Goal: Information Seeking & Learning: Learn about a topic

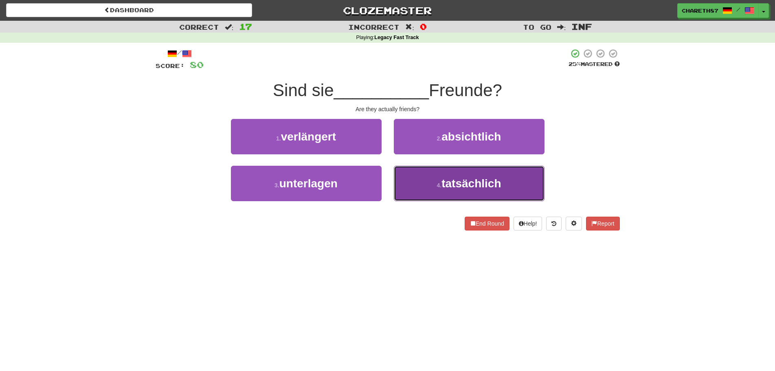
click at [438, 188] on small "4 ." at bounding box center [439, 185] width 5 height 7
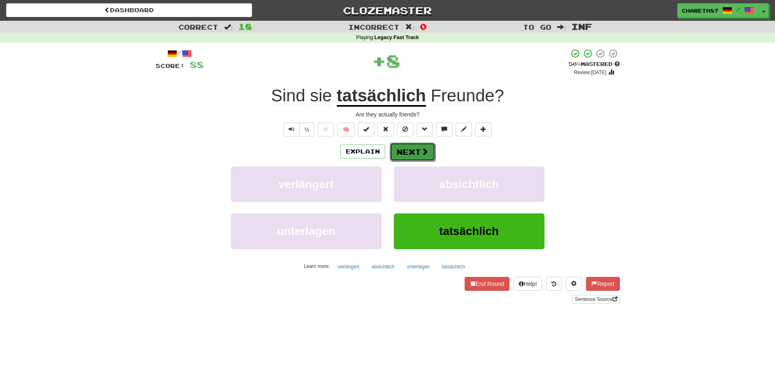
click at [416, 149] on button "Next" at bounding box center [413, 152] width 46 height 19
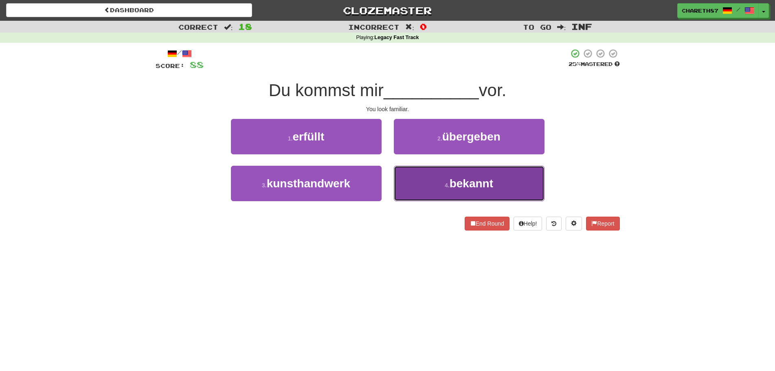
click at [459, 189] on span "bekannt" at bounding box center [472, 183] width 44 height 13
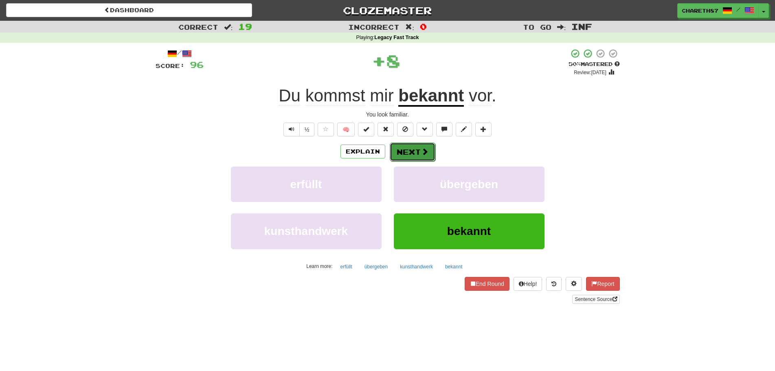
click at [421, 151] on span at bounding box center [424, 151] width 7 height 7
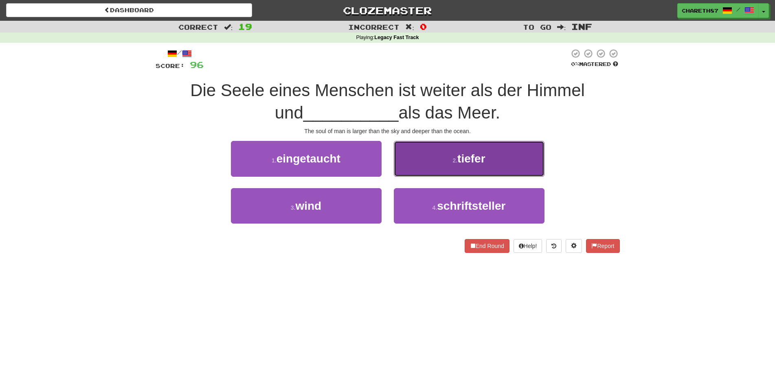
click at [482, 165] on span "tiefer" at bounding box center [471, 158] width 28 height 13
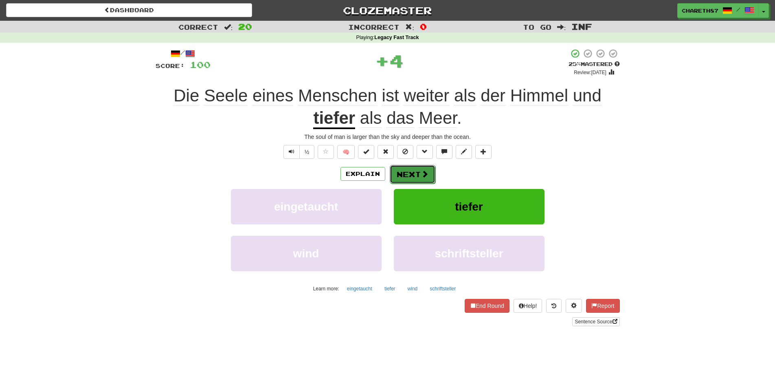
click at [413, 172] on button "Next" at bounding box center [413, 174] width 46 height 19
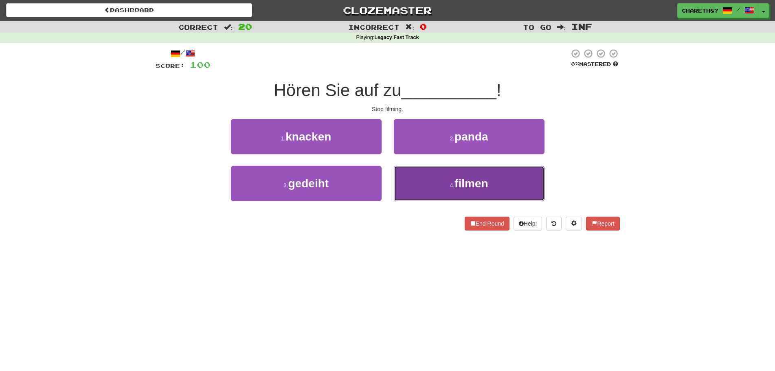
click at [474, 180] on span "filmen" at bounding box center [470, 183] width 33 height 13
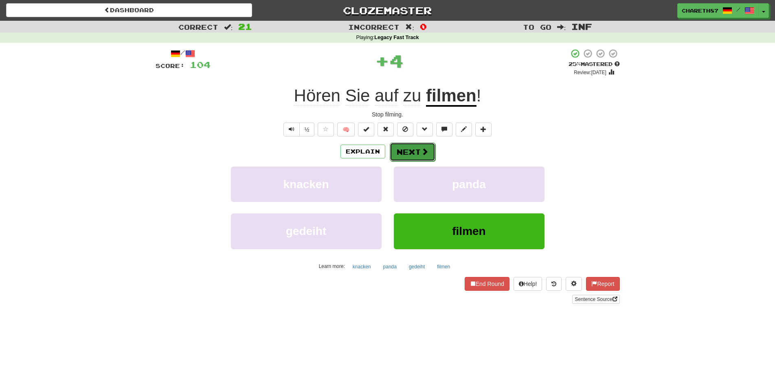
click at [418, 148] on button "Next" at bounding box center [413, 152] width 46 height 19
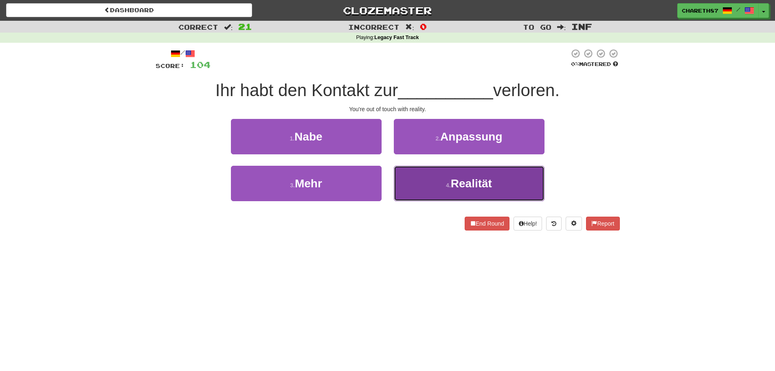
click at [457, 184] on span "Realität" at bounding box center [471, 183] width 41 height 13
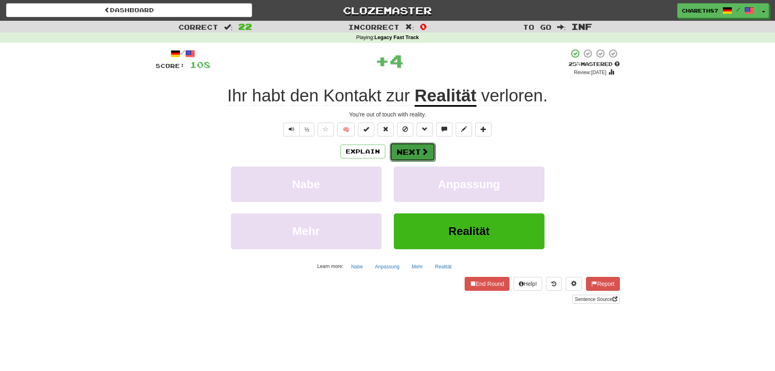
click at [414, 150] on button "Next" at bounding box center [413, 152] width 46 height 19
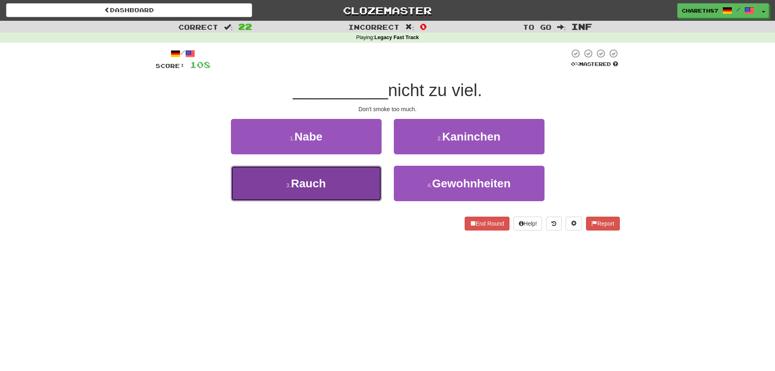
click at [345, 191] on button "3 . Rauch" at bounding box center [306, 183] width 151 height 35
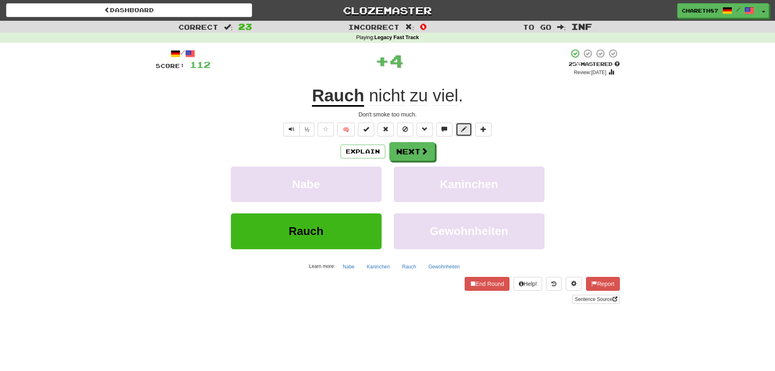
click at [465, 131] on span at bounding box center [464, 129] width 6 height 6
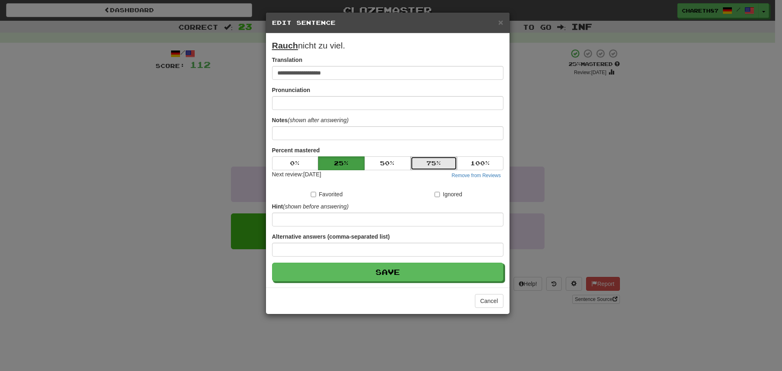
click at [430, 160] on button "75 %" at bounding box center [433, 163] width 46 height 14
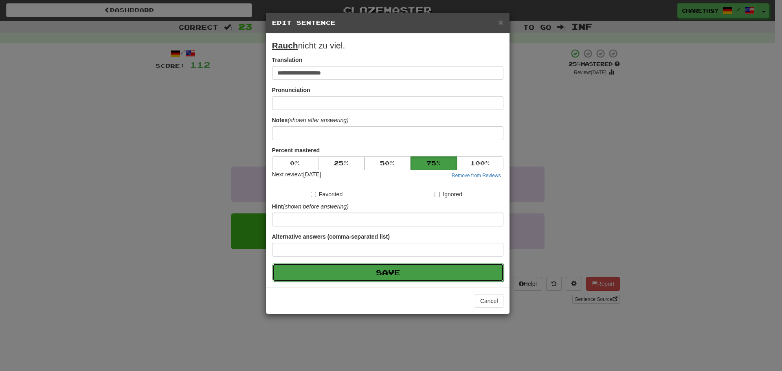
click at [403, 274] on button "Save" at bounding box center [387, 272] width 231 height 19
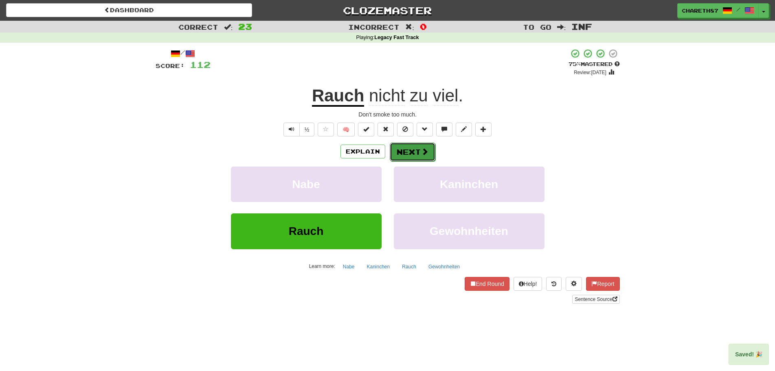
click at [416, 151] on button "Next" at bounding box center [413, 152] width 46 height 19
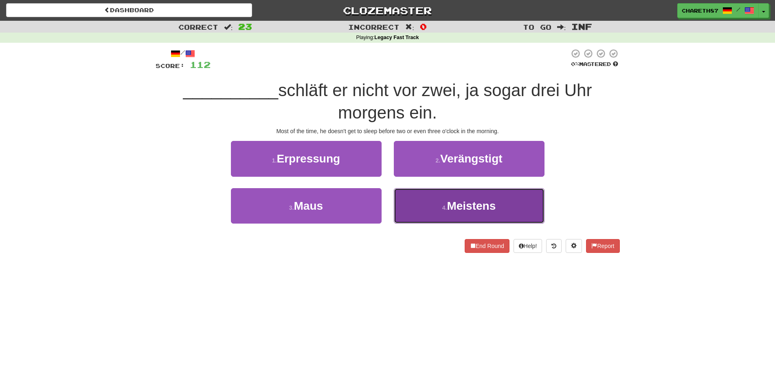
click at [453, 213] on button "4 . Meistens" at bounding box center [469, 205] width 151 height 35
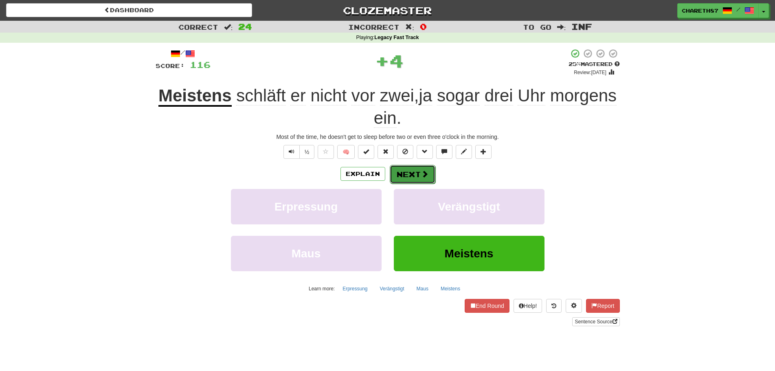
click at [419, 177] on button "Next" at bounding box center [413, 174] width 46 height 19
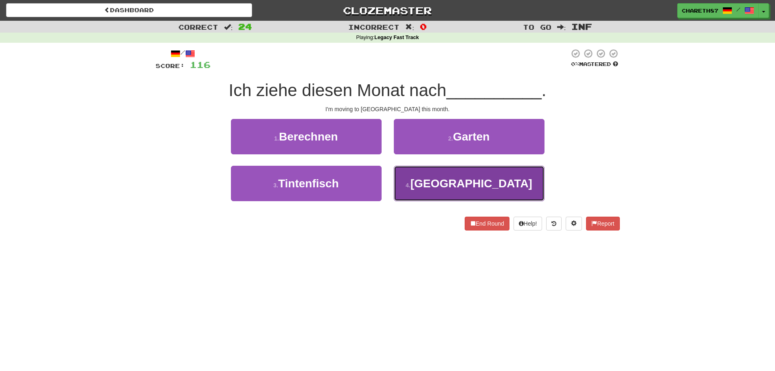
click at [452, 189] on button "4 . [GEOGRAPHIC_DATA]" at bounding box center [469, 183] width 151 height 35
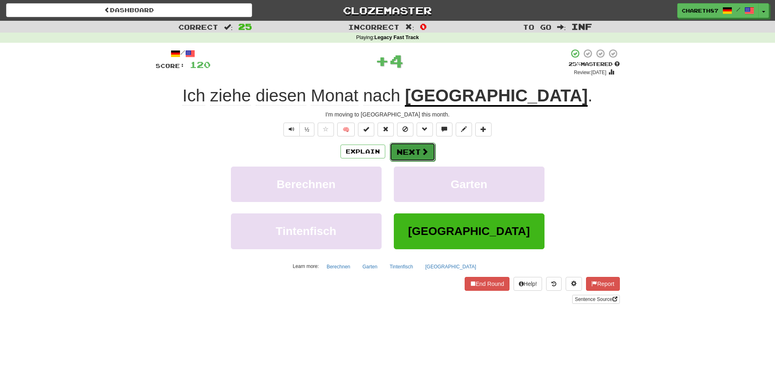
click at [417, 156] on button "Next" at bounding box center [413, 152] width 46 height 19
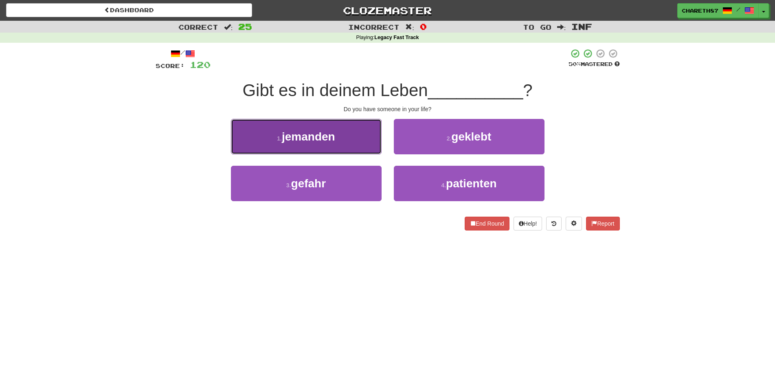
click at [337, 136] on button "1 . jemanden" at bounding box center [306, 136] width 151 height 35
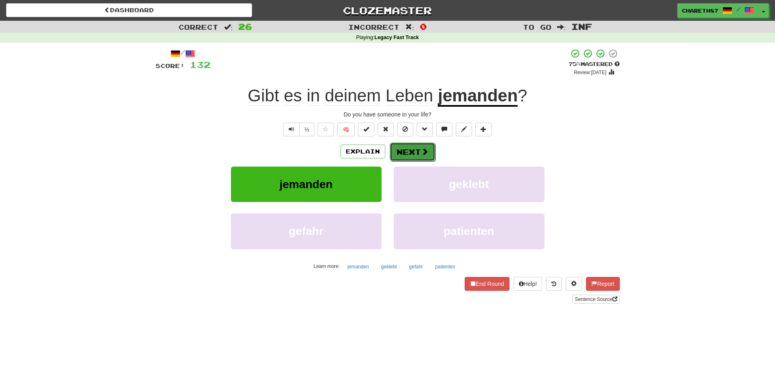
click at [419, 152] on button "Next" at bounding box center [413, 152] width 46 height 19
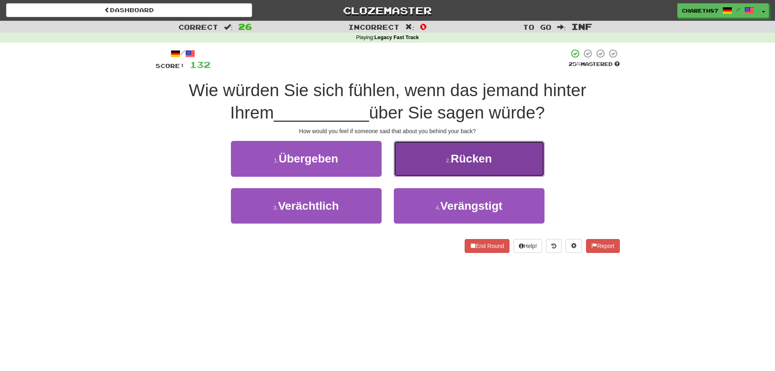
click at [483, 164] on span "Rücken" at bounding box center [471, 158] width 41 height 13
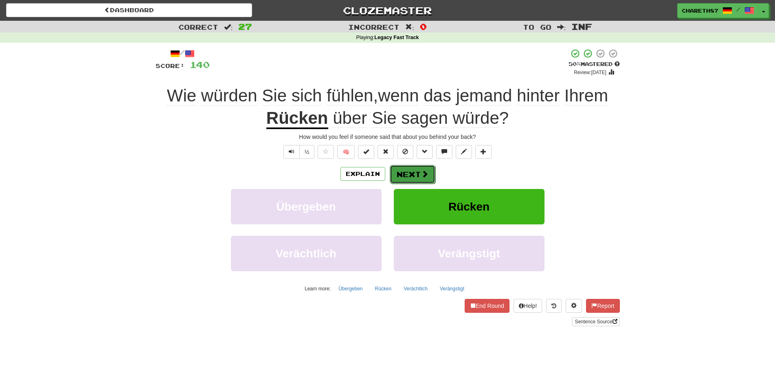
click at [415, 173] on button "Next" at bounding box center [413, 174] width 46 height 19
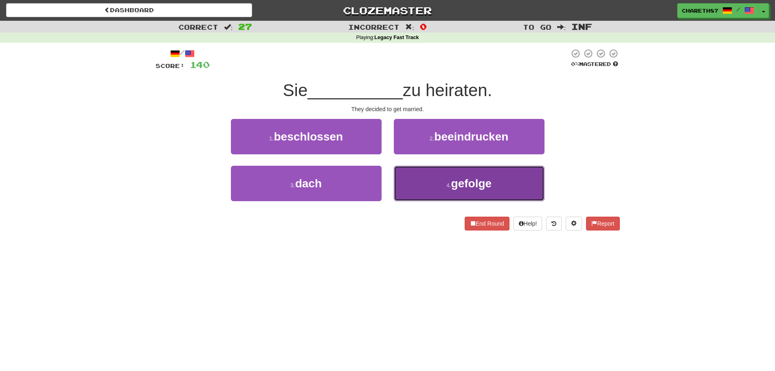
click at [512, 183] on button "4 . gefolge" at bounding box center [469, 183] width 151 height 35
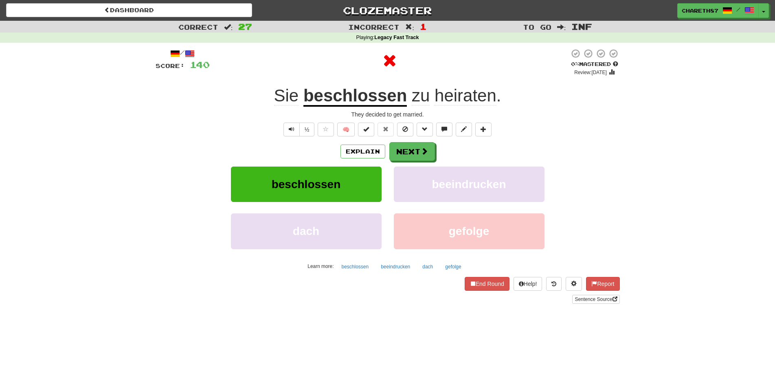
click at [375, 96] on u "beschlossen" at bounding box center [354, 96] width 103 height 21
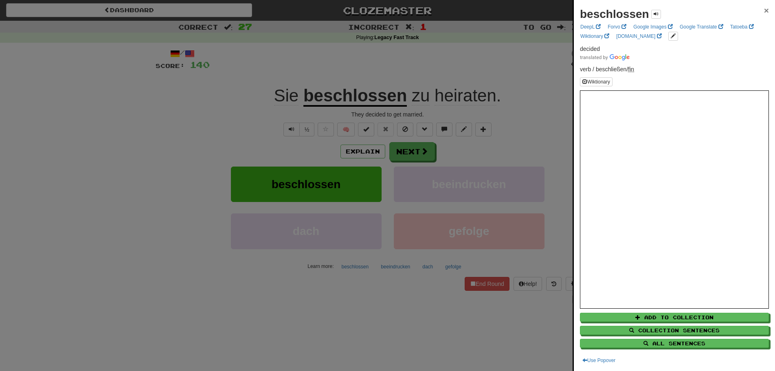
click at [764, 10] on span "×" at bounding box center [766, 10] width 5 height 9
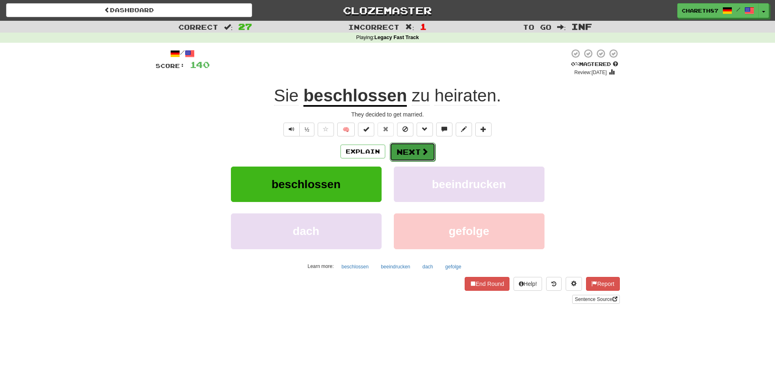
click at [418, 148] on button "Next" at bounding box center [413, 152] width 46 height 19
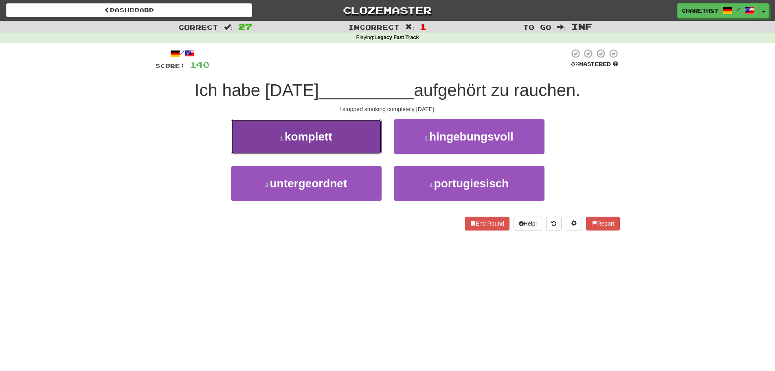
click at [345, 154] on button "1 . komplett" at bounding box center [306, 136] width 151 height 35
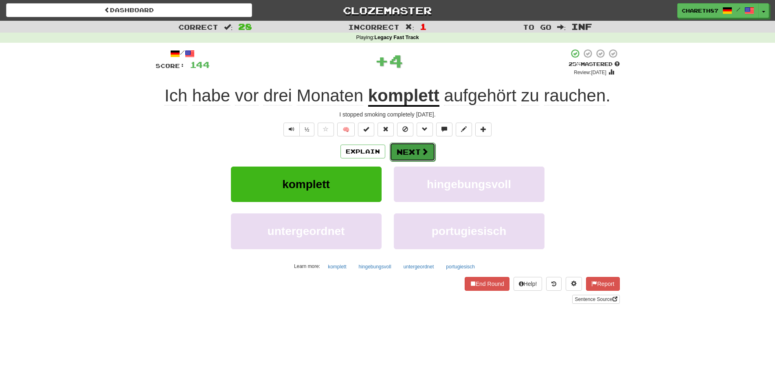
click at [406, 148] on button "Next" at bounding box center [413, 152] width 46 height 19
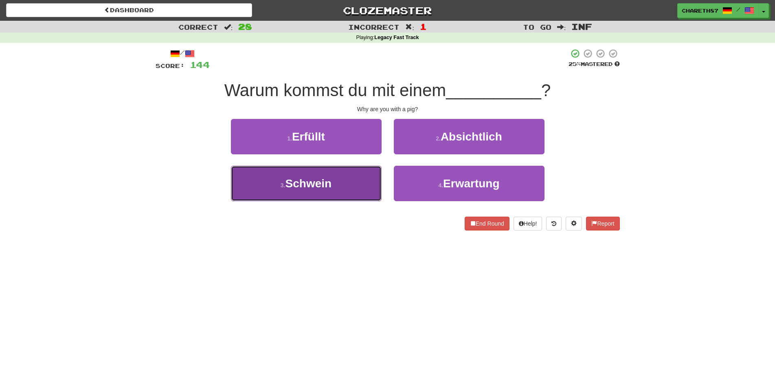
click at [303, 180] on span "Schwein" at bounding box center [308, 183] width 46 height 13
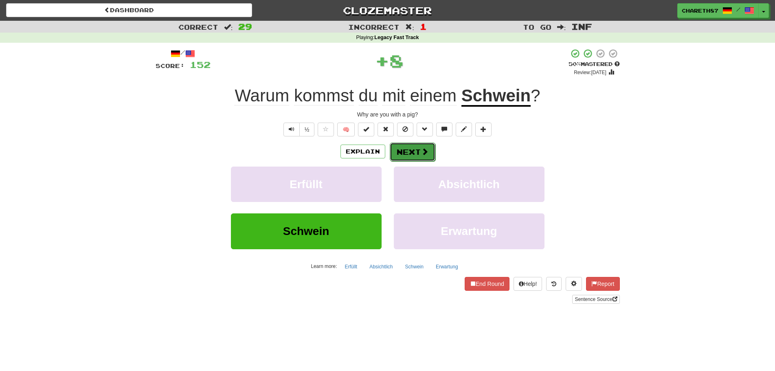
click at [415, 149] on button "Next" at bounding box center [413, 152] width 46 height 19
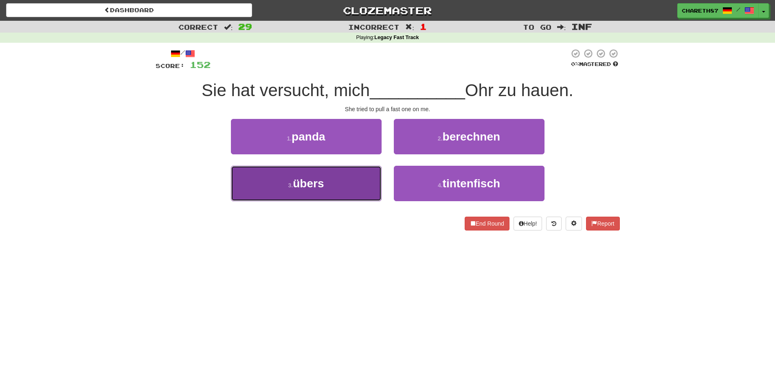
click at [334, 184] on button "3 . übers" at bounding box center [306, 183] width 151 height 35
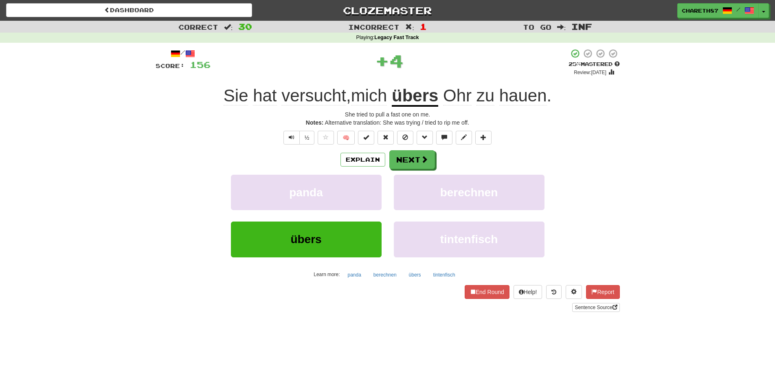
click at [521, 98] on span "hauen" at bounding box center [523, 96] width 48 height 20
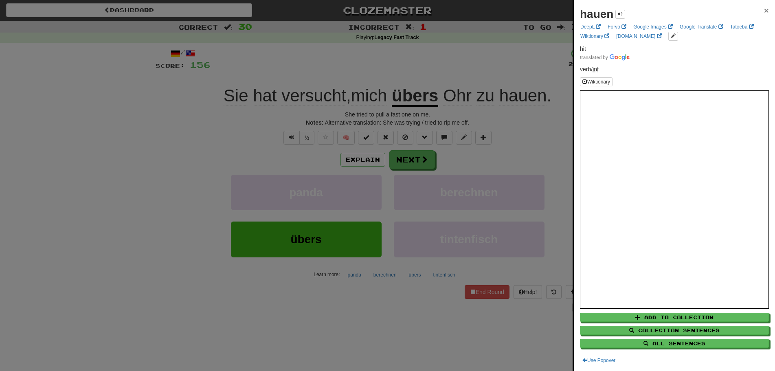
click at [764, 11] on span "×" at bounding box center [766, 10] width 5 height 9
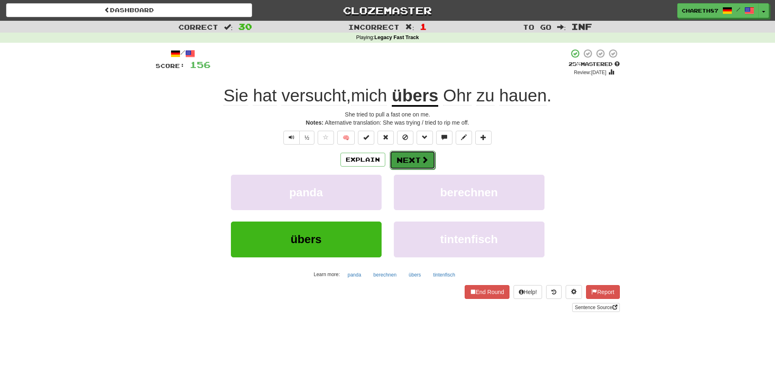
click at [413, 164] on button "Next" at bounding box center [413, 160] width 46 height 19
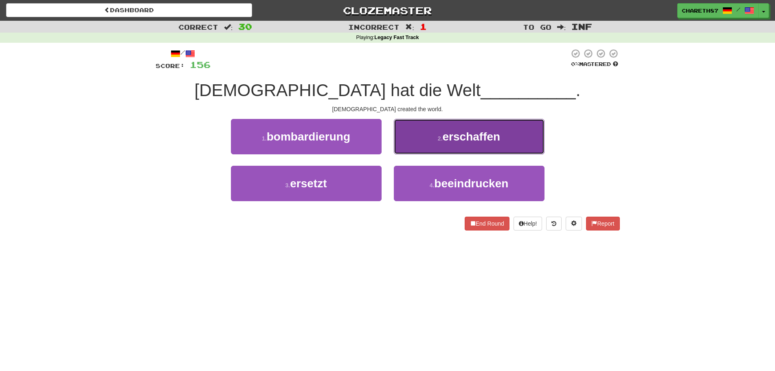
click at [503, 137] on button "2 . erschaffen" at bounding box center [469, 136] width 151 height 35
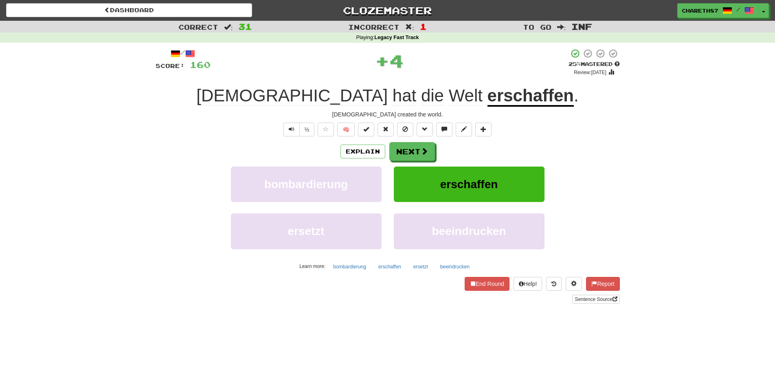
click at [487, 98] on u "erschaffen" at bounding box center [530, 96] width 86 height 21
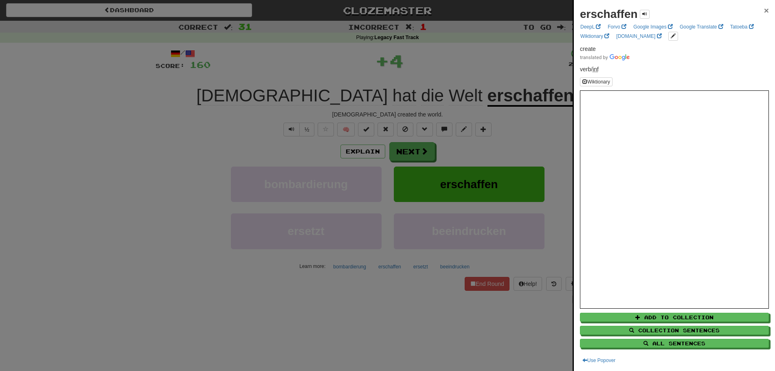
click at [764, 12] on span "×" at bounding box center [766, 10] width 5 height 9
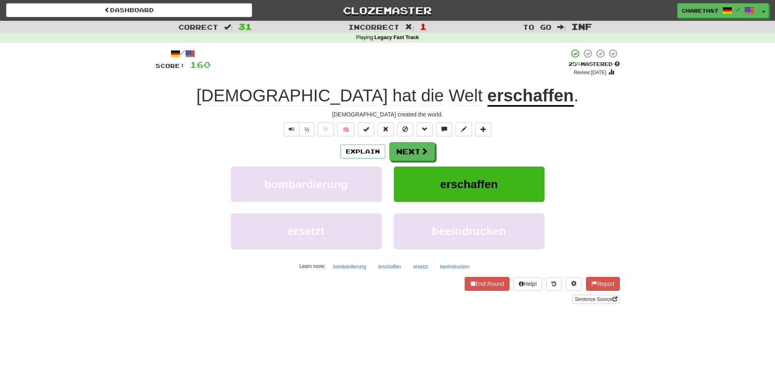
click at [687, 171] on div "Correct : 31 Incorrect : 1 To go : Inf Playing : Legacy Fast Track / Score: 160…" at bounding box center [387, 168] width 775 height 294
click at [487, 101] on u "erschaffen" at bounding box center [530, 96] width 86 height 21
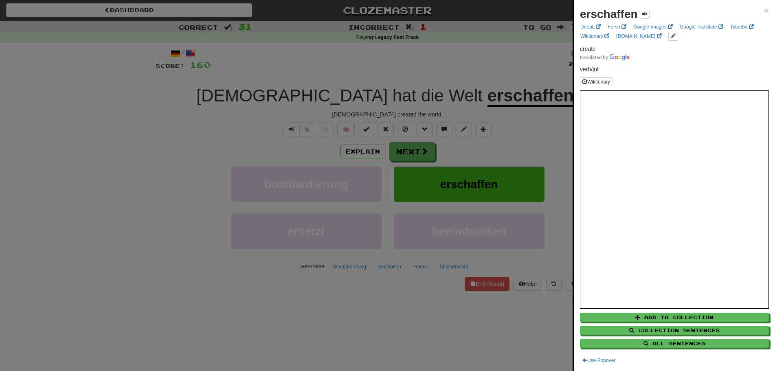
click at [116, 229] on div at bounding box center [387, 185] width 775 height 371
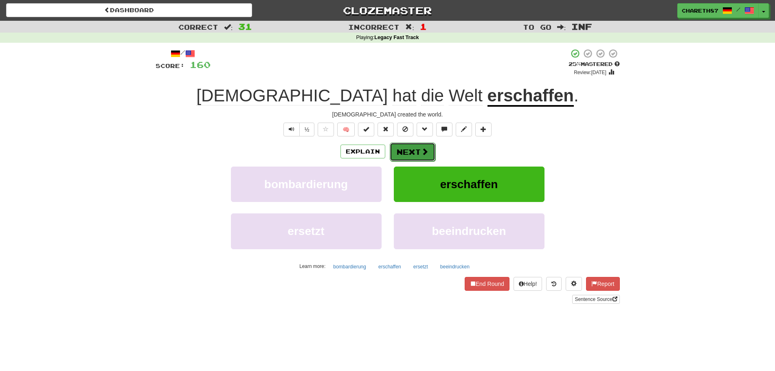
click at [422, 150] on span at bounding box center [424, 151] width 7 height 7
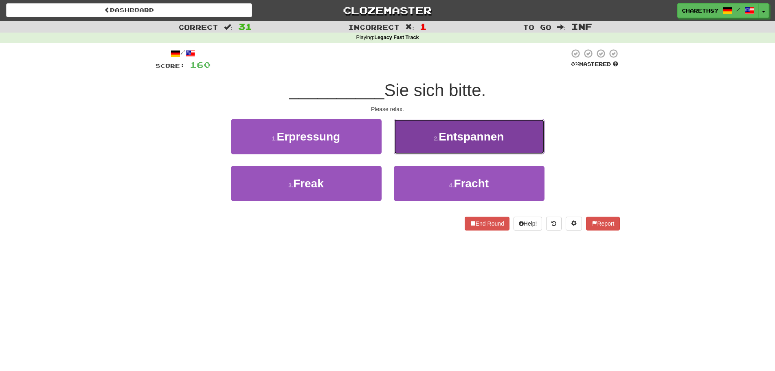
click at [442, 135] on span "Entspannen" at bounding box center [471, 136] width 65 height 13
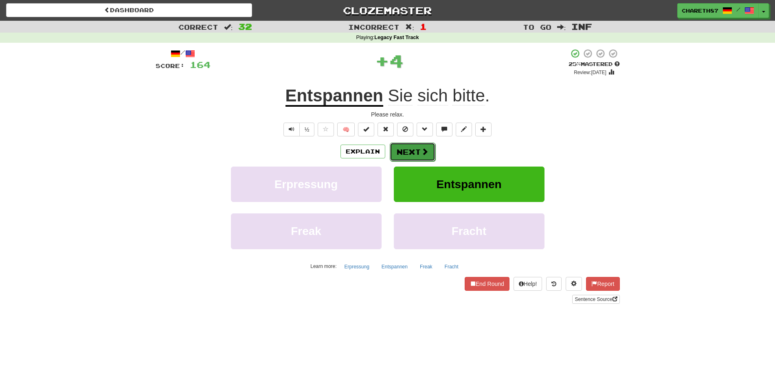
click at [413, 154] on button "Next" at bounding box center [413, 152] width 46 height 19
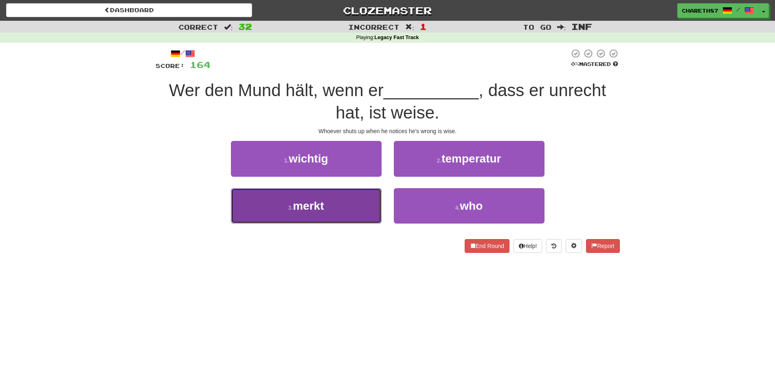
click at [352, 210] on button "3 . merkt" at bounding box center [306, 205] width 151 height 35
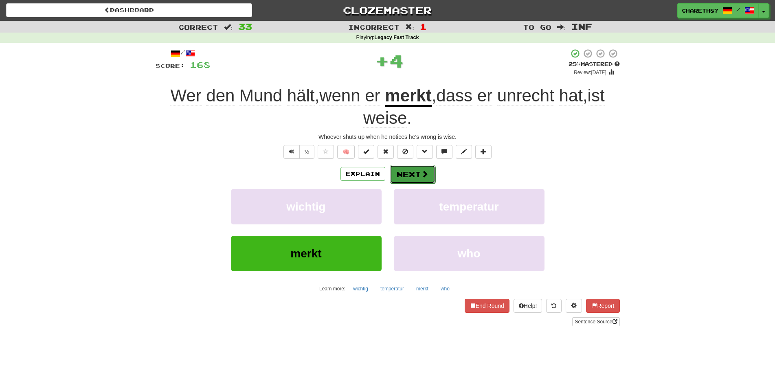
click at [426, 169] on button "Next" at bounding box center [413, 174] width 46 height 19
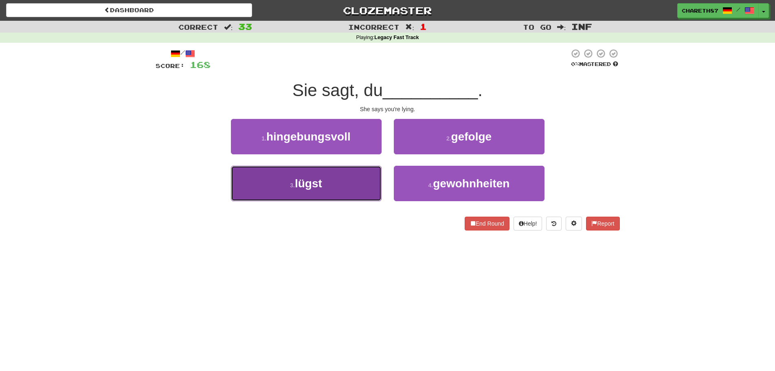
click at [294, 184] on small "3 ." at bounding box center [292, 185] width 5 height 7
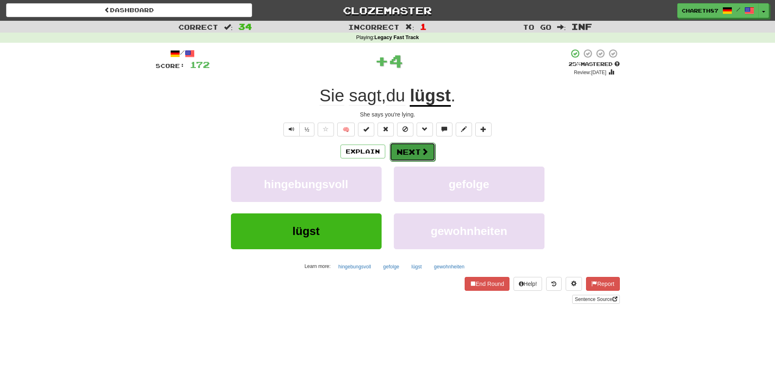
click at [410, 150] on button "Next" at bounding box center [413, 152] width 46 height 19
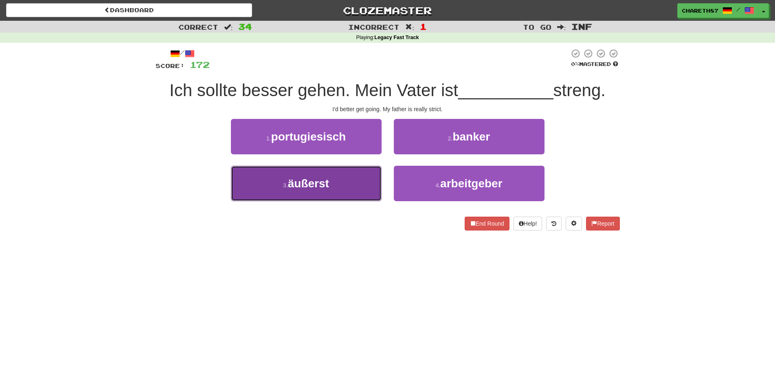
click at [354, 181] on button "3 . äußerst" at bounding box center [306, 183] width 151 height 35
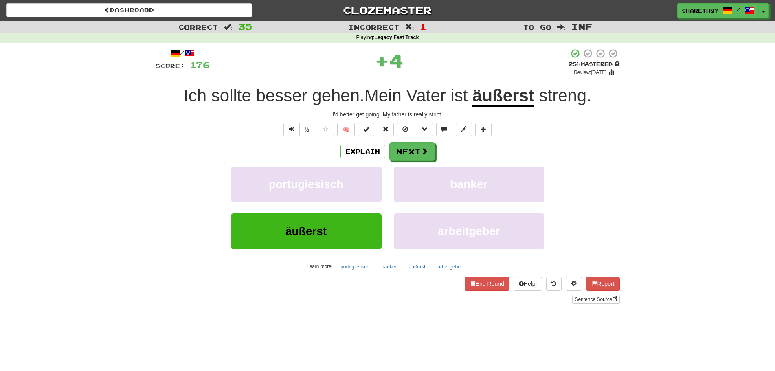
click at [491, 98] on u "äußerst" at bounding box center [503, 96] width 62 height 21
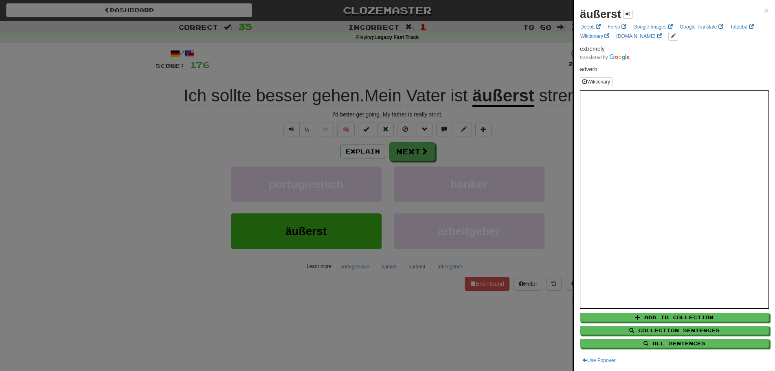
click at [16, 177] on div at bounding box center [387, 185] width 775 height 371
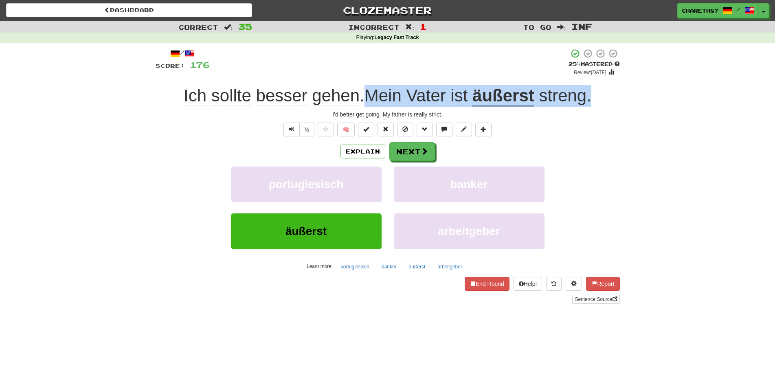
drag, startPoint x: 595, startPoint y: 97, endPoint x: 372, endPoint y: 96, distance: 223.2
click at [372, 96] on div "Ich sollte besser gehen . Mein Vater ist äußerst streng ." at bounding box center [388, 96] width 464 height 22
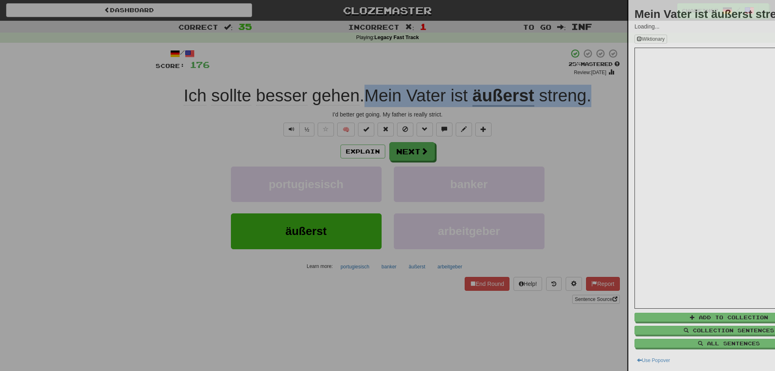
copy div "Mein Vater ist äußerst streng ."
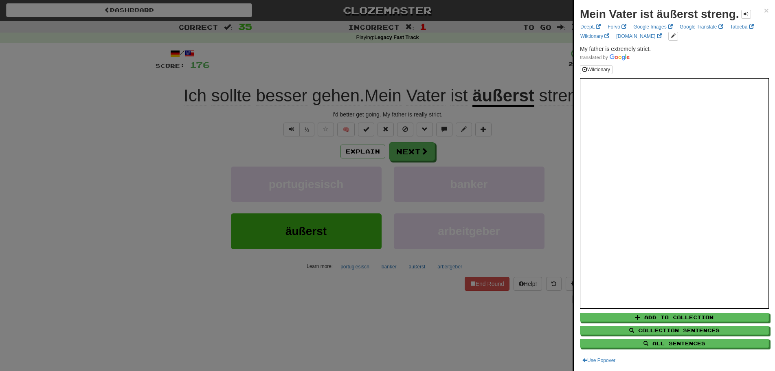
click at [142, 201] on div at bounding box center [387, 185] width 775 height 371
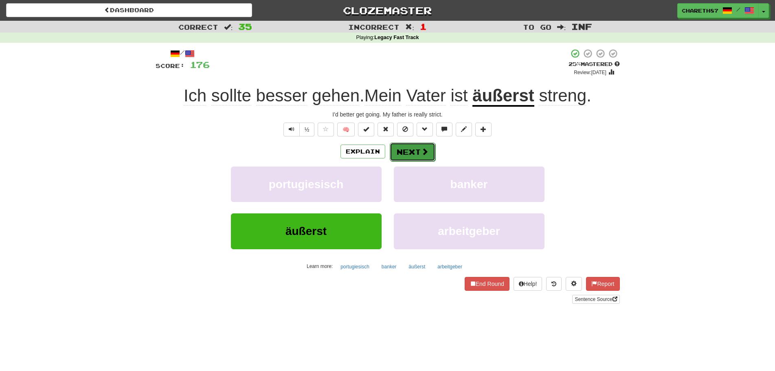
click at [407, 148] on button "Next" at bounding box center [413, 152] width 46 height 19
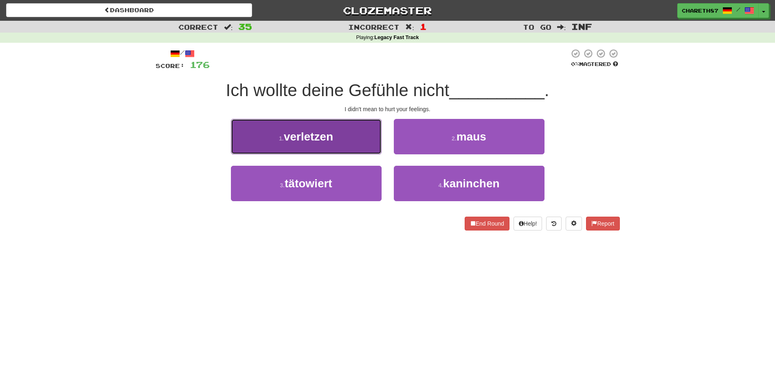
click at [357, 131] on button "1 . verletzen" at bounding box center [306, 136] width 151 height 35
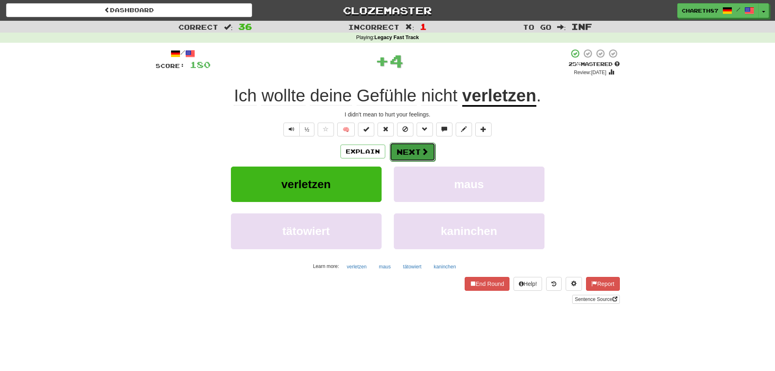
click at [399, 154] on button "Next" at bounding box center [413, 152] width 46 height 19
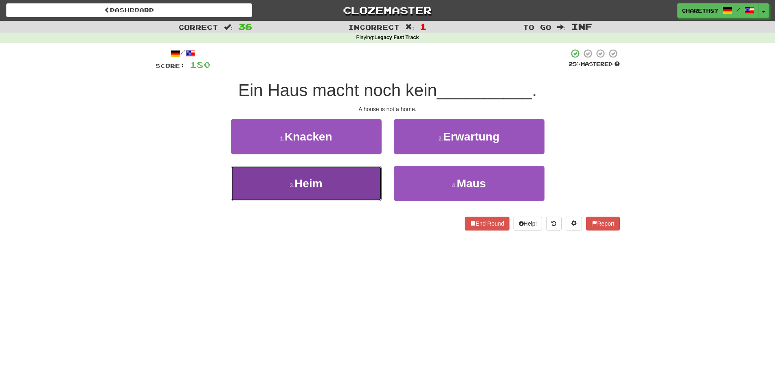
click at [351, 189] on button "3 . Heim" at bounding box center [306, 183] width 151 height 35
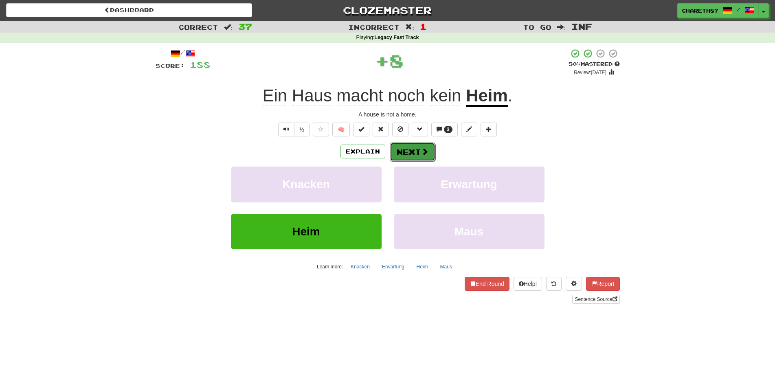
click at [421, 149] on span at bounding box center [424, 151] width 7 height 7
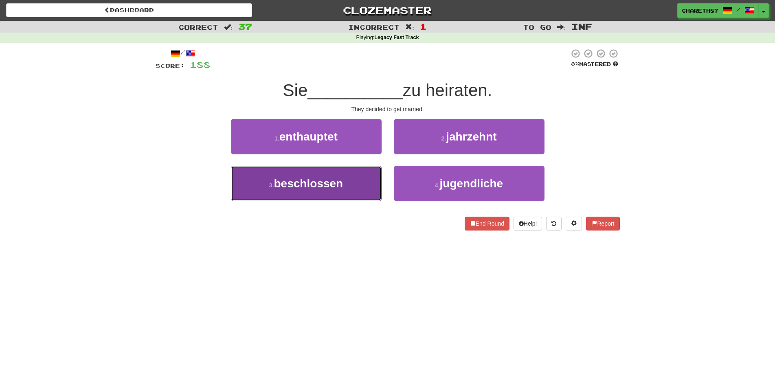
click at [355, 190] on button "3 . beschlossen" at bounding box center [306, 183] width 151 height 35
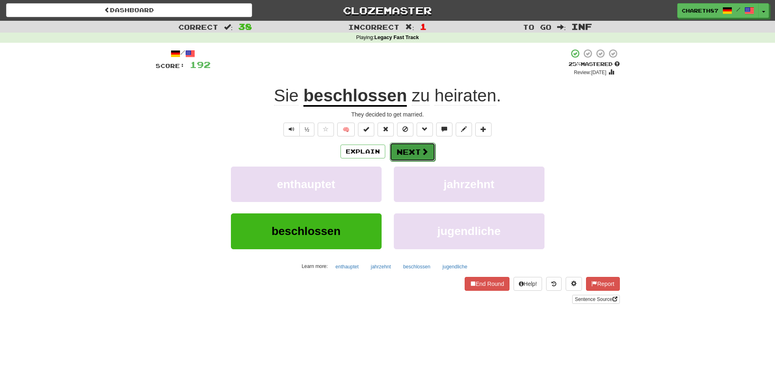
click at [421, 151] on span at bounding box center [424, 151] width 7 height 7
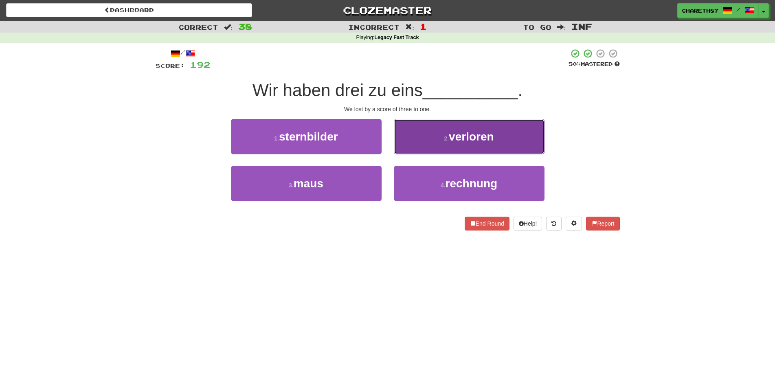
click at [482, 137] on span "verloren" at bounding box center [471, 136] width 45 height 13
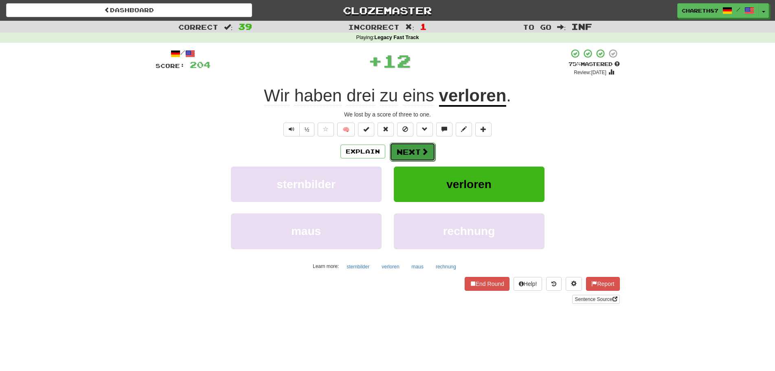
click at [411, 149] on button "Next" at bounding box center [413, 152] width 46 height 19
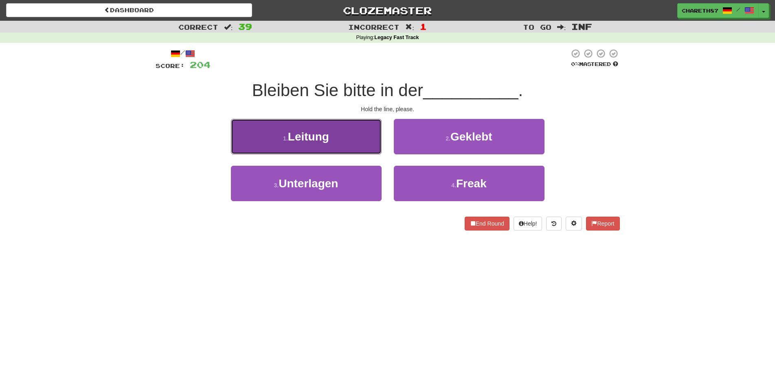
click at [359, 135] on button "1 . Leitung" at bounding box center [306, 136] width 151 height 35
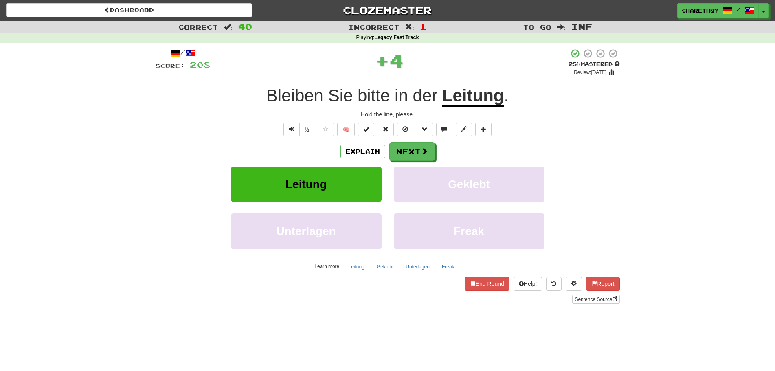
click at [474, 95] on u "Leitung" at bounding box center [473, 96] width 62 height 21
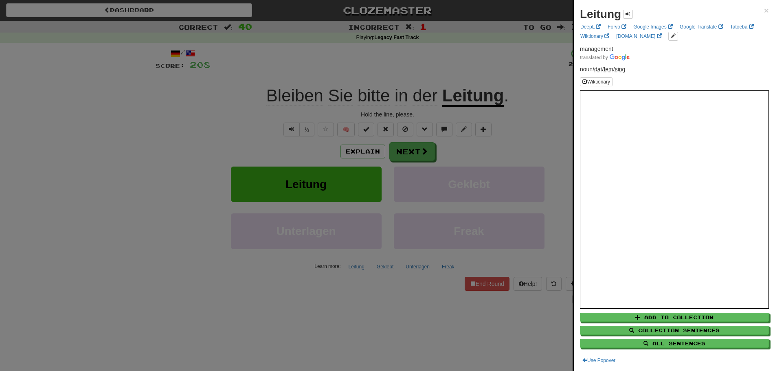
click at [162, 171] on div at bounding box center [387, 185] width 775 height 371
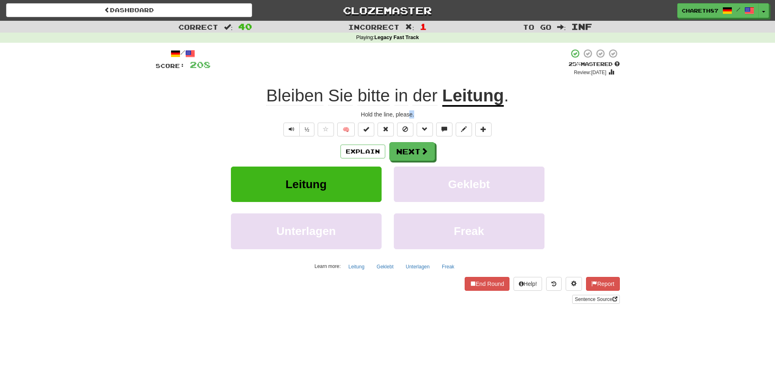
click at [410, 114] on div "Hold the line, please." at bounding box center [388, 114] width 464 height 8
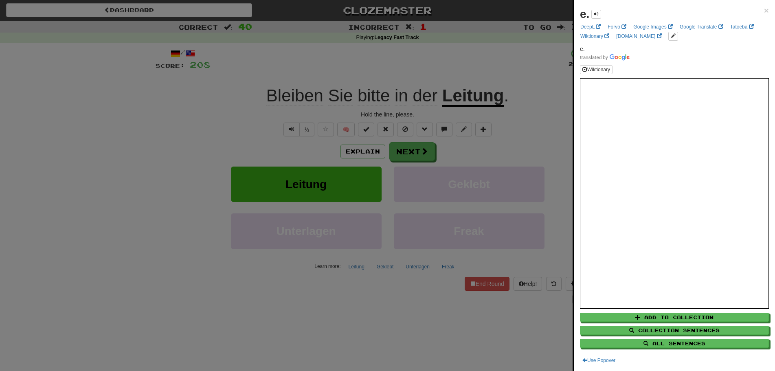
click at [261, 94] on div at bounding box center [387, 185] width 775 height 371
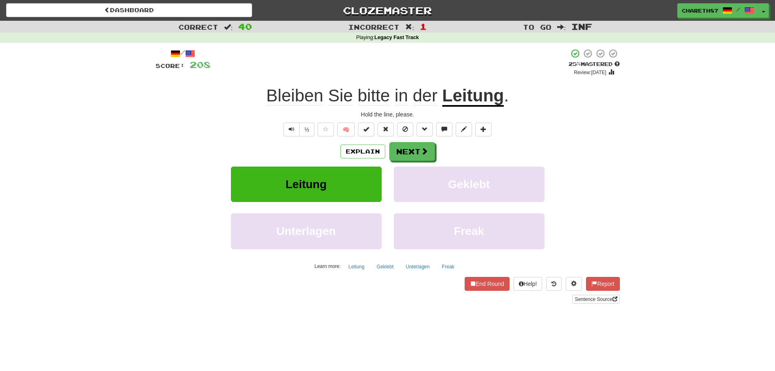
drag, startPoint x: 259, startPoint y: 94, endPoint x: 476, endPoint y: 87, distance: 217.6
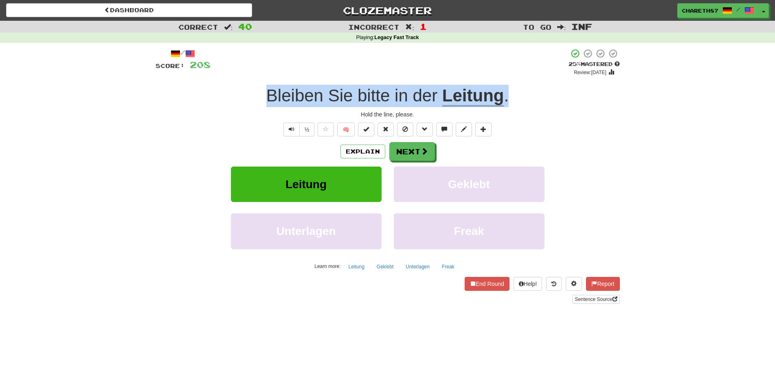
drag, startPoint x: 518, startPoint y: 96, endPoint x: 262, endPoint y: 99, distance: 255.8
click at [262, 99] on div "Bleiben Sie bitte in der Leitung ." at bounding box center [388, 96] width 464 height 22
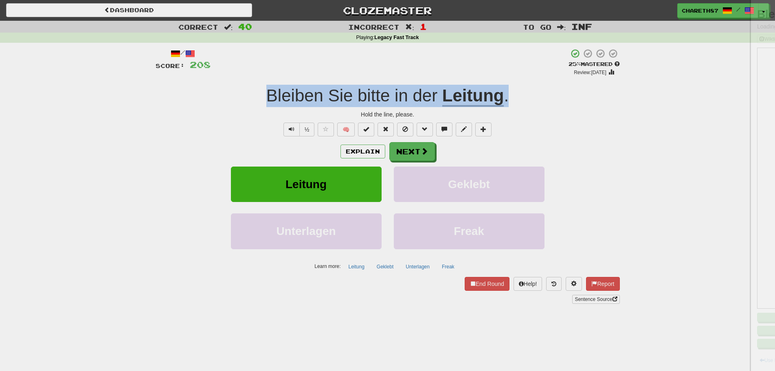
copy div "Bleiben Sie bitte in der Leitung ."
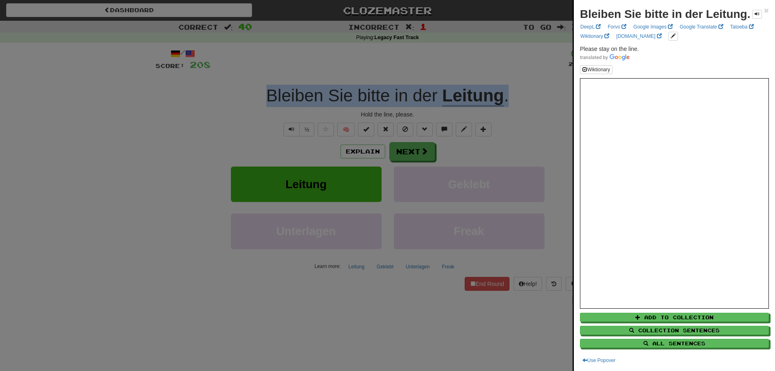
click at [140, 206] on div at bounding box center [387, 185] width 775 height 371
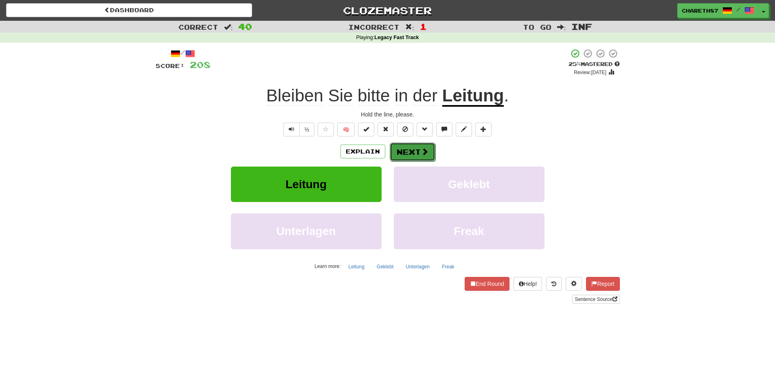
click at [415, 149] on button "Next" at bounding box center [413, 152] width 46 height 19
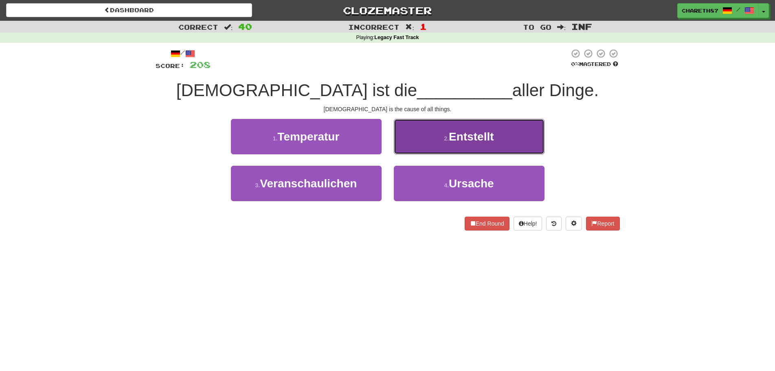
click at [515, 140] on button "2 . Entstellt" at bounding box center [469, 136] width 151 height 35
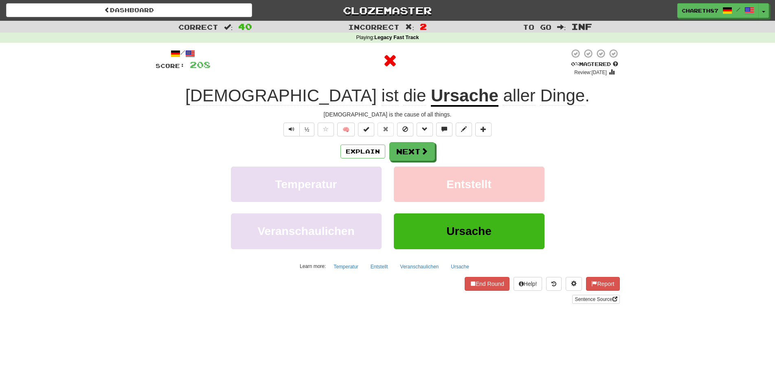
click at [431, 98] on u "Ursache" at bounding box center [465, 96] width 68 height 21
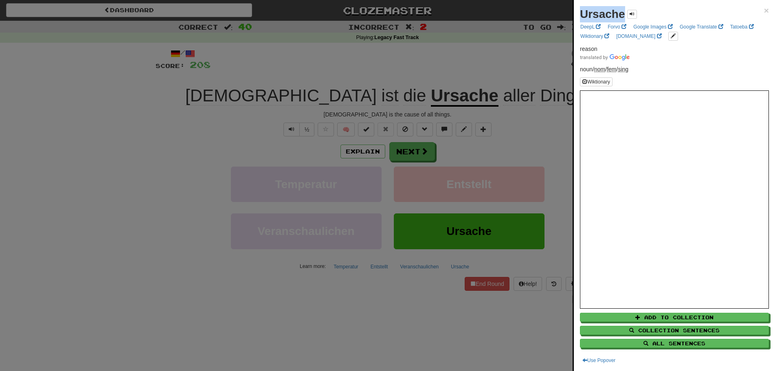
drag, startPoint x: 625, startPoint y: 12, endPoint x: 582, endPoint y: 16, distance: 43.0
click at [582, 16] on strong "Ursache" at bounding box center [602, 14] width 45 height 13
copy strong "Ursache"
click at [187, 195] on div at bounding box center [387, 185] width 775 height 371
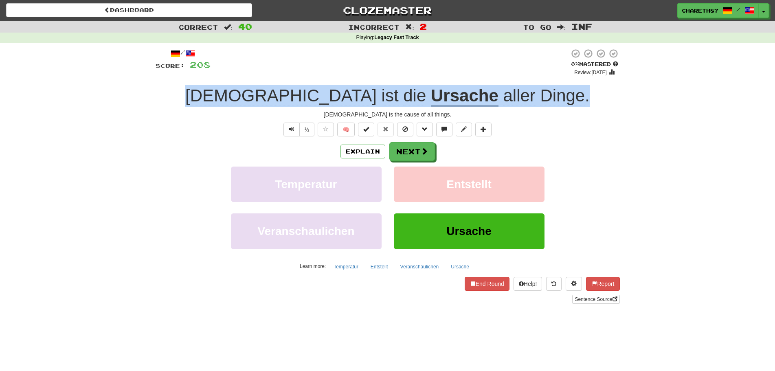
drag, startPoint x: 512, startPoint y: 93, endPoint x: 260, endPoint y: 94, distance: 251.7
click at [260, 94] on div "[DEMOGRAPHIC_DATA] ist die Ursache aller Dinge ." at bounding box center [388, 96] width 464 height 22
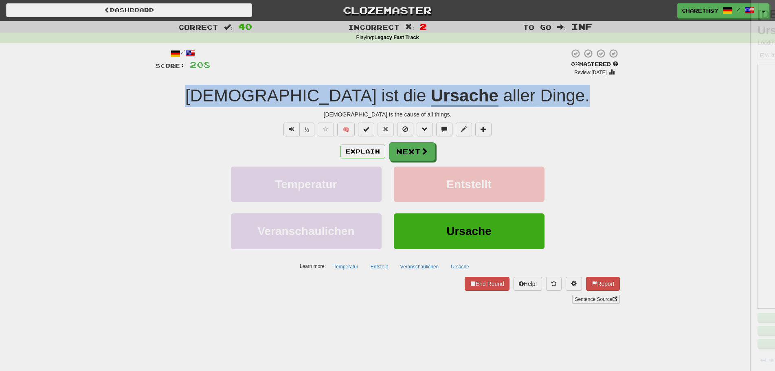
copy div "[DEMOGRAPHIC_DATA] ist die Ursache aller Dinge ."
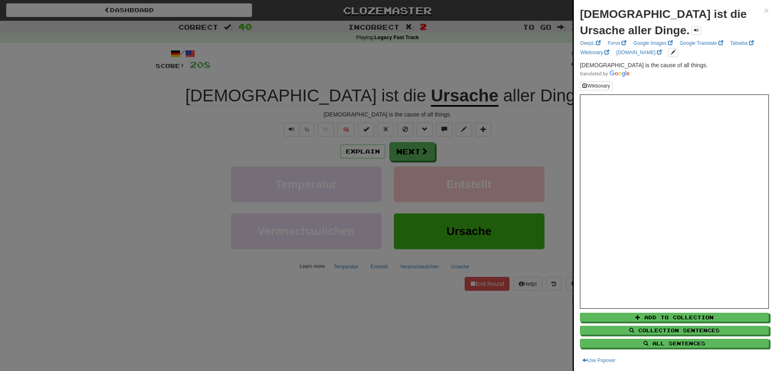
click at [38, 204] on div at bounding box center [387, 185] width 775 height 371
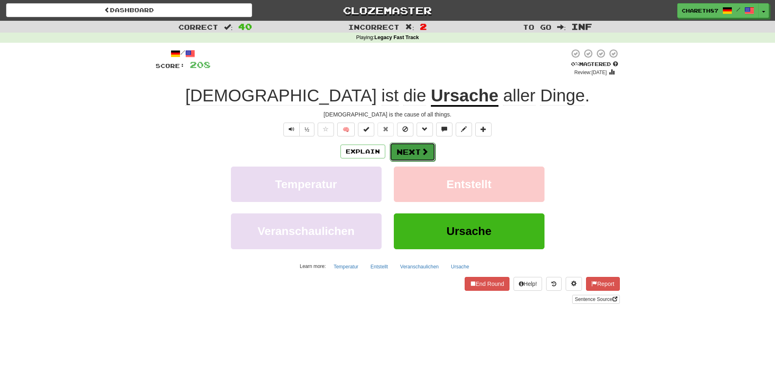
click at [410, 154] on button "Next" at bounding box center [413, 152] width 46 height 19
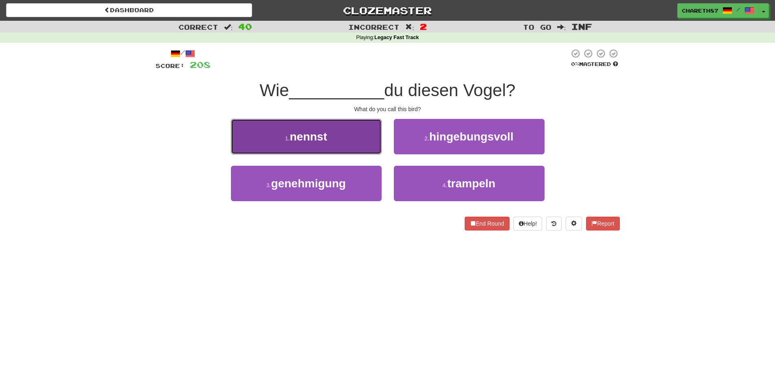
click at [341, 142] on button "1 . nennst" at bounding box center [306, 136] width 151 height 35
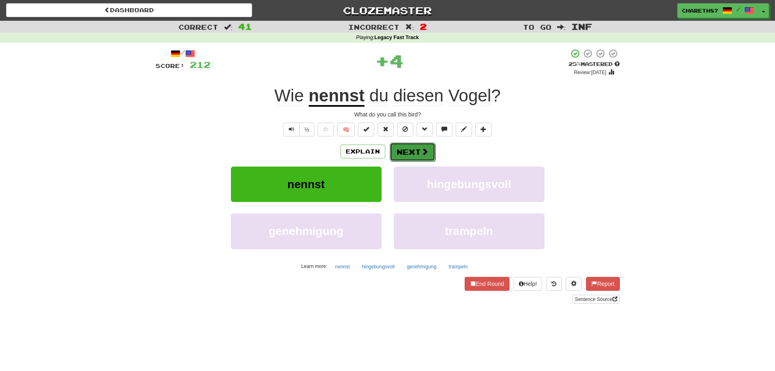
click at [428, 151] on button "Next" at bounding box center [413, 152] width 46 height 19
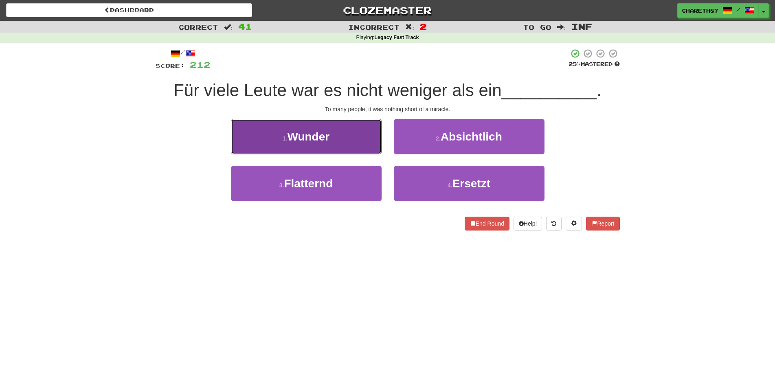
click at [343, 139] on button "1 . Wunder" at bounding box center [306, 136] width 151 height 35
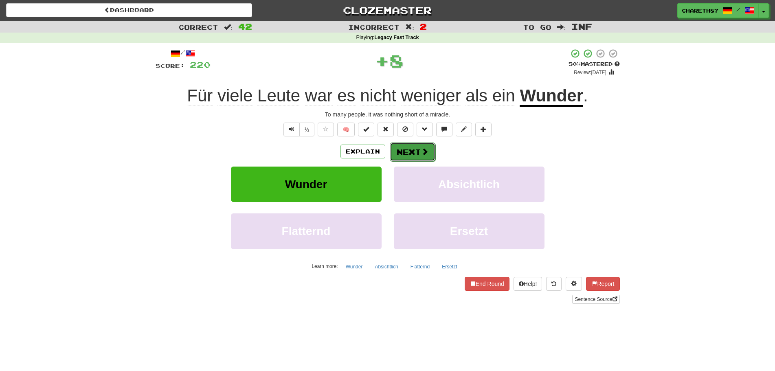
click at [411, 150] on button "Next" at bounding box center [413, 152] width 46 height 19
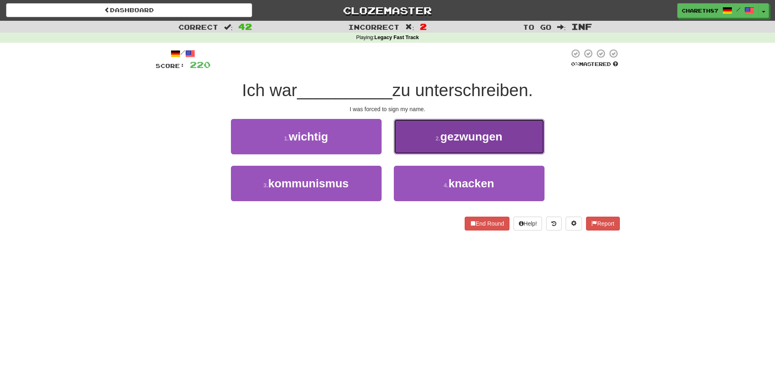
click at [501, 136] on span "gezwungen" at bounding box center [471, 136] width 62 height 13
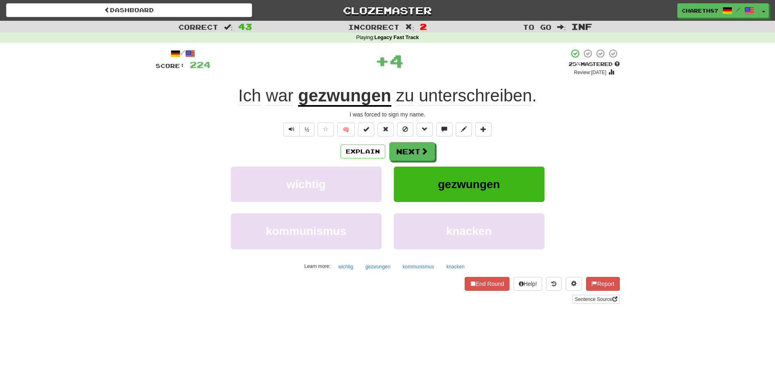
click at [361, 97] on u "gezwungen" at bounding box center [344, 96] width 93 height 21
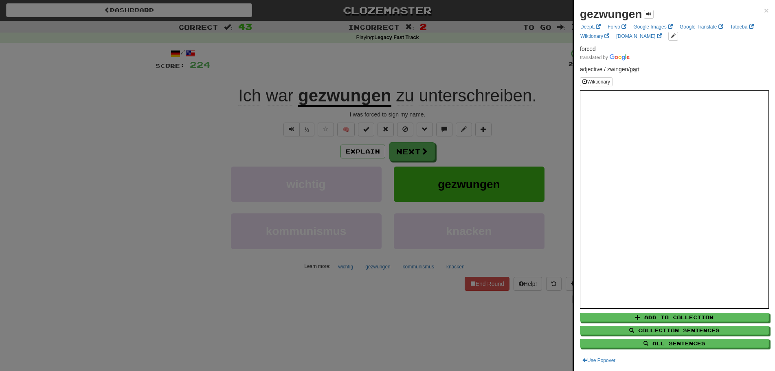
click at [182, 203] on div at bounding box center [387, 185] width 775 height 371
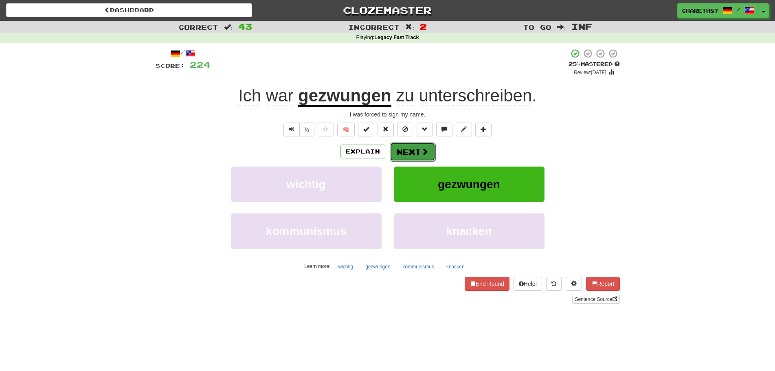
click at [415, 149] on button "Next" at bounding box center [413, 152] width 46 height 19
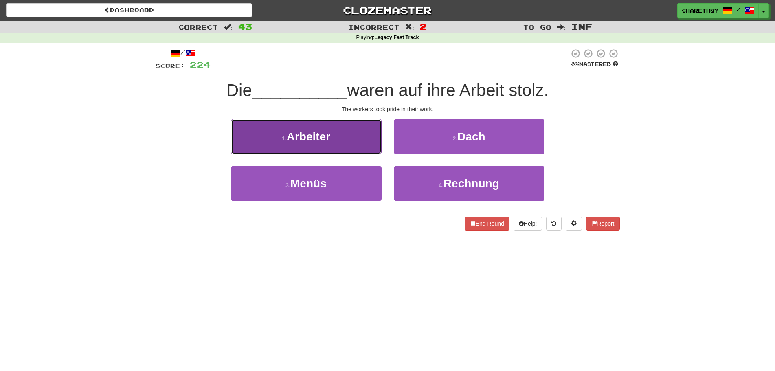
click at [350, 133] on button "1 . Arbeiter" at bounding box center [306, 136] width 151 height 35
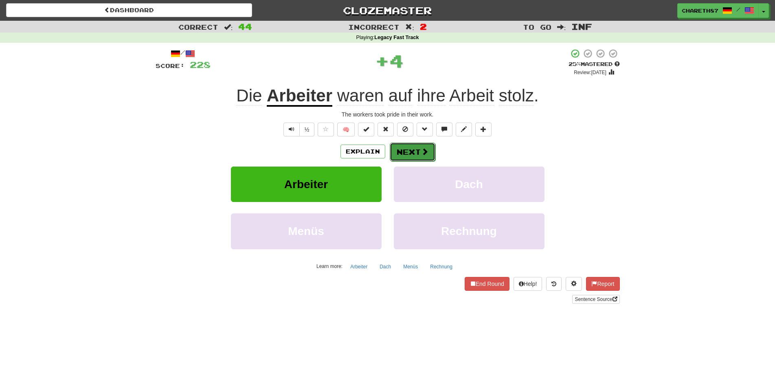
click at [403, 149] on button "Next" at bounding box center [413, 152] width 46 height 19
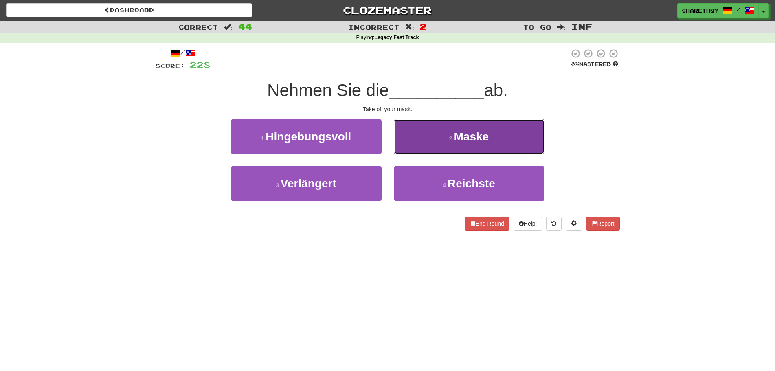
click at [511, 136] on button "2 . Maske" at bounding box center [469, 136] width 151 height 35
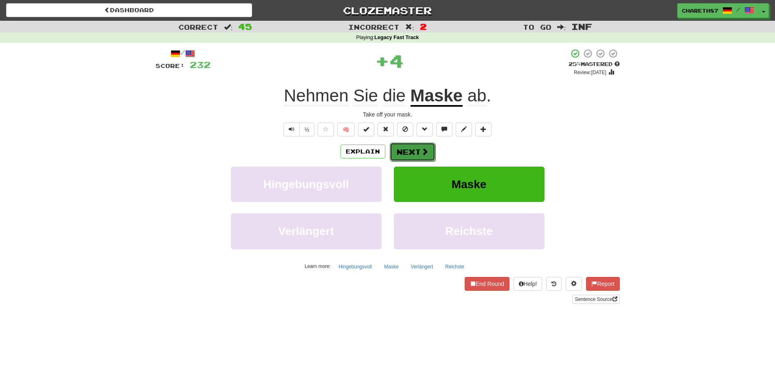
click at [408, 151] on button "Next" at bounding box center [413, 152] width 46 height 19
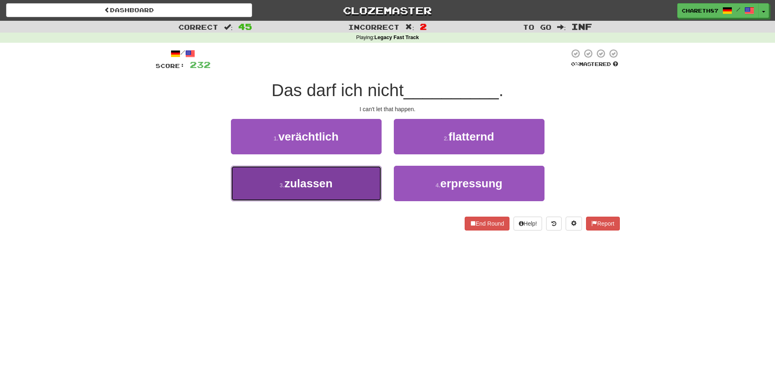
click at [358, 186] on button "3 . zulassen" at bounding box center [306, 183] width 151 height 35
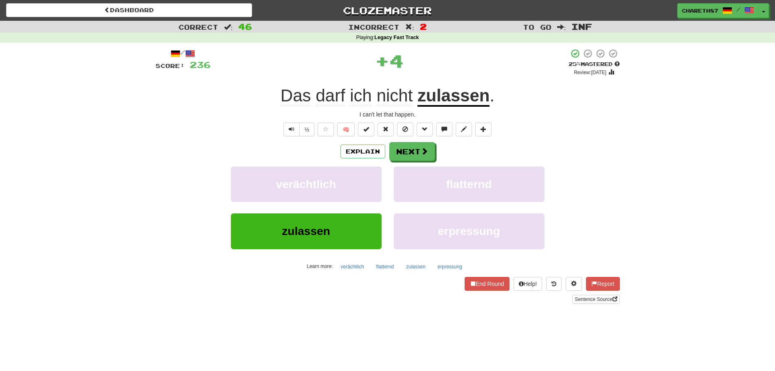
click at [468, 102] on u "zulassen" at bounding box center [453, 96] width 72 height 21
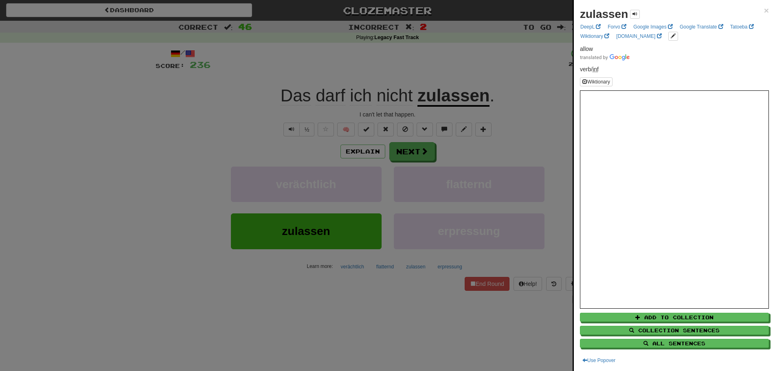
click at [97, 156] on div at bounding box center [387, 185] width 775 height 371
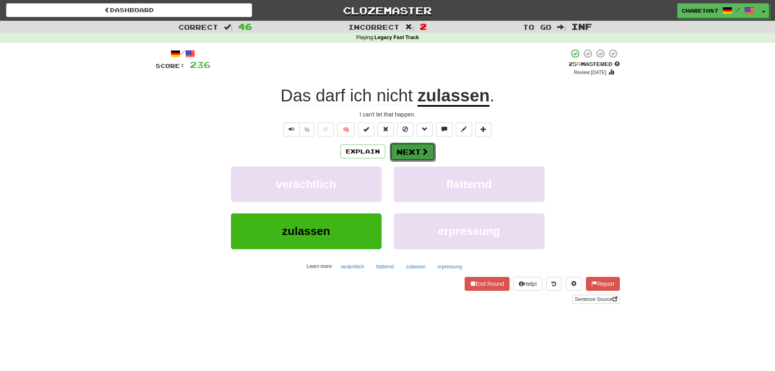
click at [411, 150] on button "Next" at bounding box center [413, 152] width 46 height 19
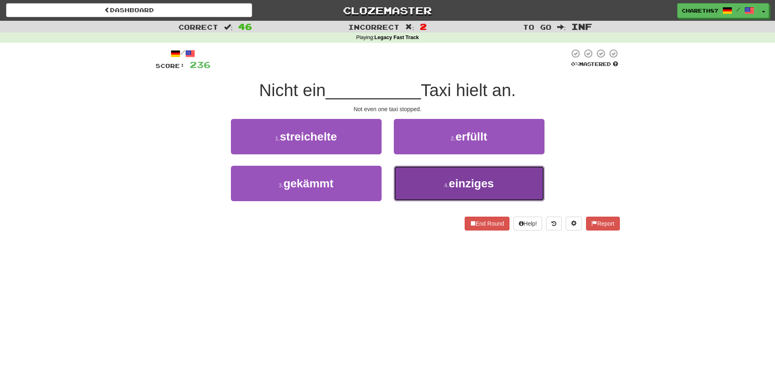
click at [497, 182] on button "4 . einziges" at bounding box center [469, 183] width 151 height 35
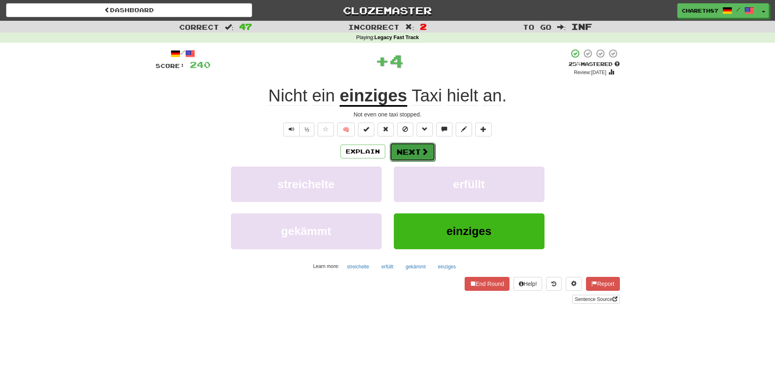
click at [408, 151] on button "Next" at bounding box center [413, 152] width 46 height 19
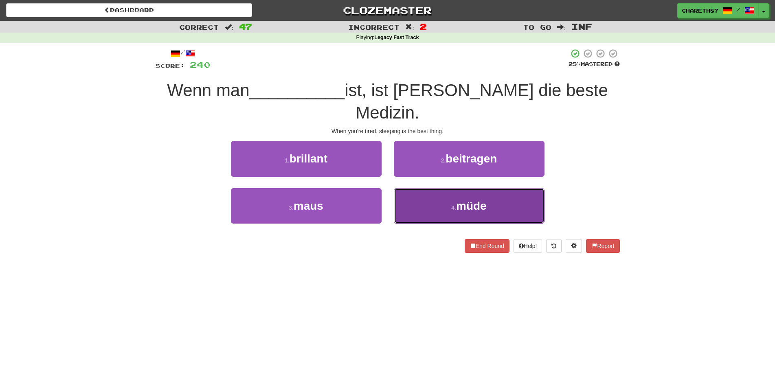
click at [482, 200] on span "müde" at bounding box center [471, 206] width 31 height 13
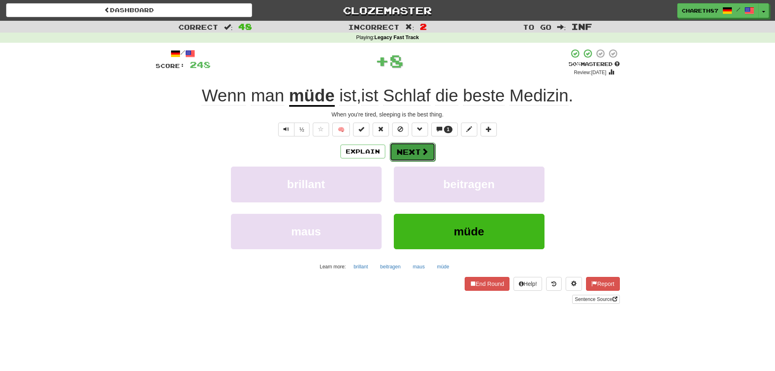
click at [408, 153] on button "Next" at bounding box center [413, 152] width 46 height 19
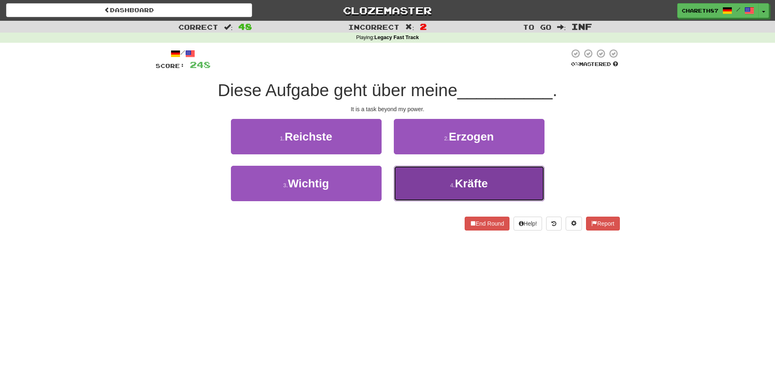
click at [513, 188] on button "4 . Kräfte" at bounding box center [469, 183] width 151 height 35
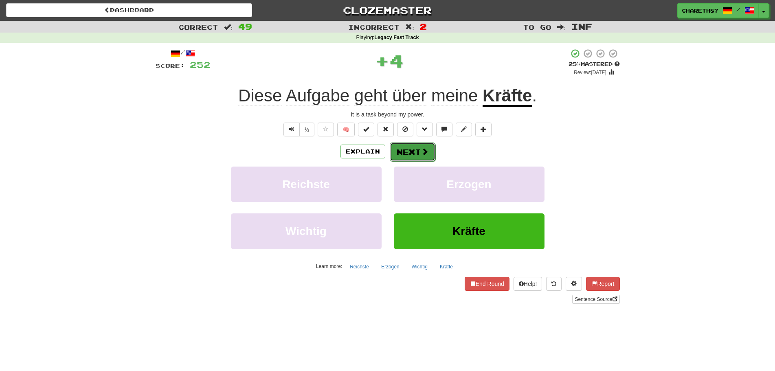
click at [415, 149] on button "Next" at bounding box center [413, 152] width 46 height 19
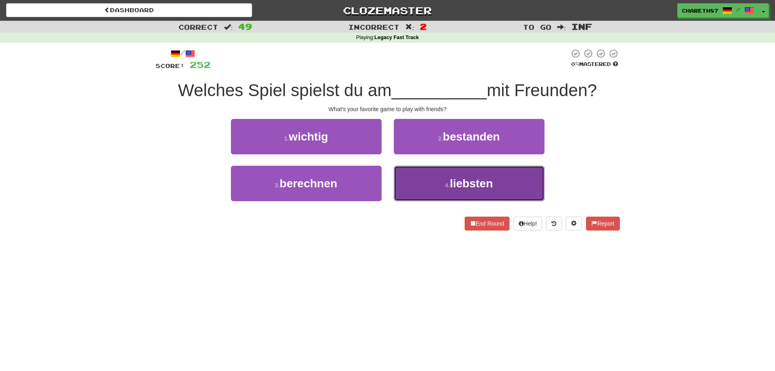
click at [463, 187] on span "liebsten" at bounding box center [471, 183] width 43 height 13
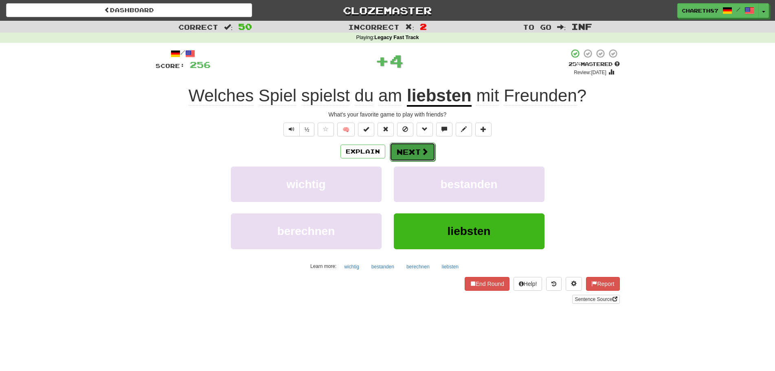
click at [414, 153] on button "Next" at bounding box center [413, 152] width 46 height 19
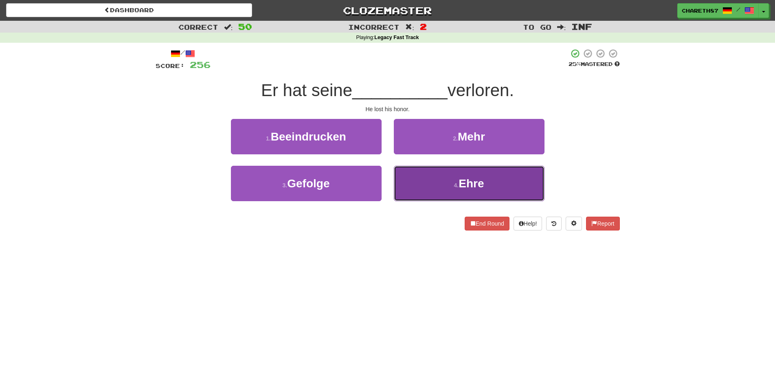
click at [446, 186] on button "4 . Ehre" at bounding box center [469, 183] width 151 height 35
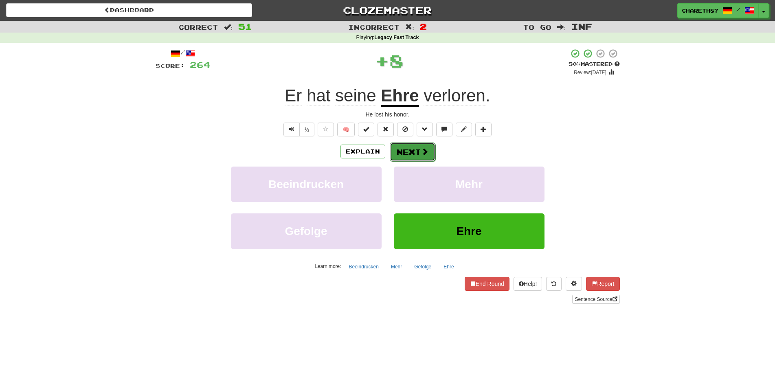
click at [412, 150] on button "Next" at bounding box center [413, 152] width 46 height 19
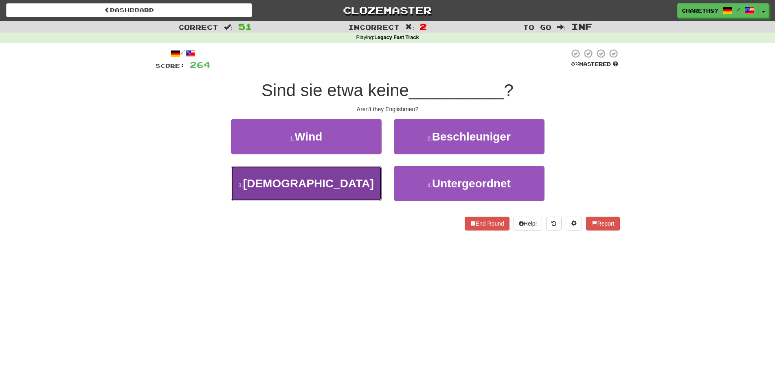
click at [313, 185] on span "[DEMOGRAPHIC_DATA]" at bounding box center [308, 183] width 131 height 13
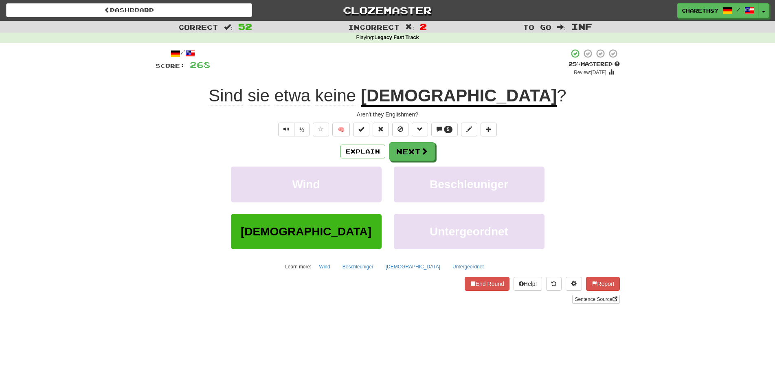
click at [310, 101] on span "etwa" at bounding box center [292, 96] width 36 height 20
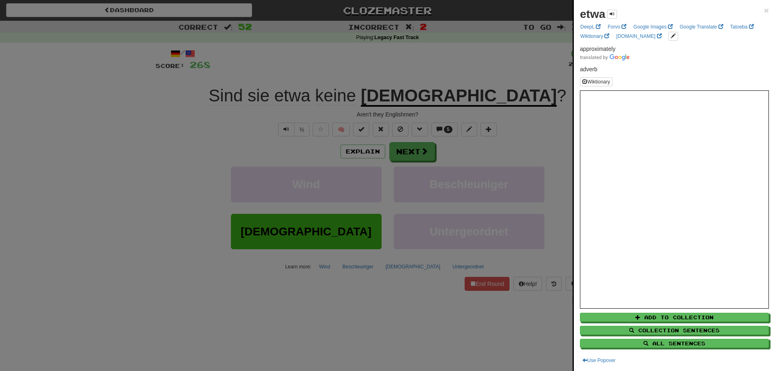
click at [143, 201] on div at bounding box center [387, 185] width 775 height 371
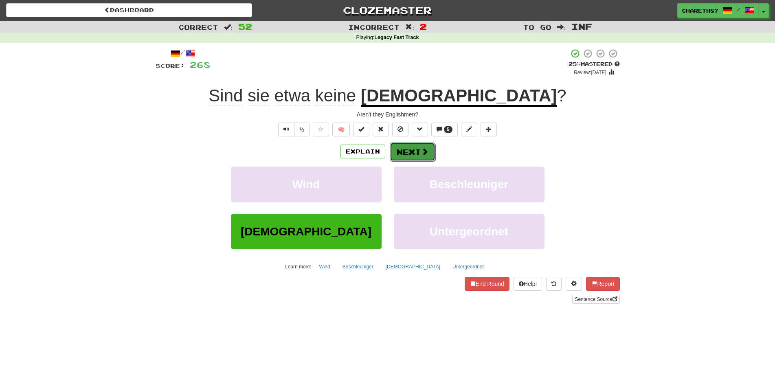
click at [412, 156] on button "Next" at bounding box center [413, 152] width 46 height 19
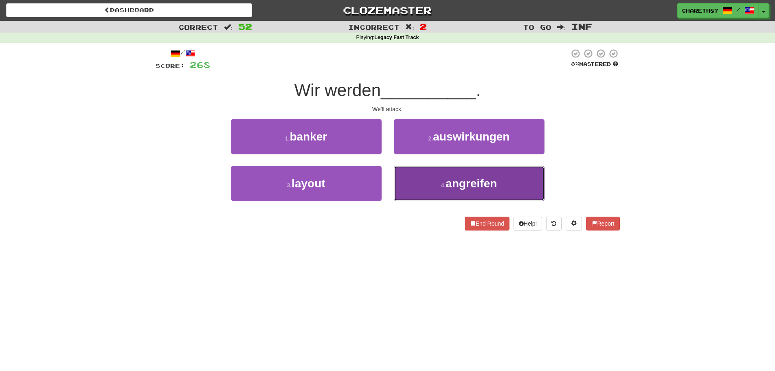
click at [484, 189] on span "angreifen" at bounding box center [471, 183] width 51 height 13
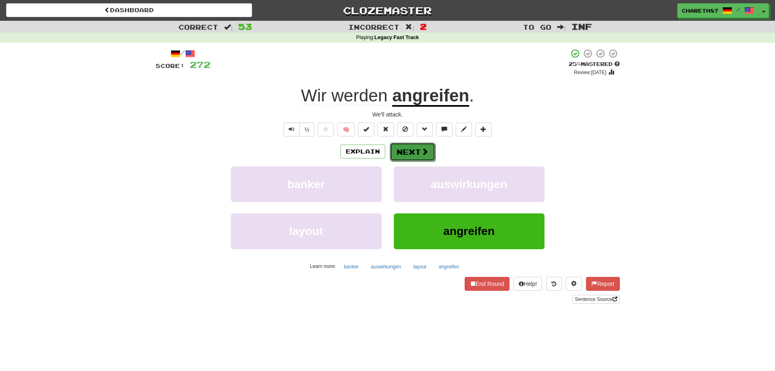
click at [421, 151] on span at bounding box center [424, 151] width 7 height 7
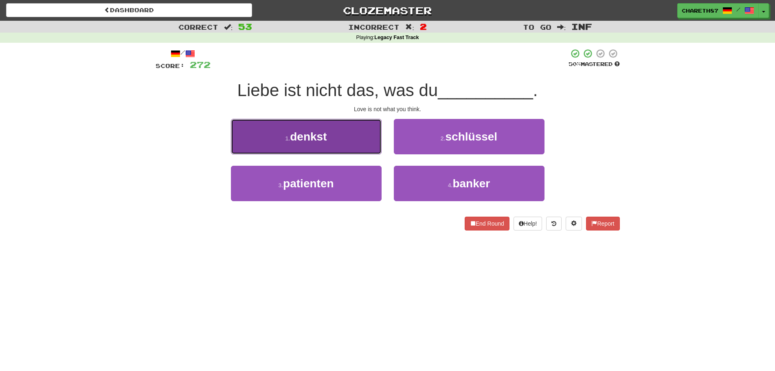
click at [309, 139] on span "denkst" at bounding box center [308, 136] width 37 height 13
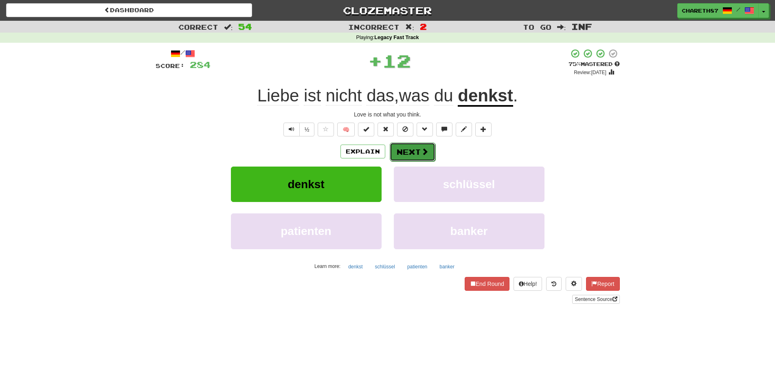
click at [415, 150] on button "Next" at bounding box center [413, 152] width 46 height 19
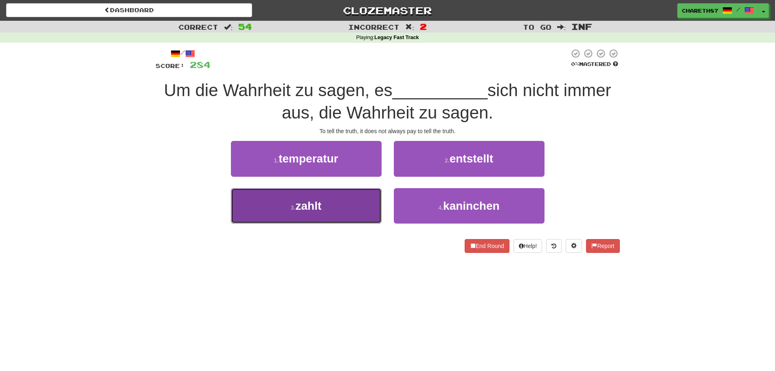
click at [310, 211] on span "zahlt" at bounding box center [308, 206] width 26 height 13
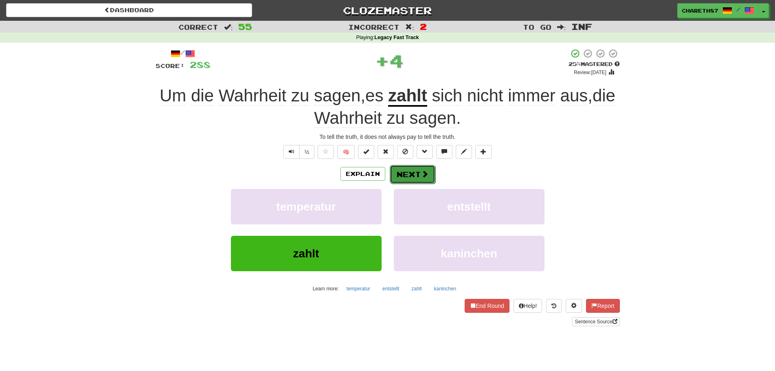
click at [415, 175] on button "Next" at bounding box center [413, 174] width 46 height 19
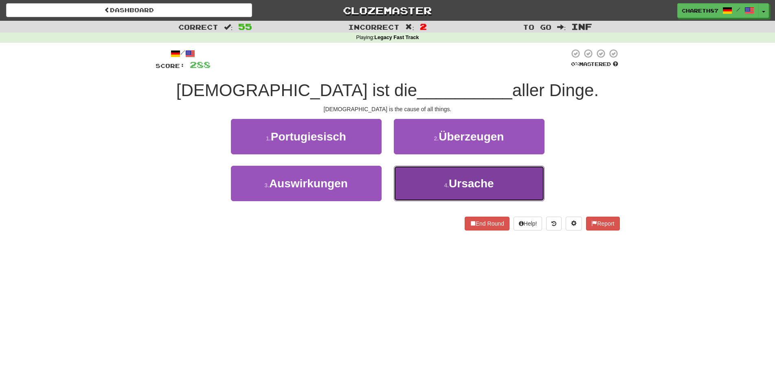
click at [473, 186] on span "Ursache" at bounding box center [471, 183] width 45 height 13
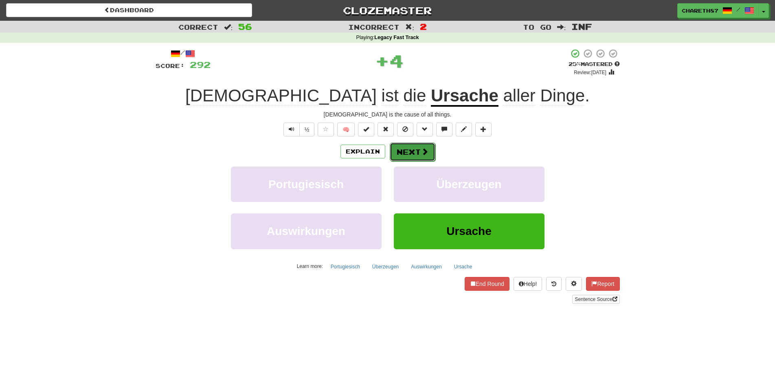
click at [420, 156] on button "Next" at bounding box center [413, 152] width 46 height 19
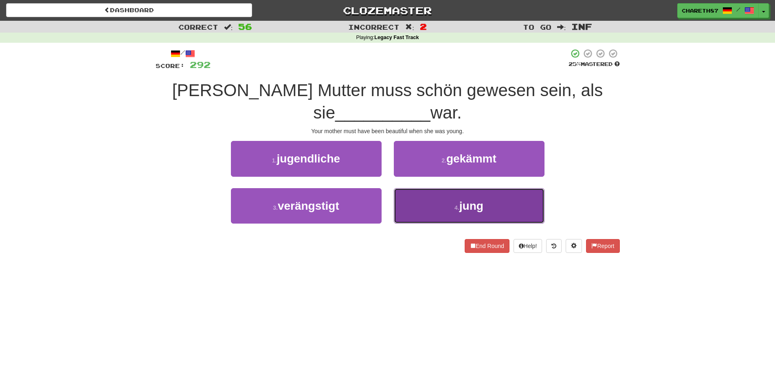
click at [476, 200] on span "jung" at bounding box center [471, 206] width 24 height 13
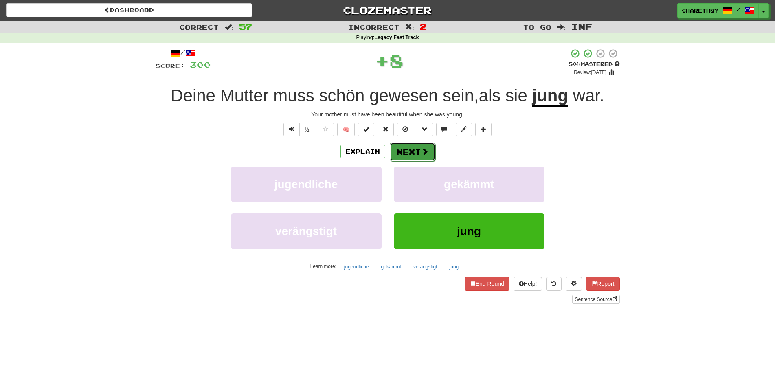
click at [418, 153] on button "Next" at bounding box center [413, 152] width 46 height 19
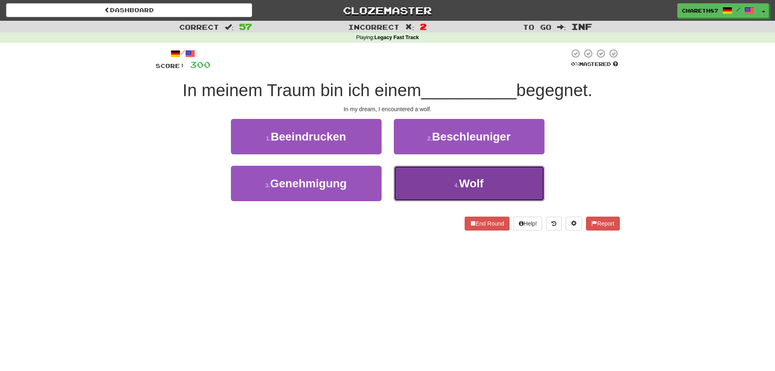
click at [474, 190] on button "4 . Wolf" at bounding box center [469, 183] width 151 height 35
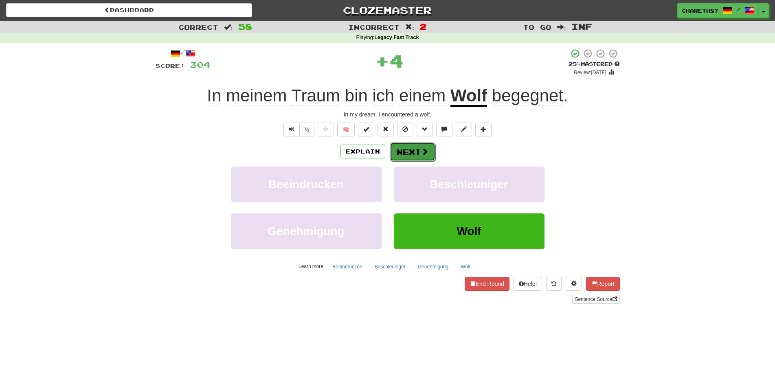
click at [409, 153] on button "Next" at bounding box center [413, 152] width 46 height 19
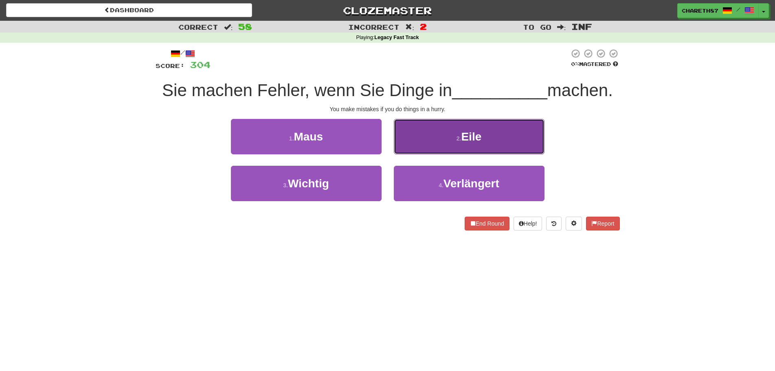
click at [509, 142] on button "2 . Eile" at bounding box center [469, 136] width 151 height 35
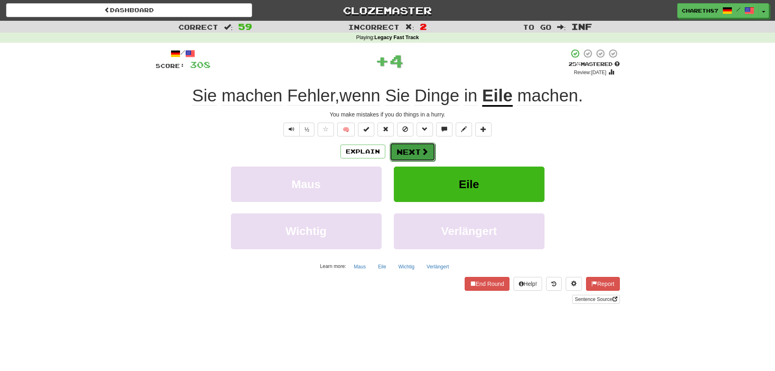
click at [419, 153] on button "Next" at bounding box center [413, 152] width 46 height 19
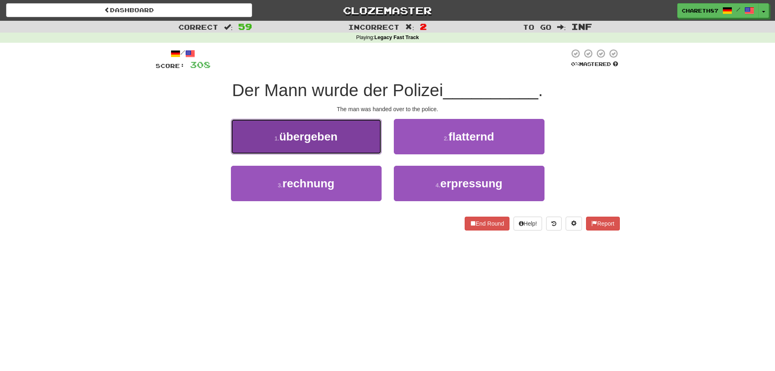
click at [336, 134] on span "übergeben" at bounding box center [308, 136] width 58 height 13
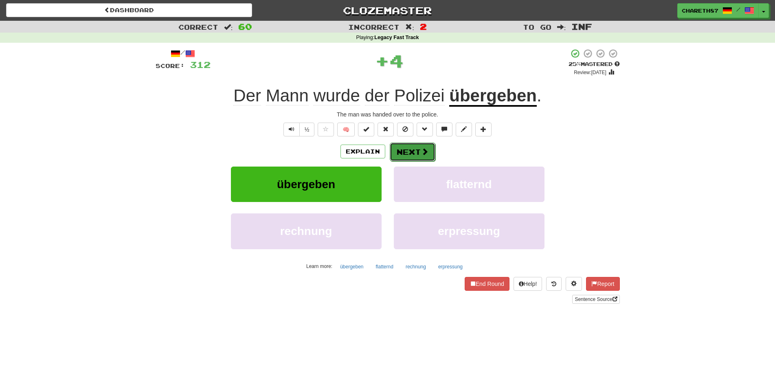
click at [421, 150] on span at bounding box center [424, 151] width 7 height 7
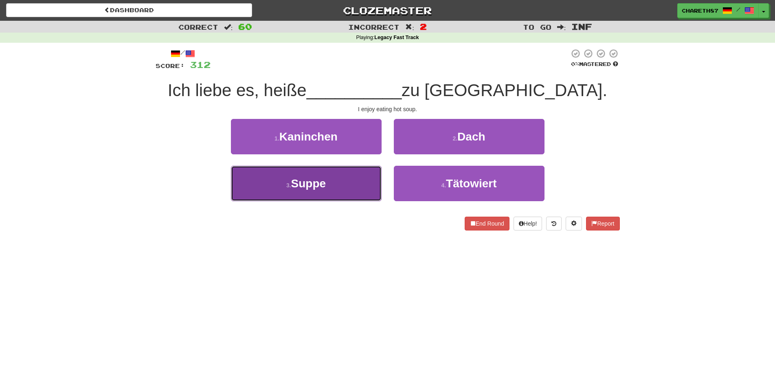
click at [312, 187] on span "Suppe" at bounding box center [308, 183] width 35 height 13
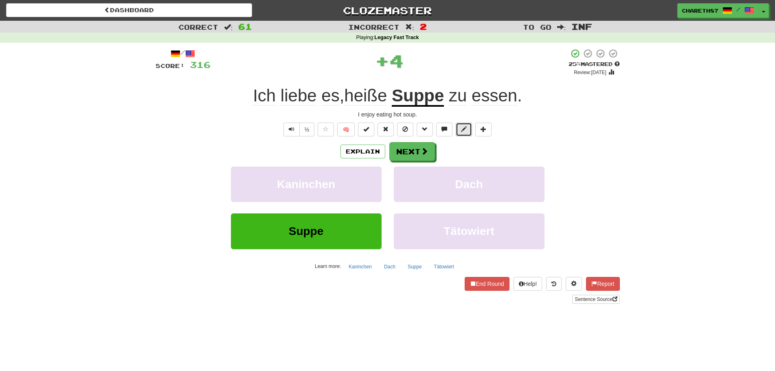
click at [467, 131] on span at bounding box center [464, 129] width 6 height 6
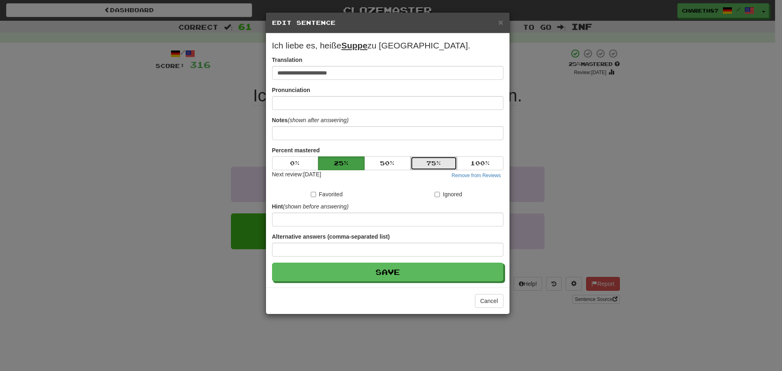
click at [441, 165] on button "75 %" at bounding box center [433, 163] width 46 height 14
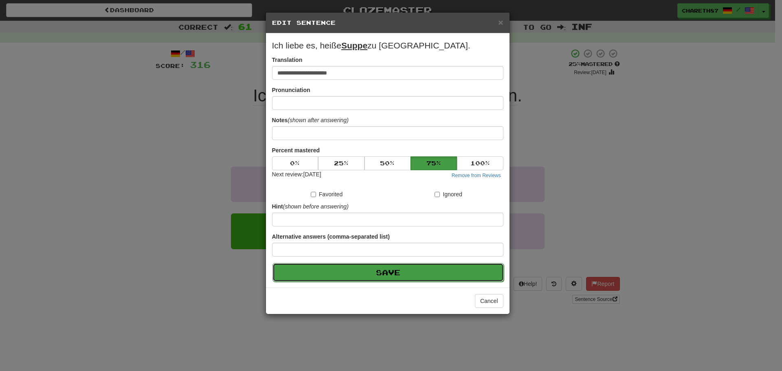
click at [402, 272] on button "Save" at bounding box center [387, 272] width 231 height 19
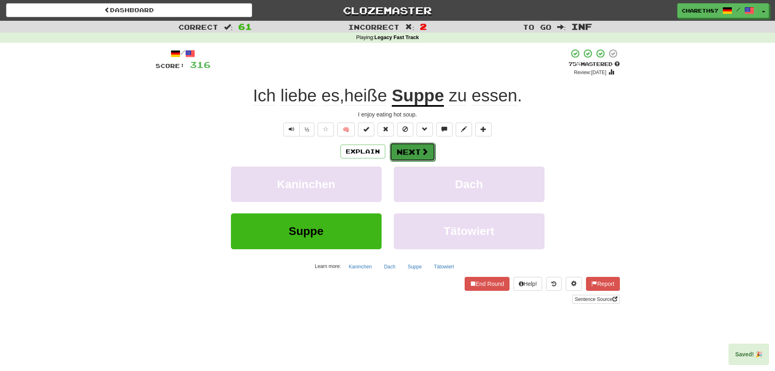
click at [413, 153] on button "Next" at bounding box center [413, 152] width 46 height 19
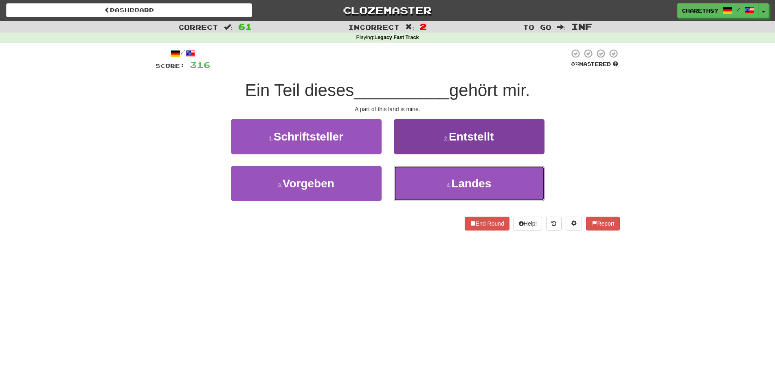
click at [465, 183] on span "Landes" at bounding box center [471, 183] width 40 height 13
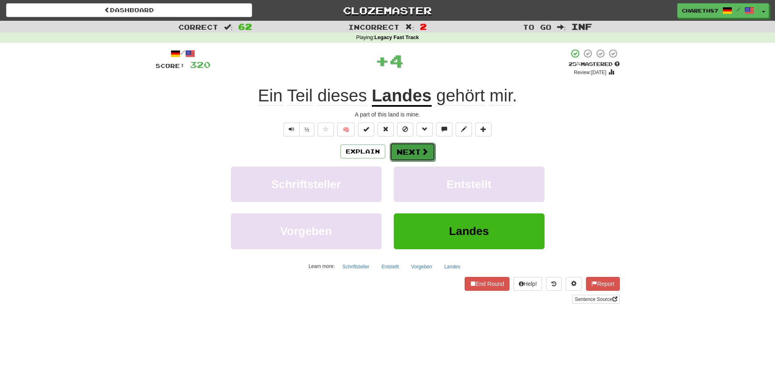
click at [406, 148] on button "Next" at bounding box center [413, 152] width 46 height 19
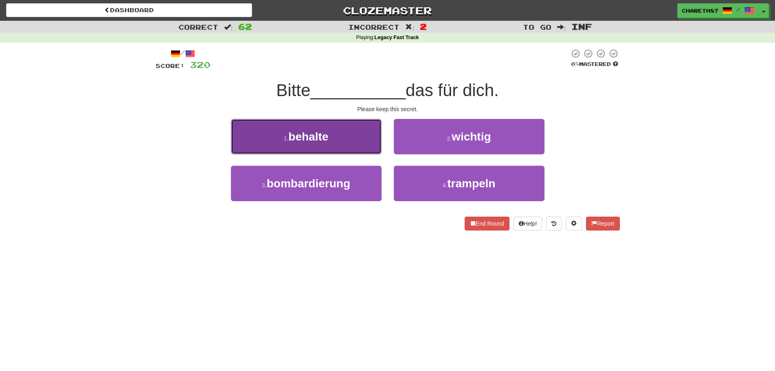
click at [294, 136] on span "behalte" at bounding box center [308, 136] width 40 height 13
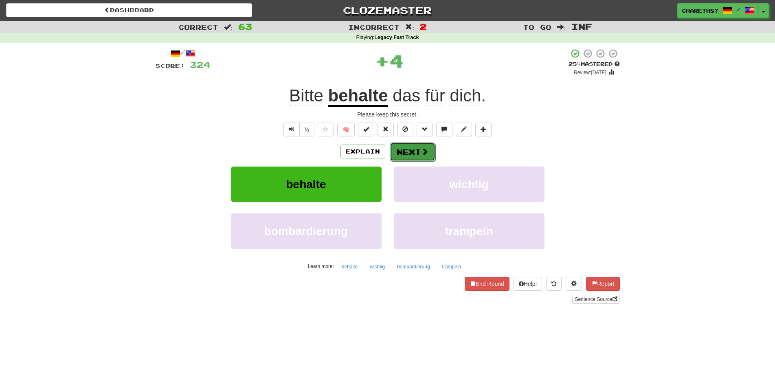
click at [414, 149] on button "Next" at bounding box center [413, 152] width 46 height 19
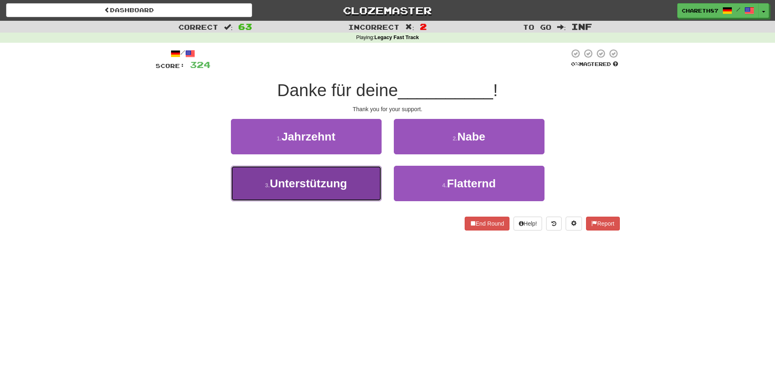
click at [358, 180] on button "3 . Unterstützung" at bounding box center [306, 183] width 151 height 35
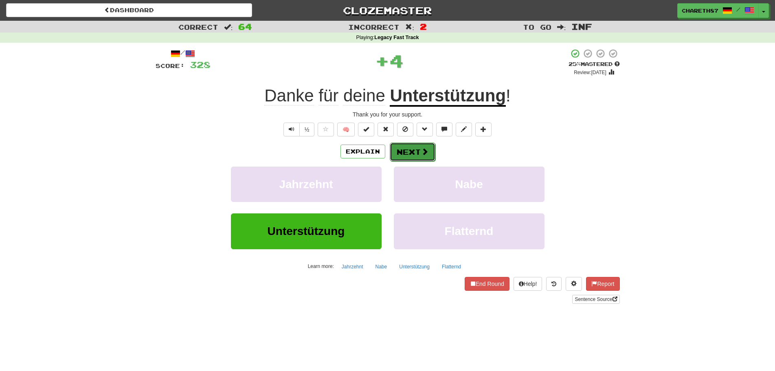
click at [405, 148] on button "Next" at bounding box center [413, 152] width 46 height 19
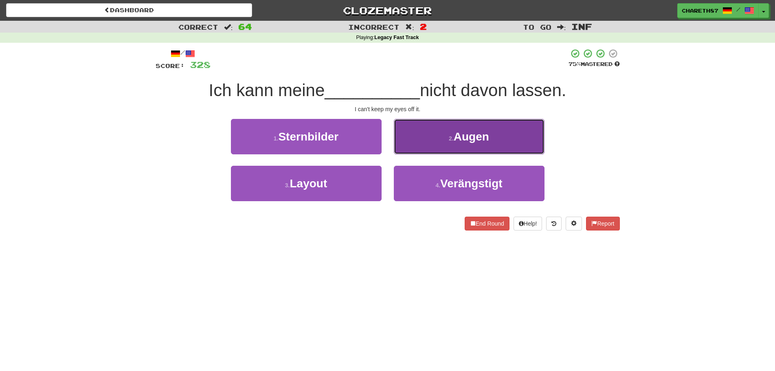
click at [457, 151] on button "2 . Augen" at bounding box center [469, 136] width 151 height 35
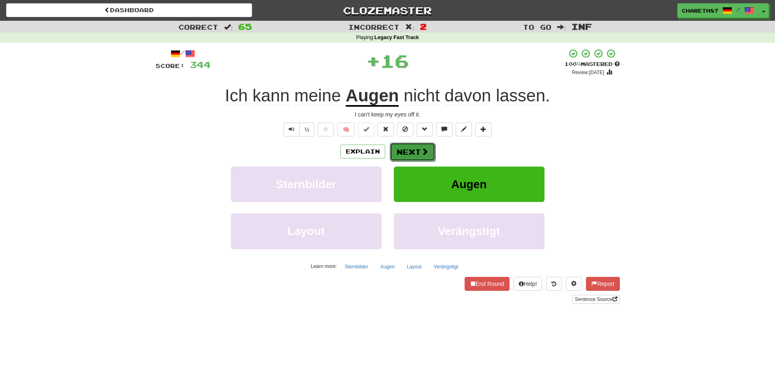
click at [411, 153] on button "Next" at bounding box center [413, 152] width 46 height 19
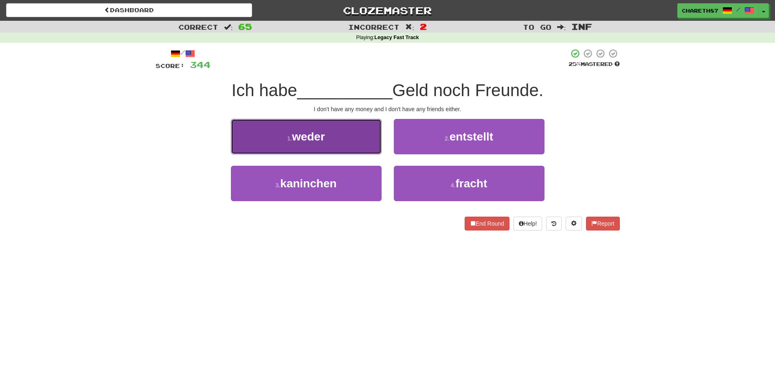
click at [353, 139] on button "1 . weder" at bounding box center [306, 136] width 151 height 35
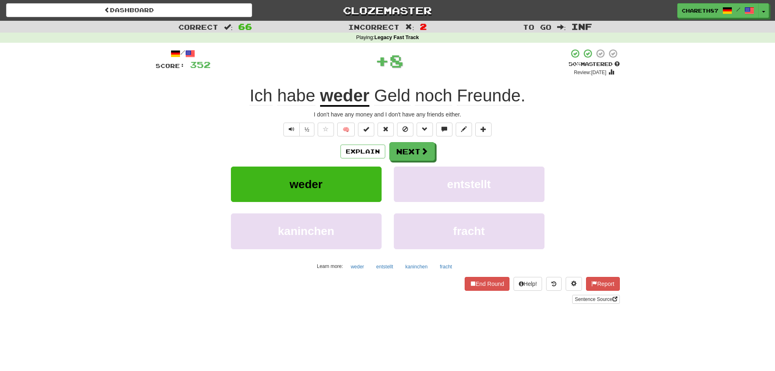
click at [350, 101] on u "weder" at bounding box center [344, 96] width 49 height 21
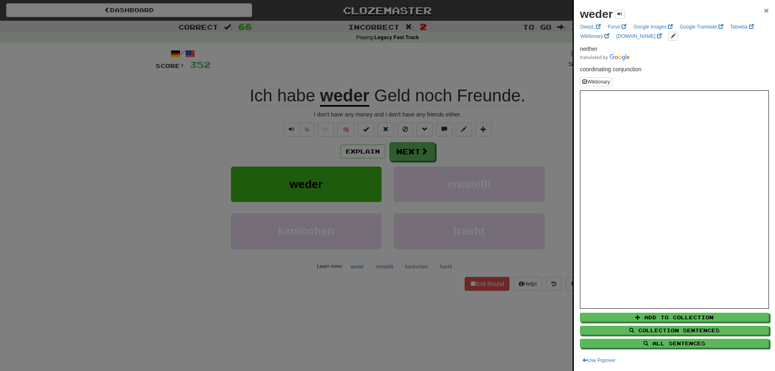
click at [764, 9] on span "×" at bounding box center [766, 10] width 5 height 9
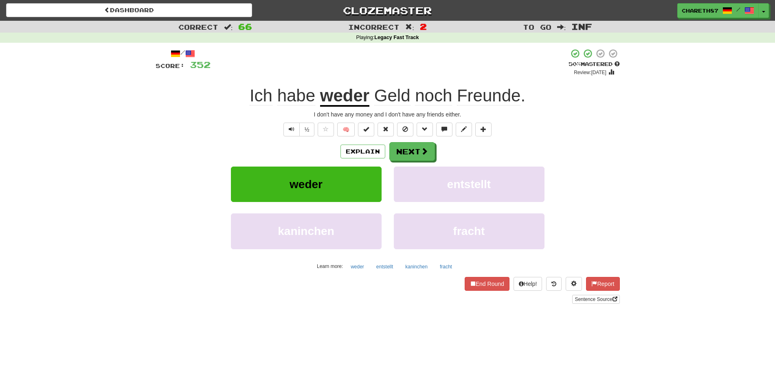
click at [710, 195] on div "Correct : 66 Incorrect : 2 To go : Inf Playing : Legacy Fast Track / Score: 352…" at bounding box center [387, 168] width 775 height 294
click at [413, 151] on button "Next" at bounding box center [413, 152] width 46 height 19
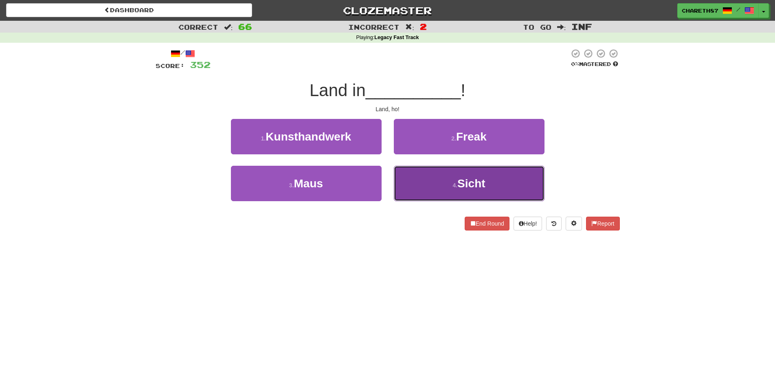
click at [465, 182] on span "Sicht" at bounding box center [471, 183] width 28 height 13
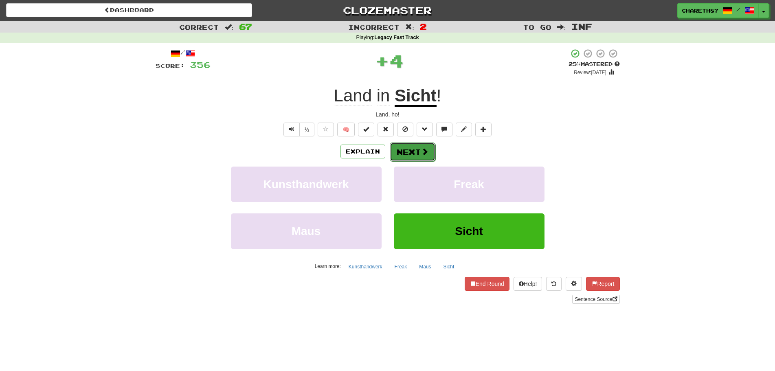
click at [408, 151] on button "Next" at bounding box center [413, 152] width 46 height 19
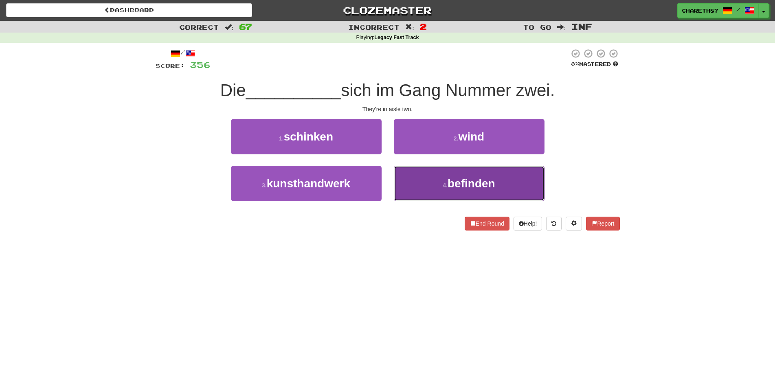
click at [497, 186] on button "4 . befinden" at bounding box center [469, 183] width 151 height 35
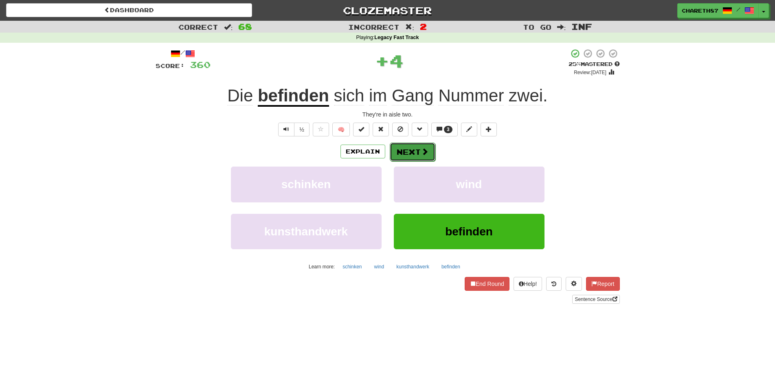
click at [408, 151] on button "Next" at bounding box center [413, 152] width 46 height 19
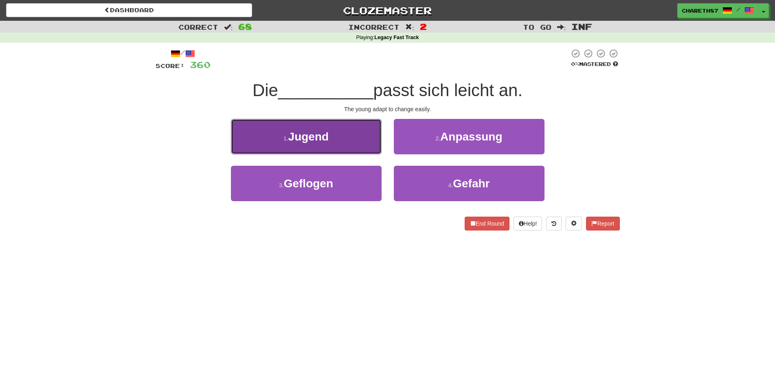
click at [353, 137] on button "1 . Jugend" at bounding box center [306, 136] width 151 height 35
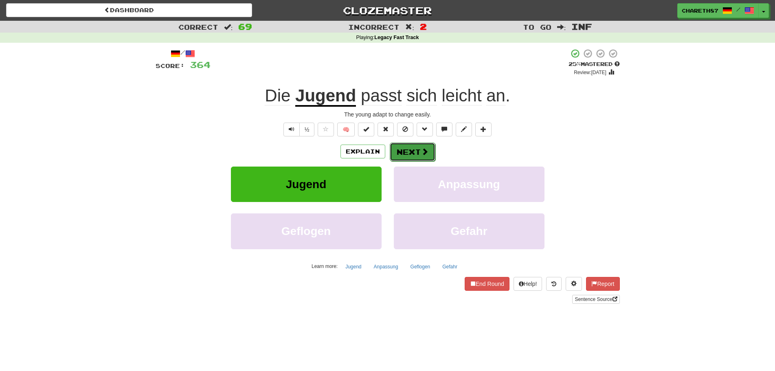
click at [415, 151] on button "Next" at bounding box center [413, 152] width 46 height 19
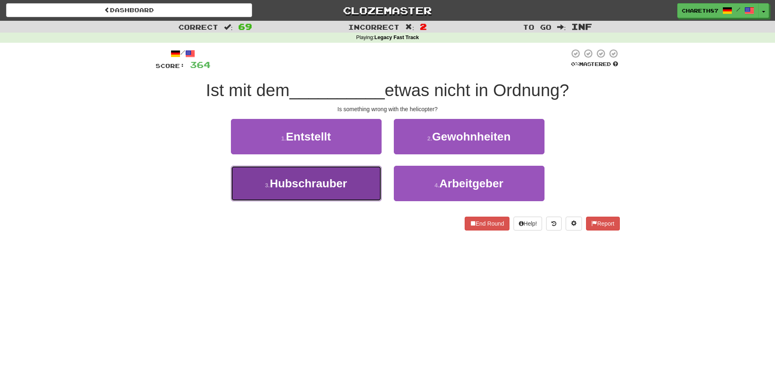
click at [360, 181] on button "3 . Hubschrauber" at bounding box center [306, 183] width 151 height 35
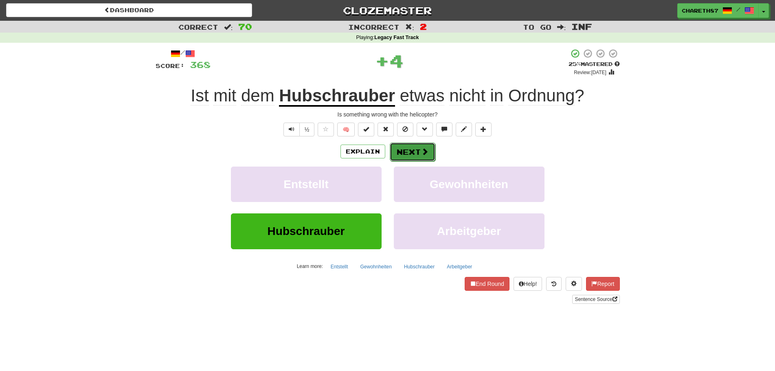
click at [421, 152] on span at bounding box center [424, 151] width 7 height 7
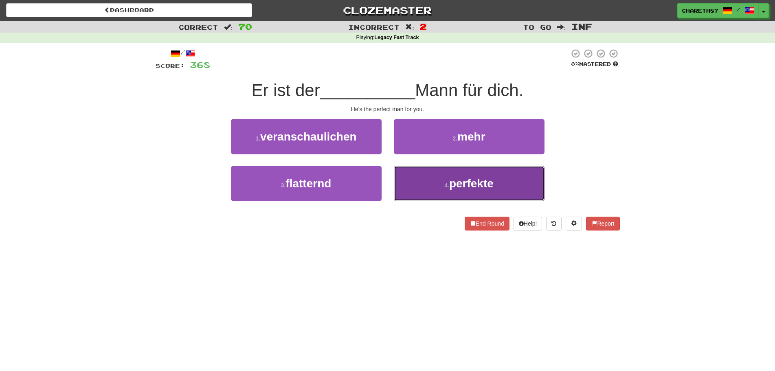
click at [490, 191] on button "4 . perfekte" at bounding box center [469, 183] width 151 height 35
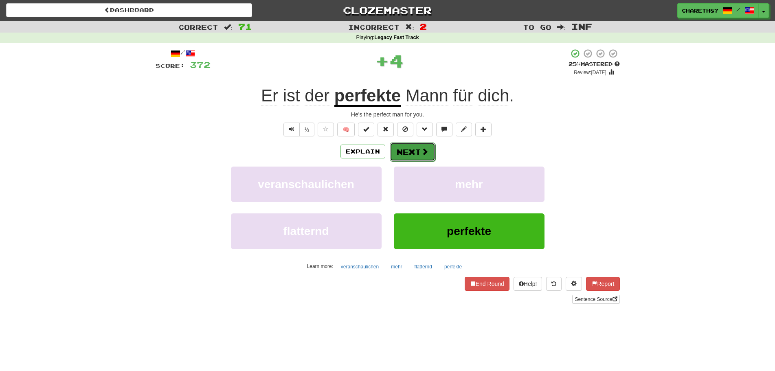
click at [421, 152] on span at bounding box center [424, 151] width 7 height 7
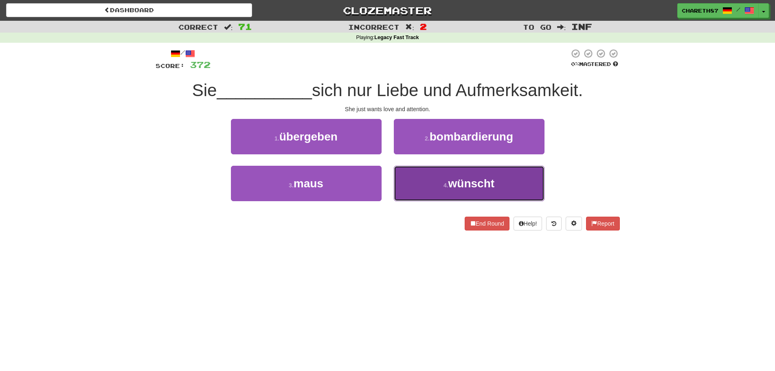
click at [521, 186] on button "4 . wünscht" at bounding box center [469, 183] width 151 height 35
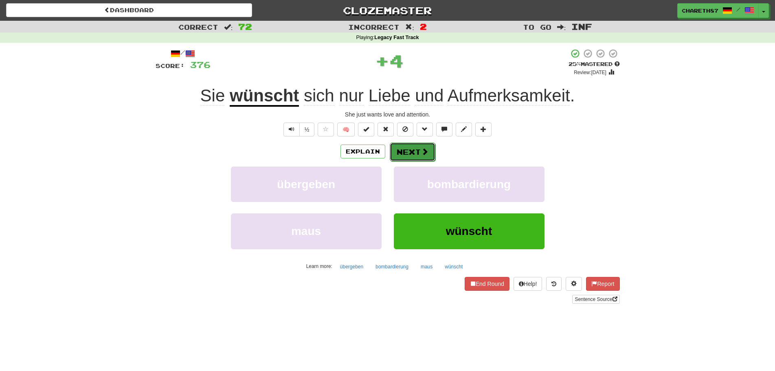
click at [415, 154] on button "Next" at bounding box center [413, 152] width 46 height 19
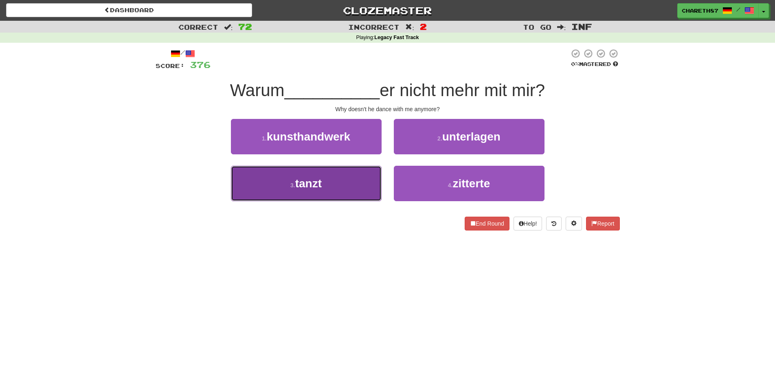
click at [338, 191] on button "3 . tanzt" at bounding box center [306, 183] width 151 height 35
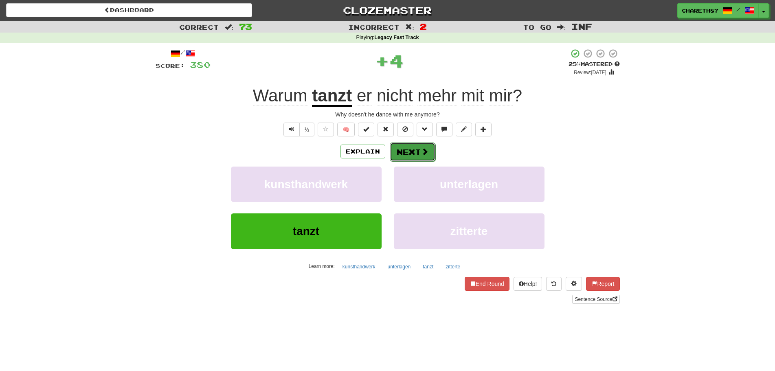
click at [414, 153] on button "Next" at bounding box center [413, 152] width 46 height 19
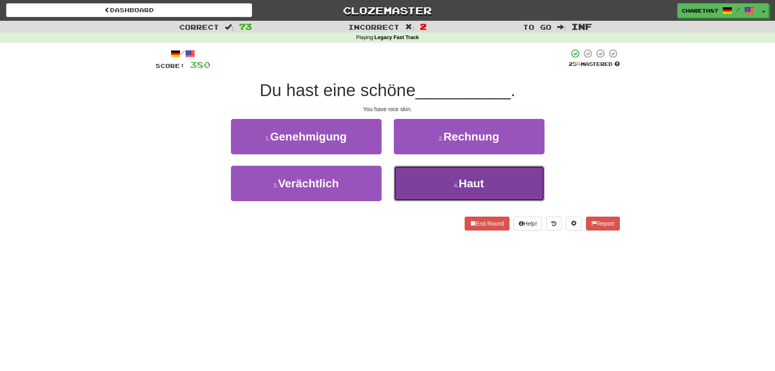
click at [514, 188] on button "4 . Haut" at bounding box center [469, 183] width 151 height 35
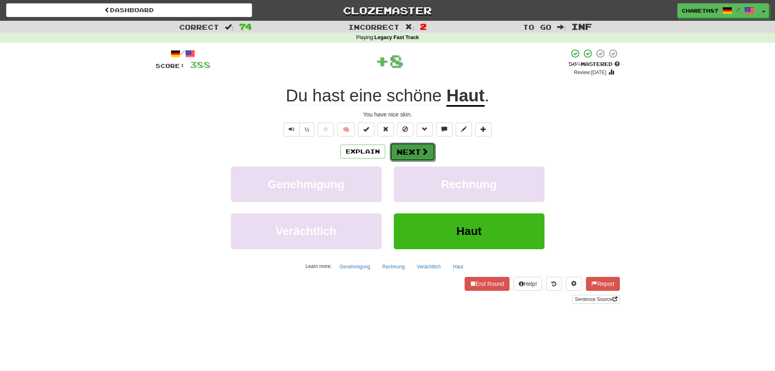
click at [418, 152] on button "Next" at bounding box center [413, 152] width 46 height 19
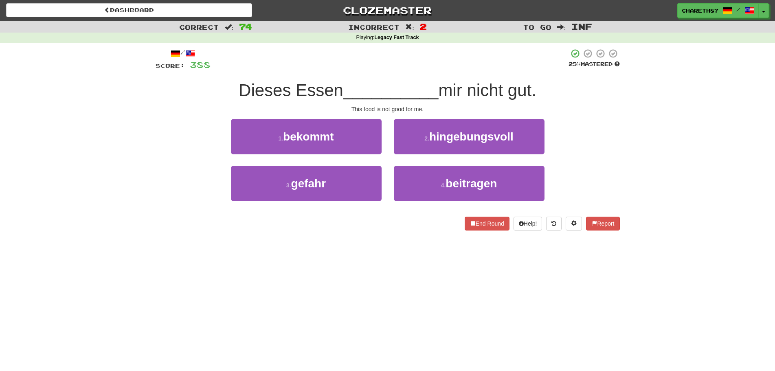
click at [209, 156] on div "1 . bekommt 2 . hingebungsvoll" at bounding box center [387, 142] width 489 height 47
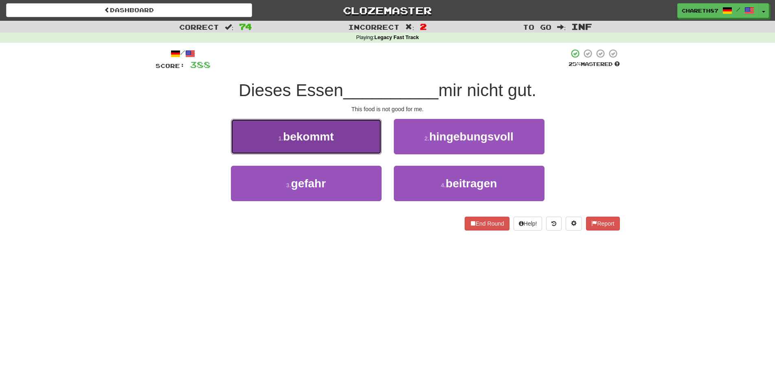
click at [327, 137] on span "bekommt" at bounding box center [308, 136] width 50 height 13
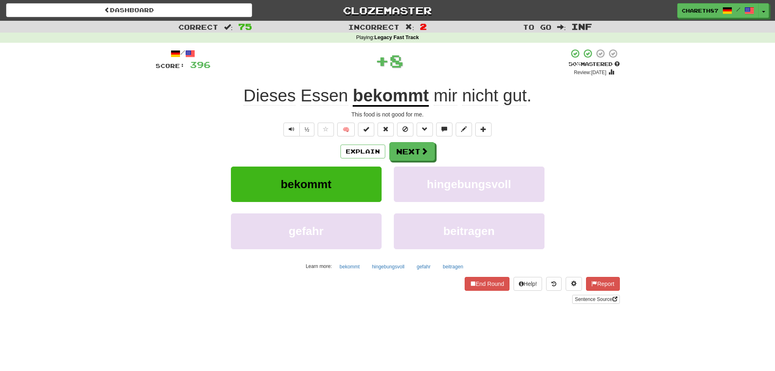
click at [409, 101] on u "bekommt" at bounding box center [391, 96] width 76 height 21
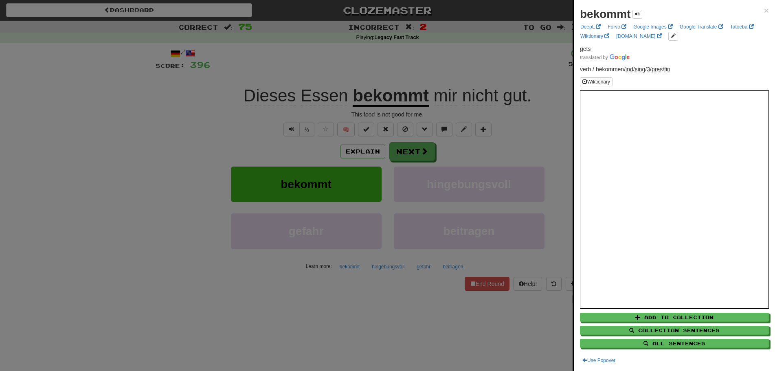
click at [131, 174] on div at bounding box center [387, 185] width 775 height 371
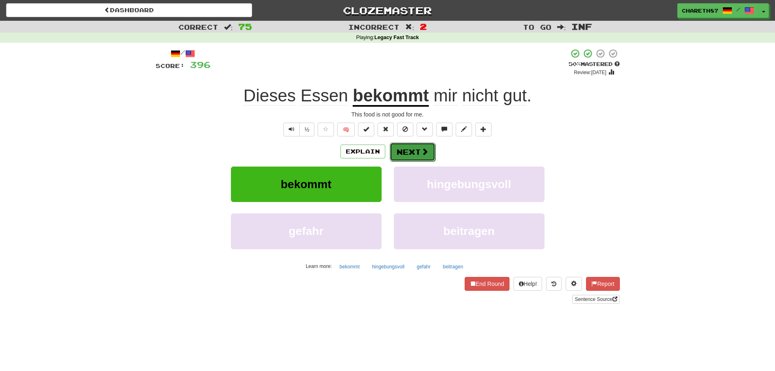
click at [427, 151] on span at bounding box center [424, 151] width 7 height 7
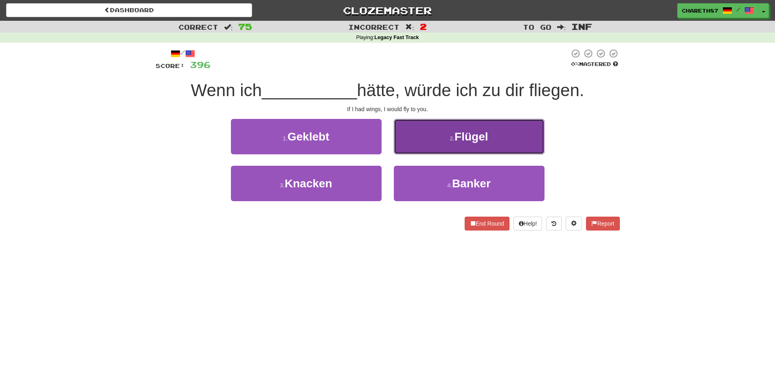
click at [518, 140] on button "2 . Flügel" at bounding box center [469, 136] width 151 height 35
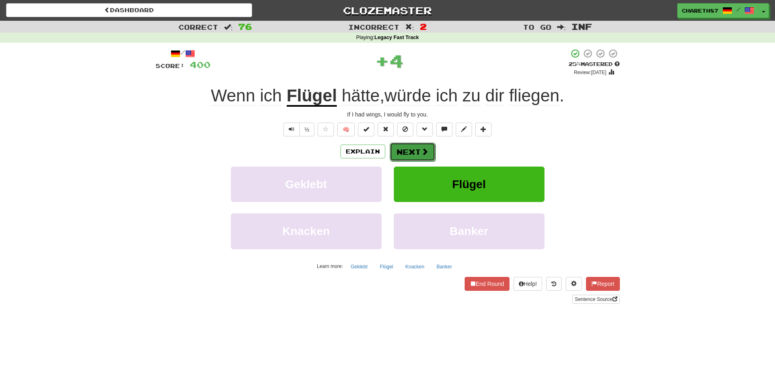
click at [424, 153] on span at bounding box center [424, 151] width 7 height 7
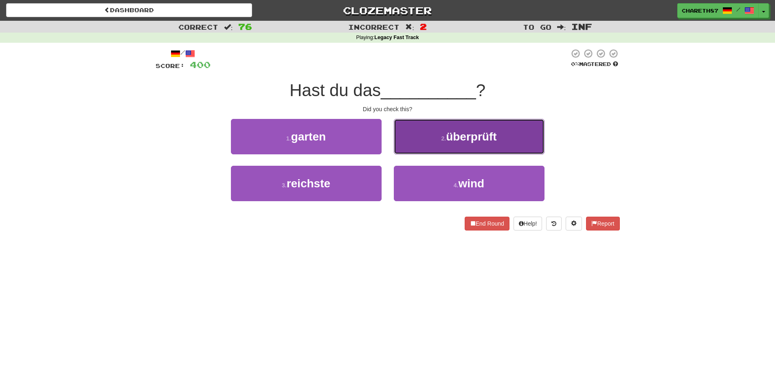
click at [506, 136] on button "2 . überprüft" at bounding box center [469, 136] width 151 height 35
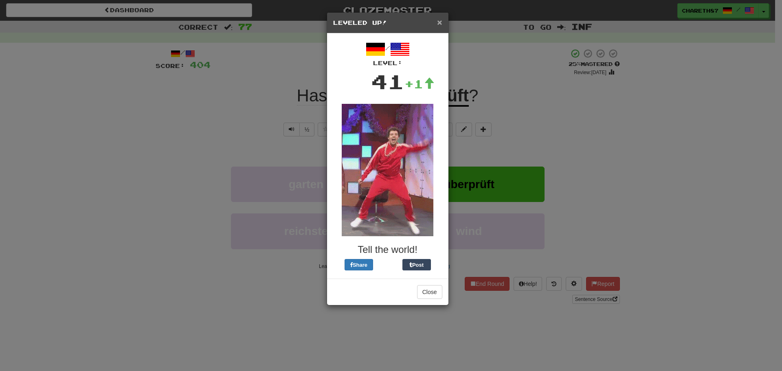
click at [440, 22] on span "×" at bounding box center [439, 22] width 5 height 9
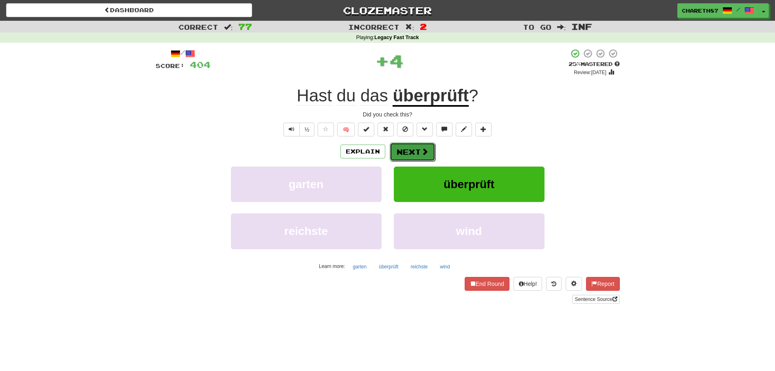
click at [419, 150] on button "Next" at bounding box center [413, 152] width 46 height 19
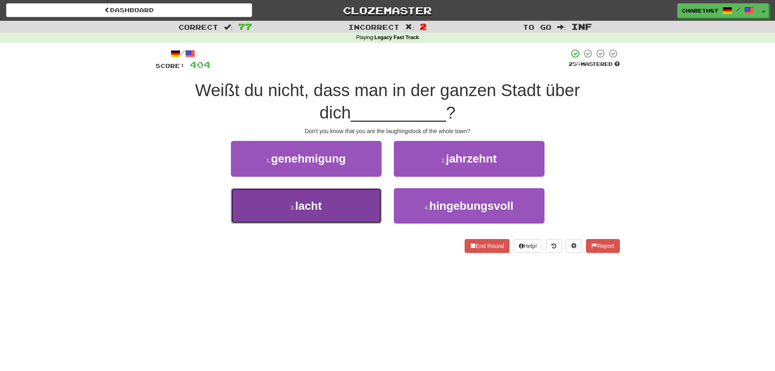
click at [354, 208] on button "3 . lacht" at bounding box center [306, 205] width 151 height 35
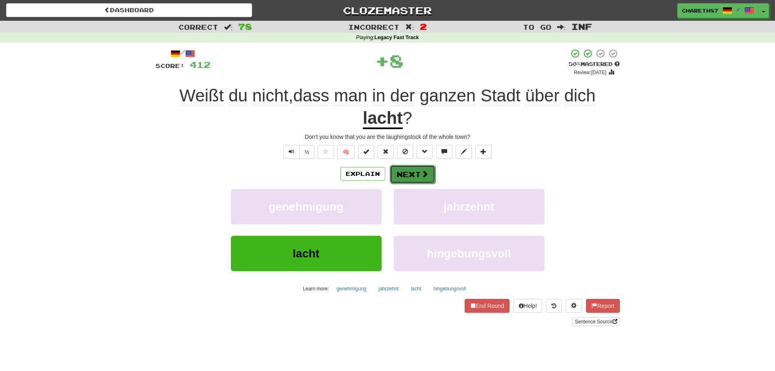
click at [423, 174] on span at bounding box center [424, 173] width 7 height 7
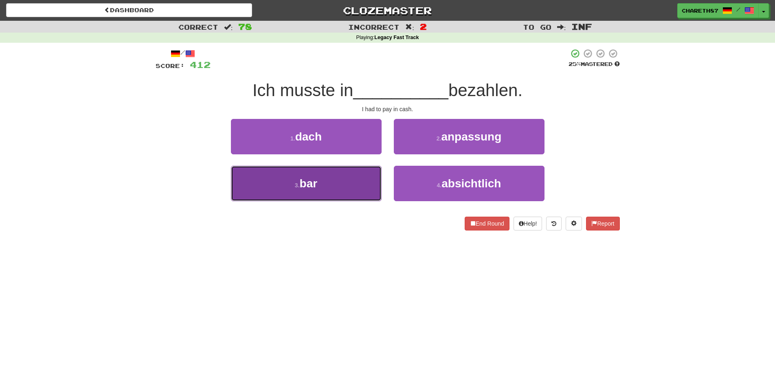
click at [342, 184] on button "3 . bar" at bounding box center [306, 183] width 151 height 35
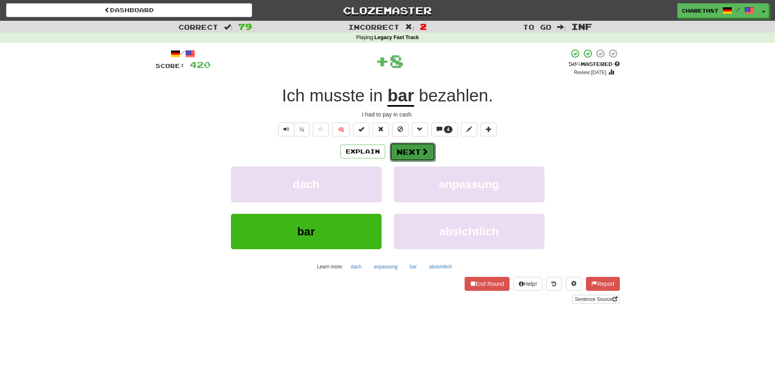
click at [421, 155] on span at bounding box center [424, 151] width 7 height 7
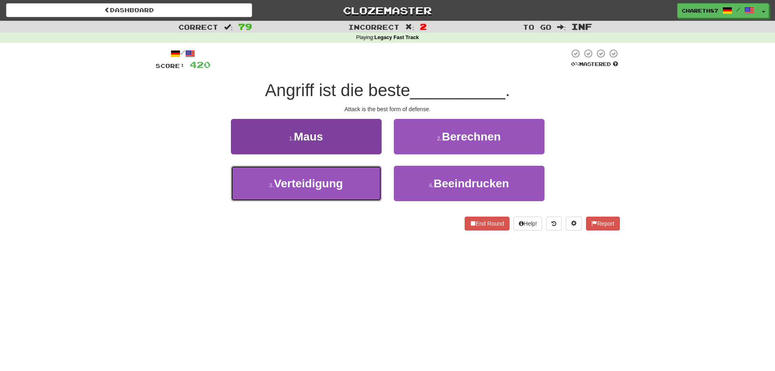
click at [325, 188] on span "Verteidigung" at bounding box center [308, 183] width 69 height 13
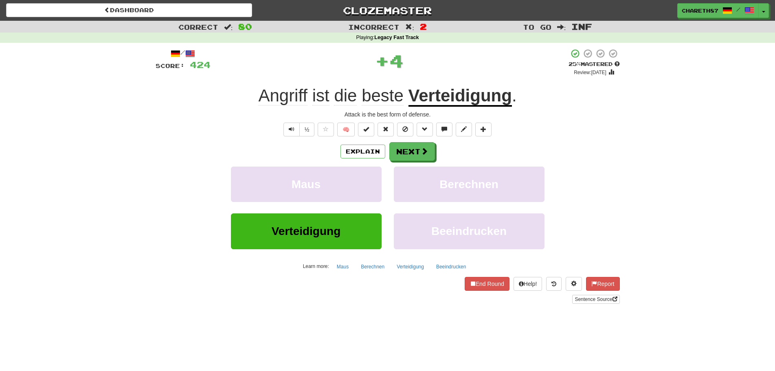
click at [471, 99] on u "Verteidigung" at bounding box center [459, 96] width 103 height 21
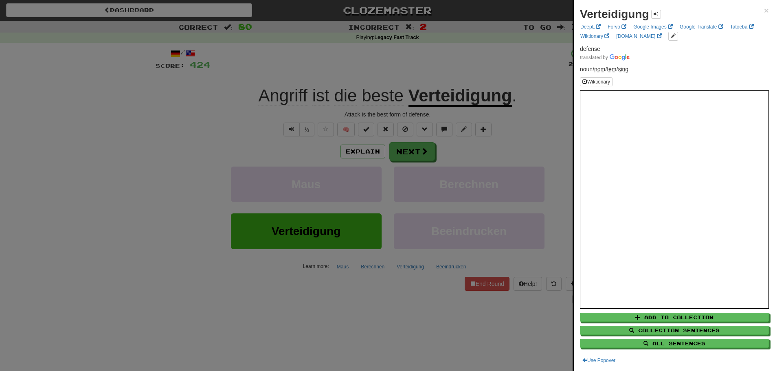
click at [112, 194] on div at bounding box center [387, 185] width 775 height 371
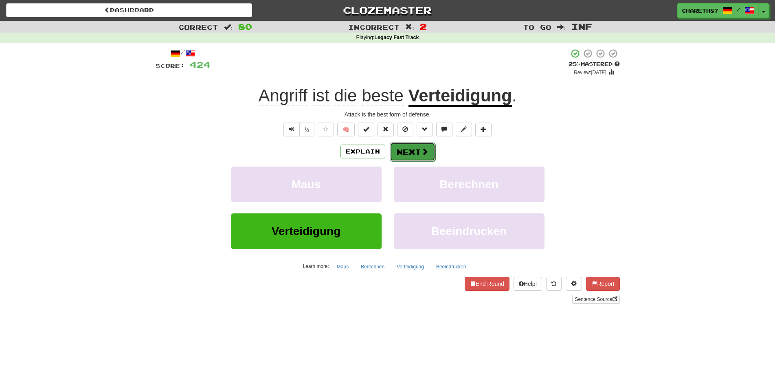
click at [410, 156] on button "Next" at bounding box center [413, 152] width 46 height 19
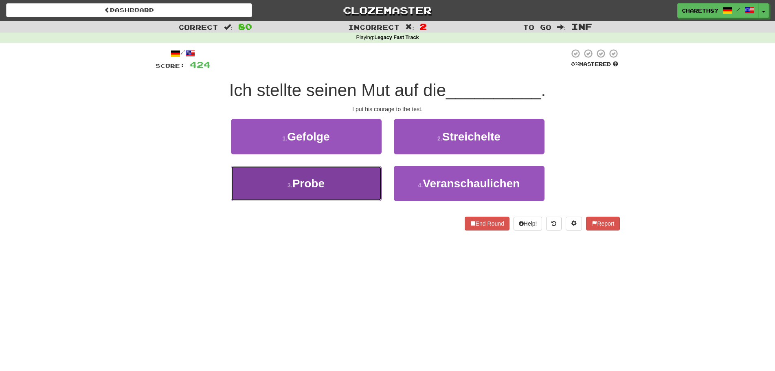
click at [338, 188] on button "3 . Probe" at bounding box center [306, 183] width 151 height 35
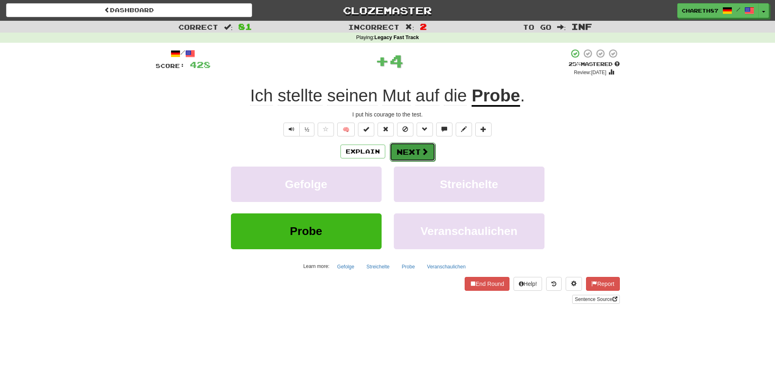
click at [413, 150] on button "Next" at bounding box center [413, 152] width 46 height 19
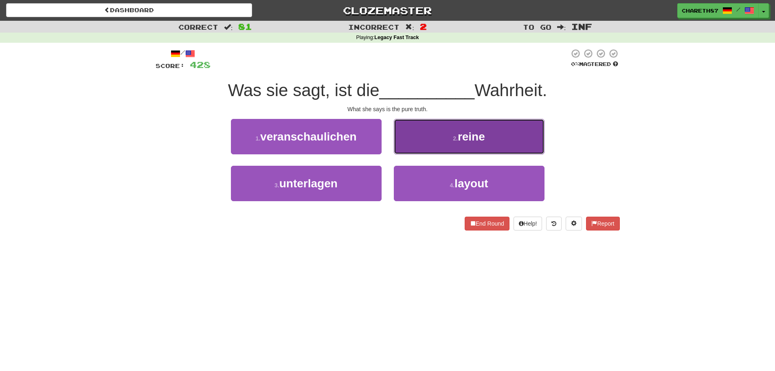
click at [505, 133] on button "2 . reine" at bounding box center [469, 136] width 151 height 35
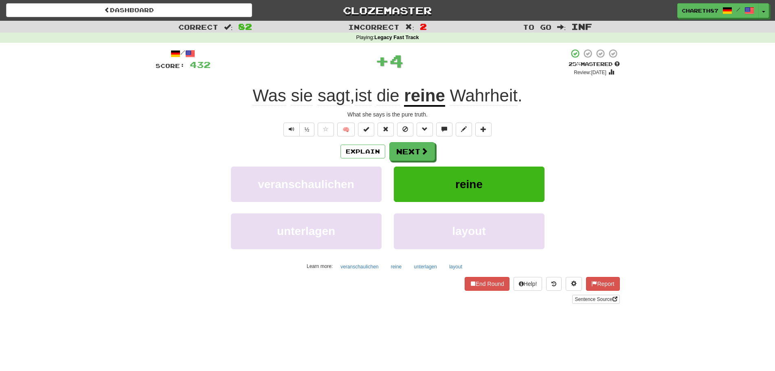
click at [417, 94] on u "reine" at bounding box center [424, 96] width 41 height 21
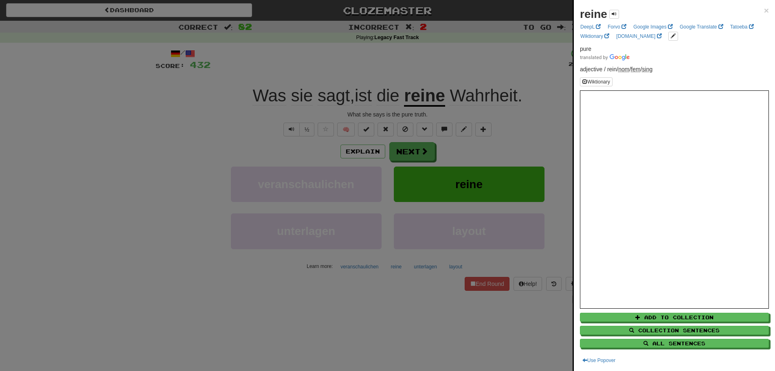
click at [134, 261] on div at bounding box center [387, 185] width 775 height 371
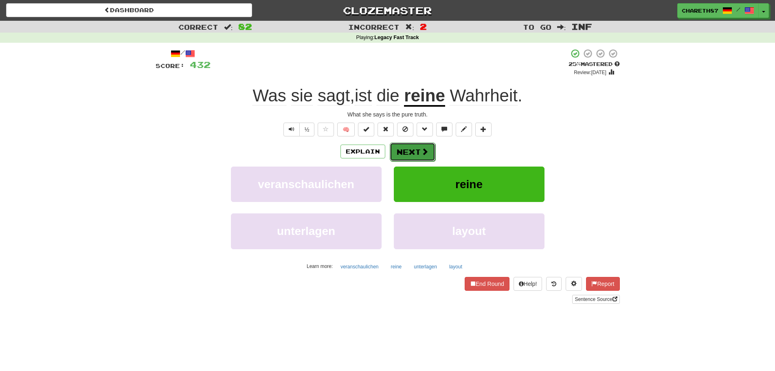
click at [406, 151] on button "Next" at bounding box center [413, 152] width 46 height 19
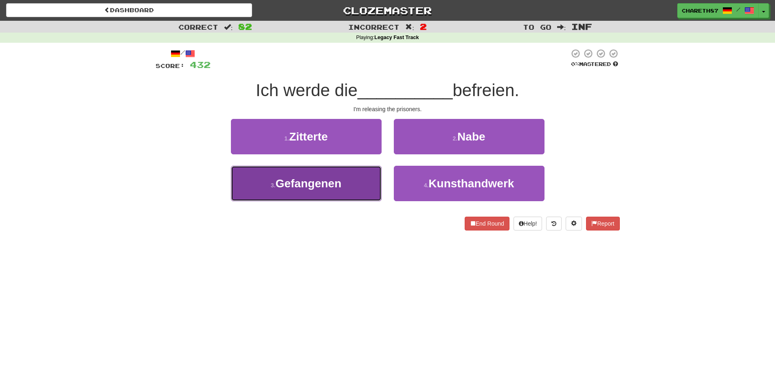
click at [343, 184] on button "3 . Gefangenen" at bounding box center [306, 183] width 151 height 35
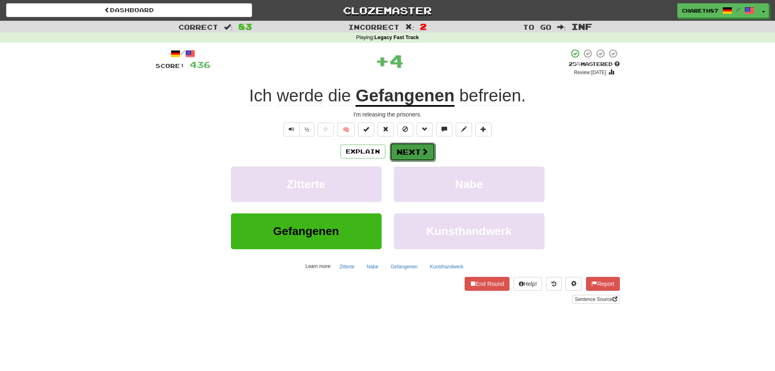
click at [404, 151] on button "Next" at bounding box center [413, 152] width 46 height 19
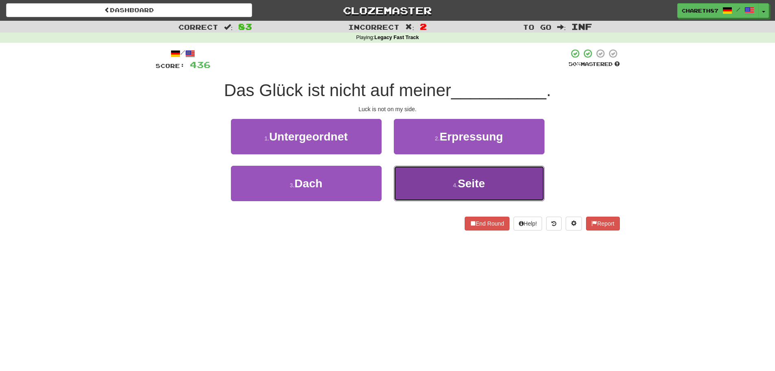
click at [509, 189] on button "4 . Seite" at bounding box center [469, 183] width 151 height 35
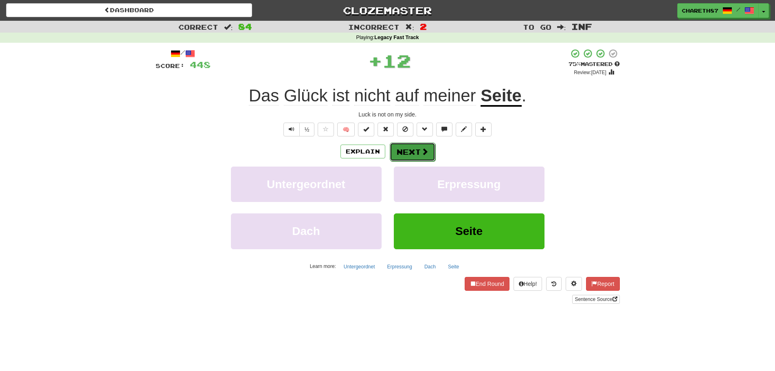
click at [419, 150] on button "Next" at bounding box center [413, 152] width 46 height 19
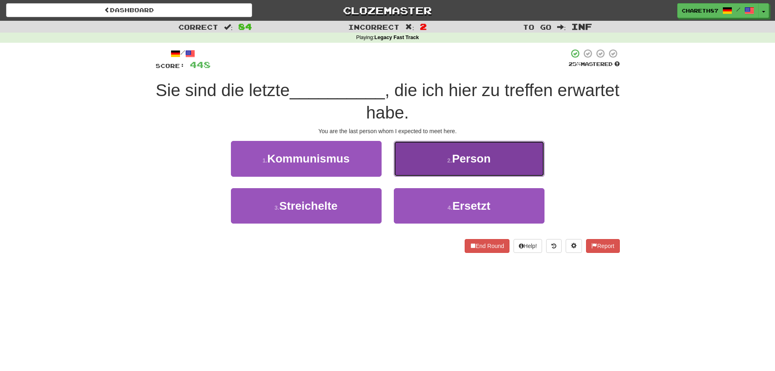
click at [525, 155] on button "2 . Person" at bounding box center [469, 158] width 151 height 35
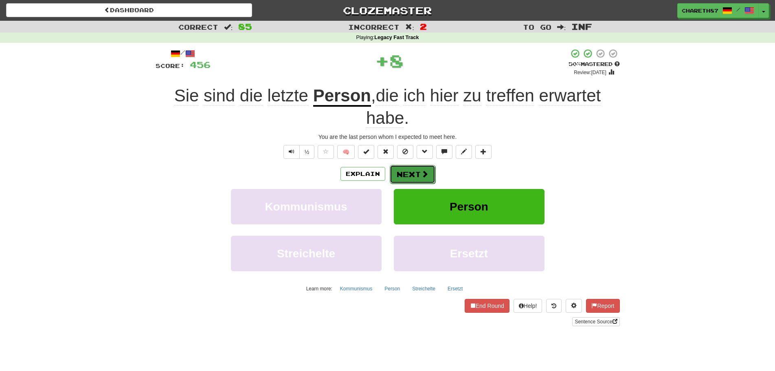
click at [419, 170] on button "Next" at bounding box center [413, 174] width 46 height 19
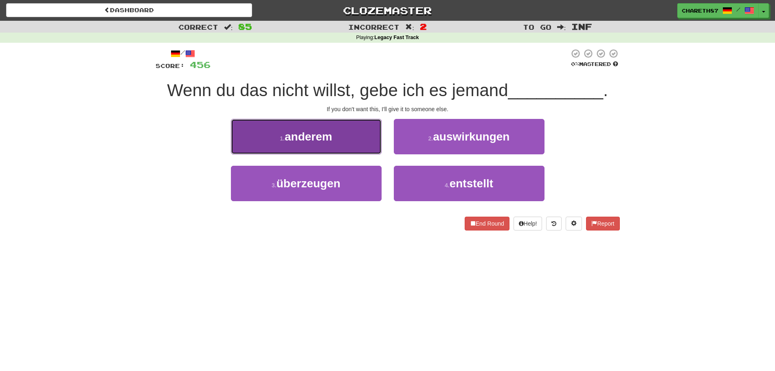
click at [348, 141] on button "1 . anderem" at bounding box center [306, 136] width 151 height 35
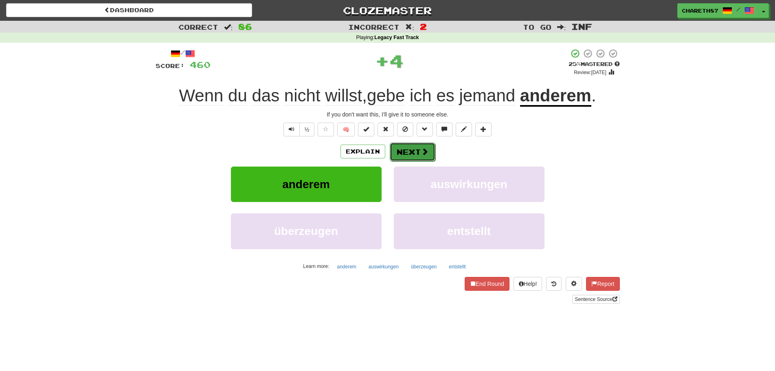
click at [423, 148] on span at bounding box center [424, 151] width 7 height 7
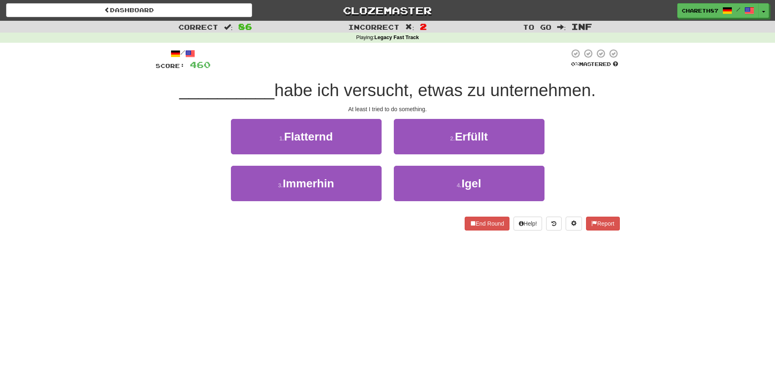
click at [545, 180] on div "4 . Igel" at bounding box center [469, 189] width 163 height 47
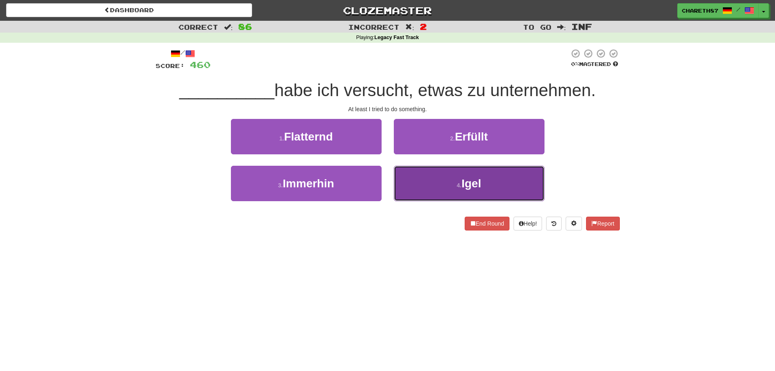
click at [520, 186] on button "4 . Igel" at bounding box center [469, 183] width 151 height 35
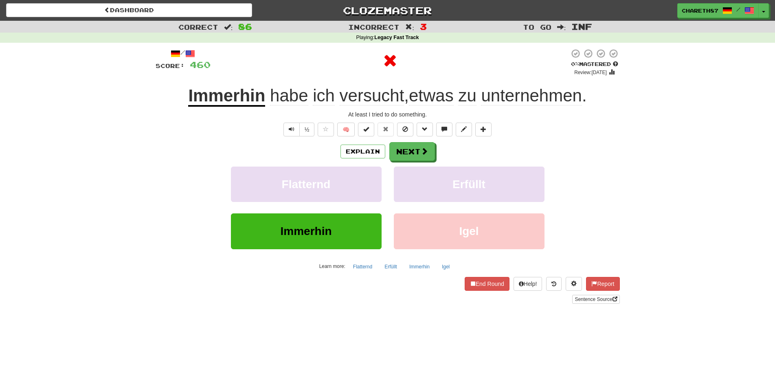
click at [240, 98] on u "Immerhin" at bounding box center [226, 96] width 77 height 21
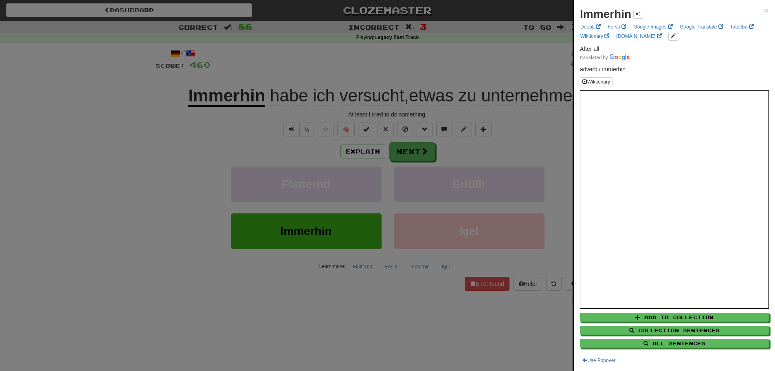
click at [65, 187] on div at bounding box center [387, 185] width 775 height 371
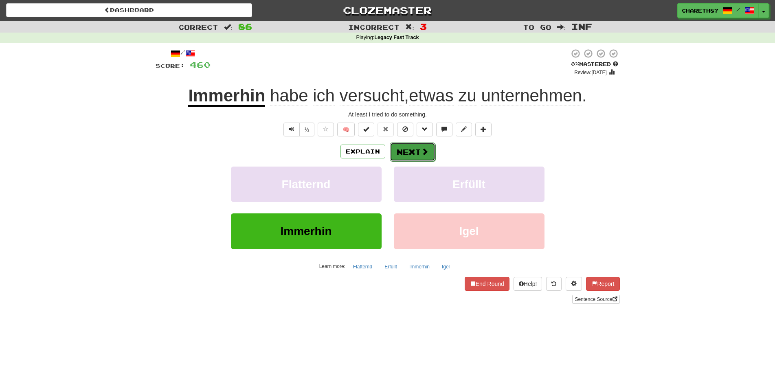
click at [409, 151] on button "Next" at bounding box center [413, 152] width 46 height 19
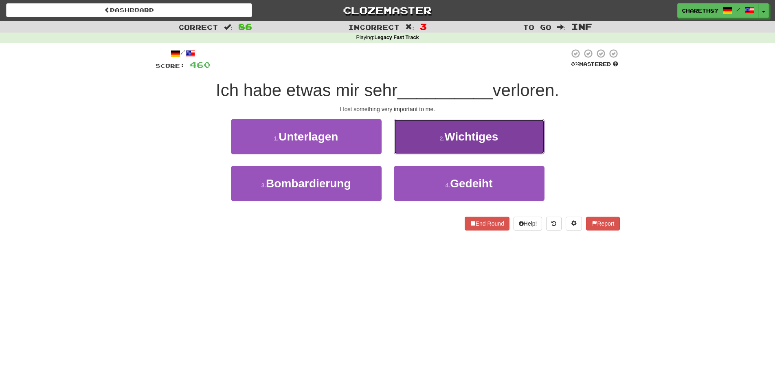
click at [496, 137] on span "Wichtiges" at bounding box center [471, 136] width 54 height 13
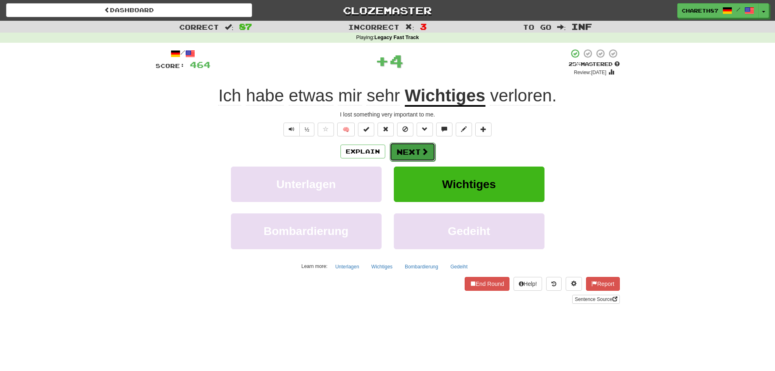
click at [419, 151] on button "Next" at bounding box center [413, 152] width 46 height 19
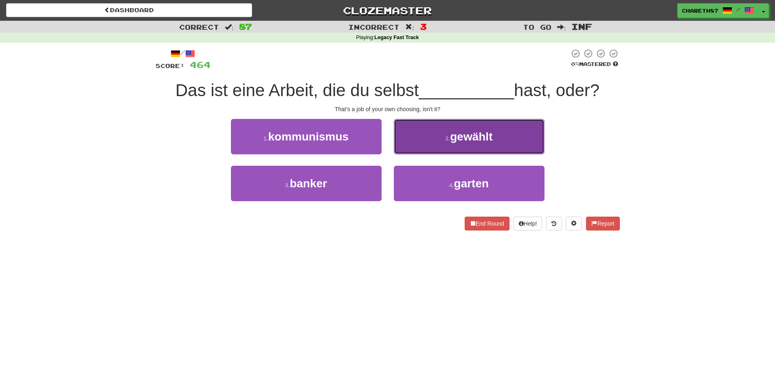
click at [525, 146] on button "2 . gewählt" at bounding box center [469, 136] width 151 height 35
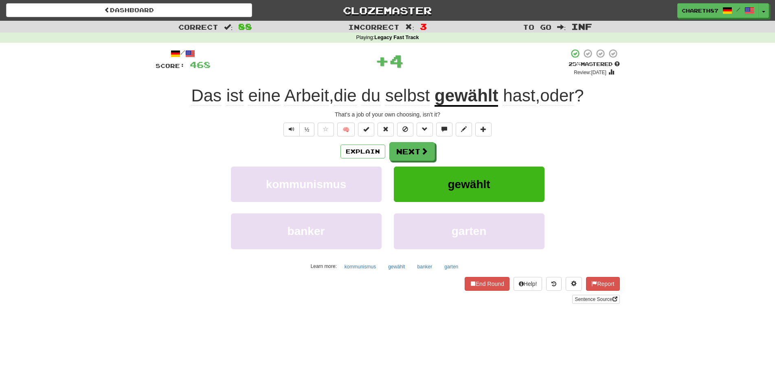
click at [456, 99] on u "gewählt" at bounding box center [467, 96] width 64 height 21
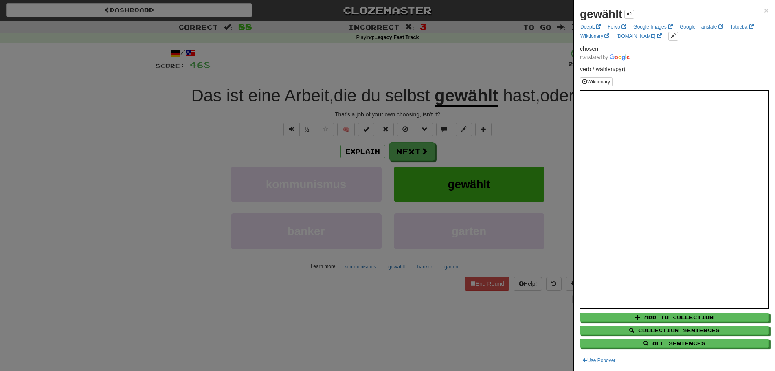
click at [113, 241] on div at bounding box center [387, 185] width 775 height 371
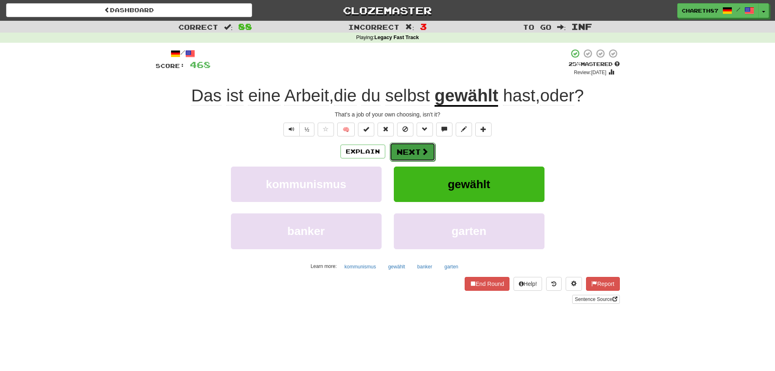
click at [416, 156] on button "Next" at bounding box center [413, 152] width 46 height 19
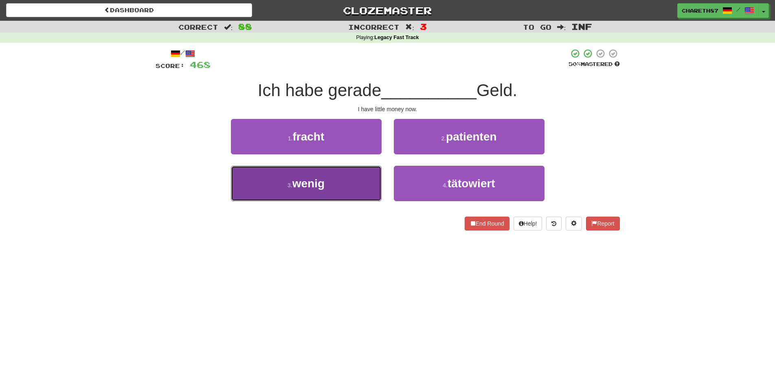
click at [336, 181] on button "3 . wenig" at bounding box center [306, 183] width 151 height 35
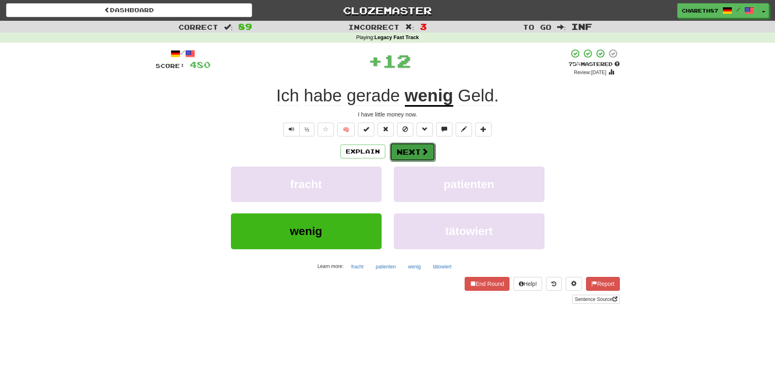
click at [415, 151] on button "Next" at bounding box center [413, 152] width 46 height 19
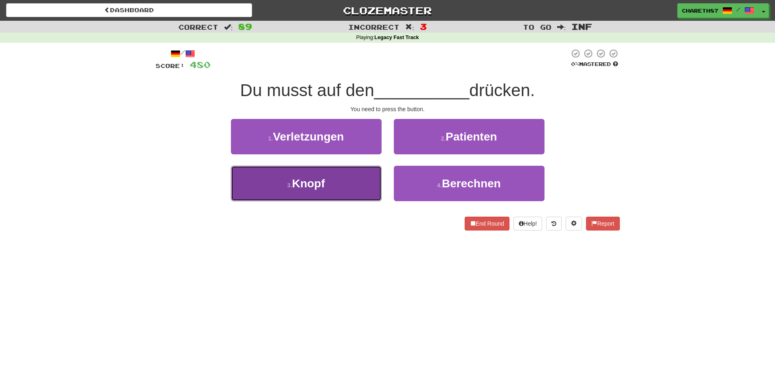
click at [292, 182] on span "Knopf" at bounding box center [308, 183] width 33 height 13
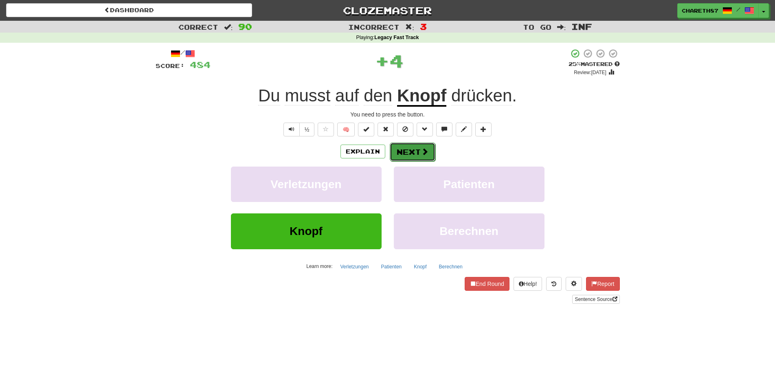
click at [417, 149] on button "Next" at bounding box center [413, 152] width 46 height 19
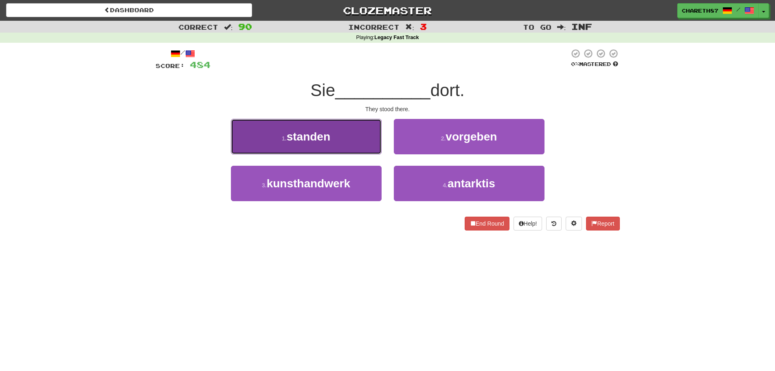
click at [301, 141] on span "standen" at bounding box center [309, 136] width 44 height 13
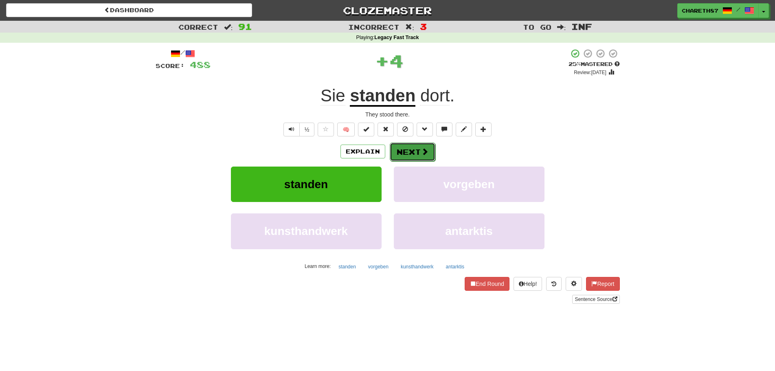
click at [419, 153] on button "Next" at bounding box center [413, 152] width 46 height 19
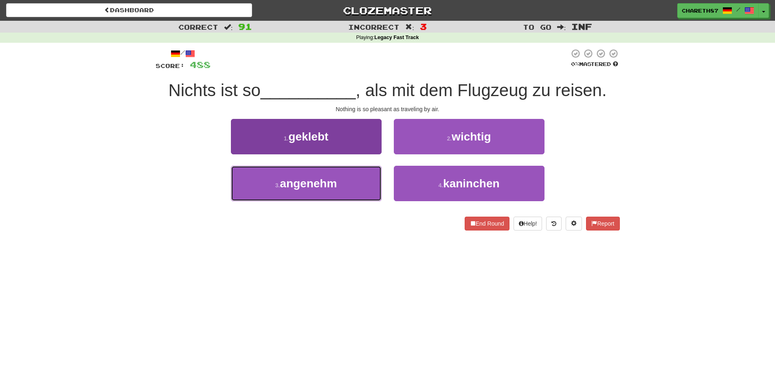
click at [340, 194] on button "3 . angenehm" at bounding box center [306, 183] width 151 height 35
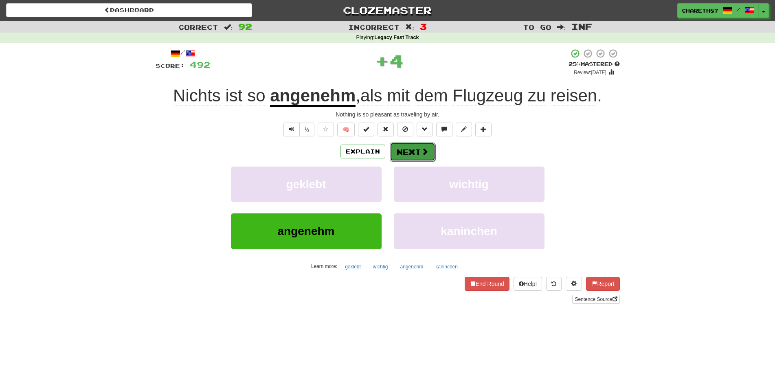
click at [421, 151] on span at bounding box center [424, 151] width 7 height 7
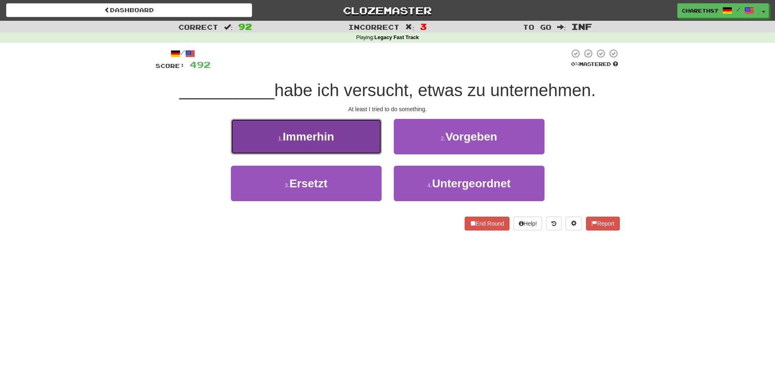
click at [352, 142] on button "1 . Immerhin" at bounding box center [306, 136] width 151 height 35
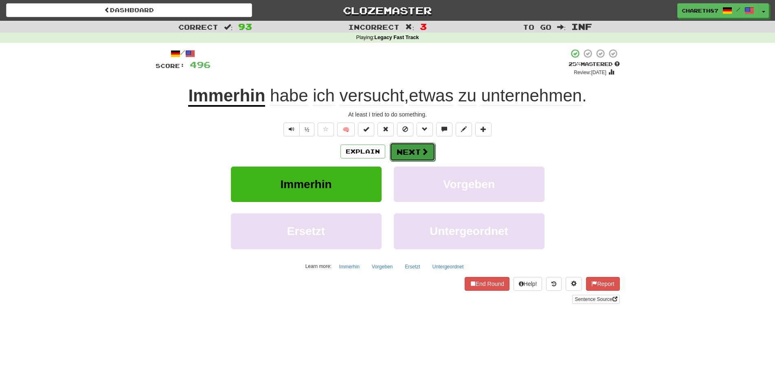
click at [421, 149] on span at bounding box center [424, 151] width 7 height 7
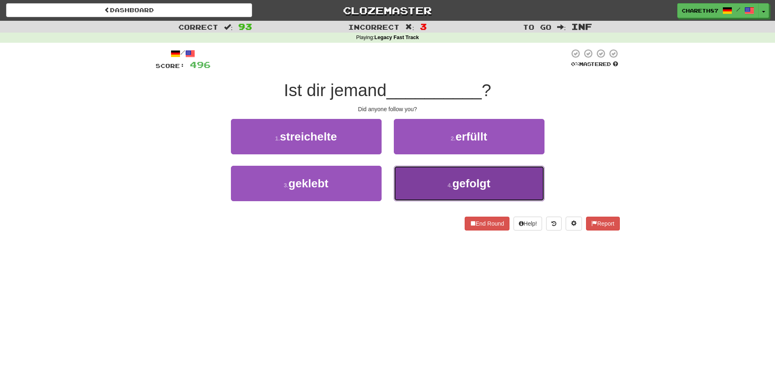
click at [503, 189] on button "4 . gefolgt" at bounding box center [469, 183] width 151 height 35
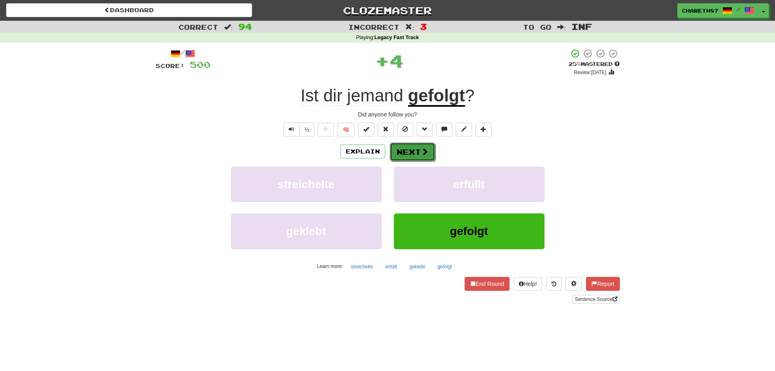
click at [408, 152] on button "Next" at bounding box center [413, 152] width 46 height 19
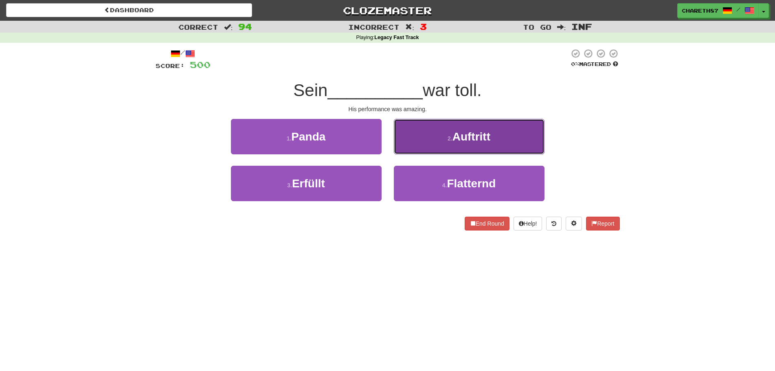
click at [497, 140] on button "2 . Auftritt" at bounding box center [469, 136] width 151 height 35
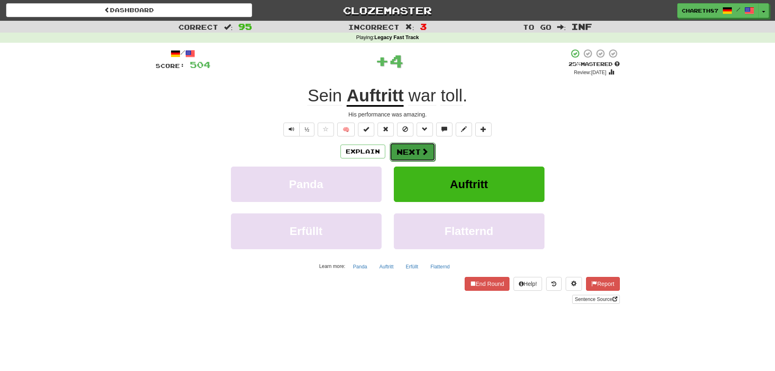
click at [413, 150] on button "Next" at bounding box center [413, 152] width 46 height 19
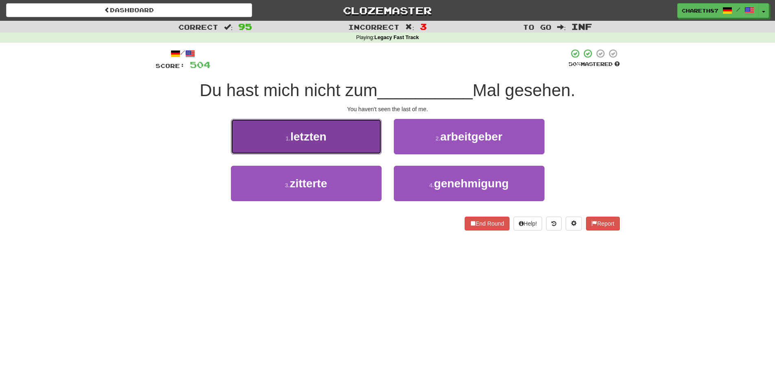
click at [357, 140] on button "1 . letzten" at bounding box center [306, 136] width 151 height 35
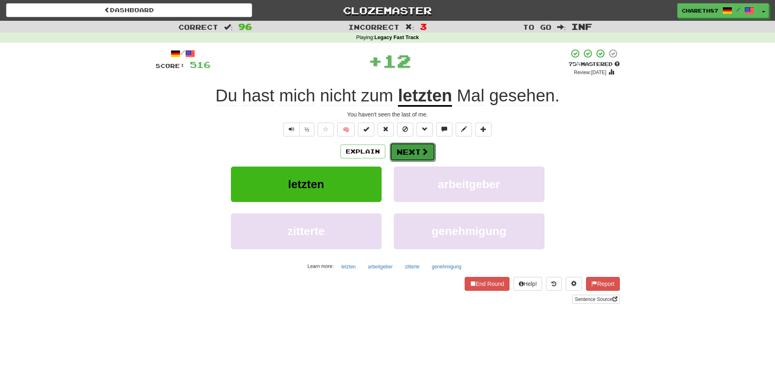
click at [405, 151] on button "Next" at bounding box center [413, 152] width 46 height 19
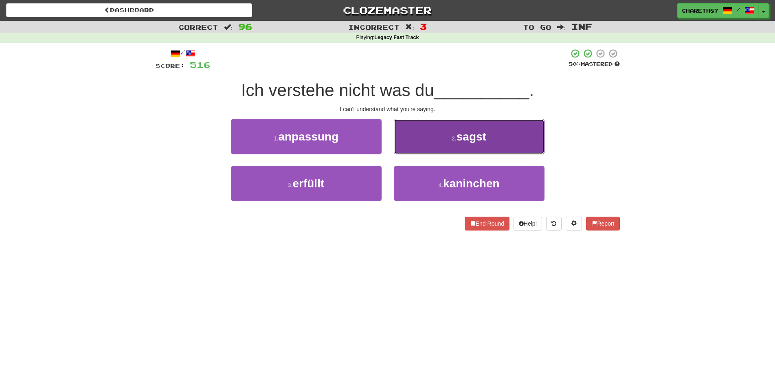
click at [449, 144] on button "2 . sagst" at bounding box center [469, 136] width 151 height 35
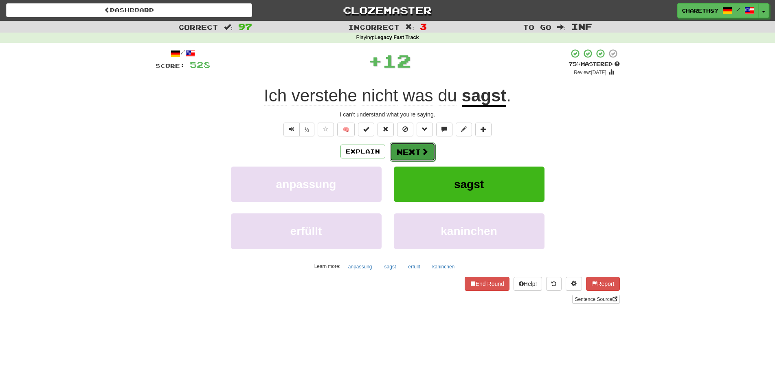
click at [424, 152] on span at bounding box center [424, 151] width 7 height 7
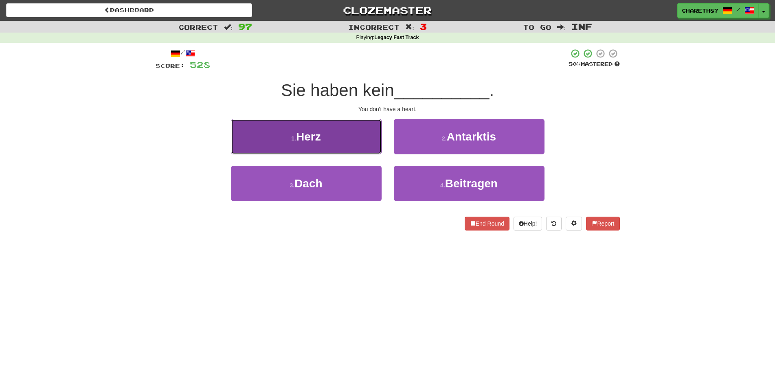
click at [367, 139] on button "1 . Herz" at bounding box center [306, 136] width 151 height 35
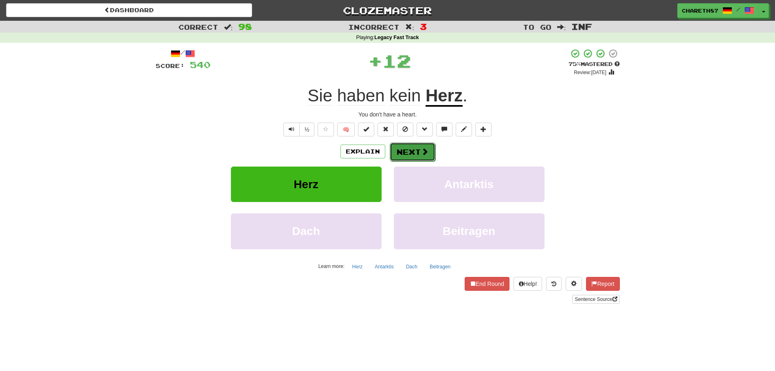
click at [416, 147] on button "Next" at bounding box center [413, 152] width 46 height 19
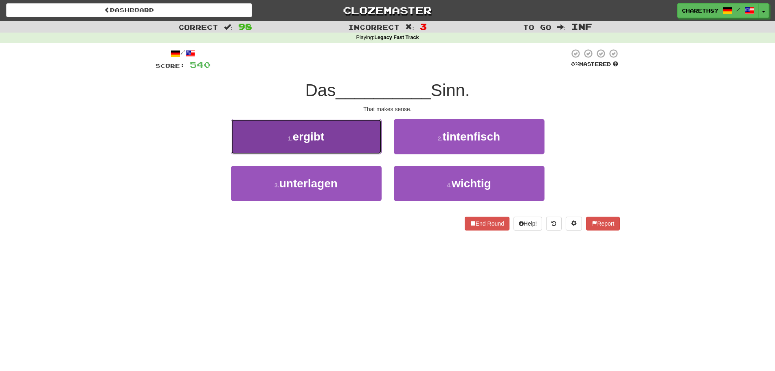
click at [345, 141] on button "1 . ergibt" at bounding box center [306, 136] width 151 height 35
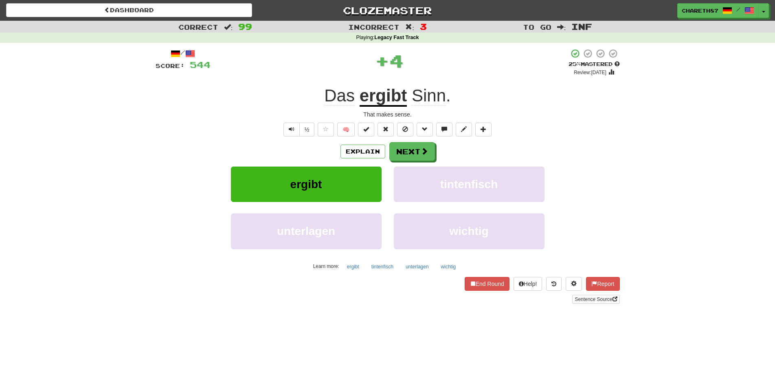
click at [389, 97] on u "ergibt" at bounding box center [384, 96] width 48 height 21
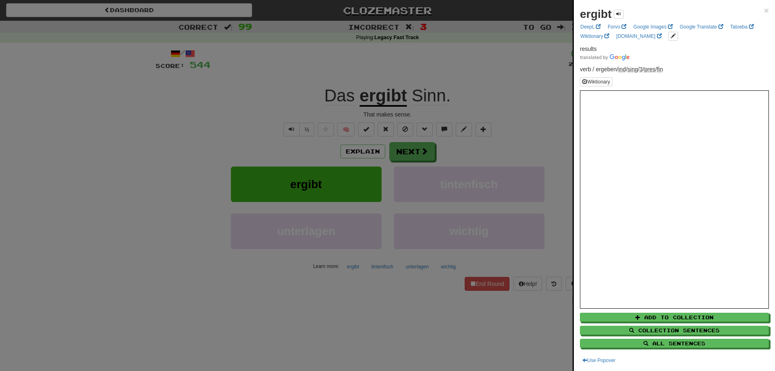
click at [107, 224] on div at bounding box center [387, 185] width 775 height 371
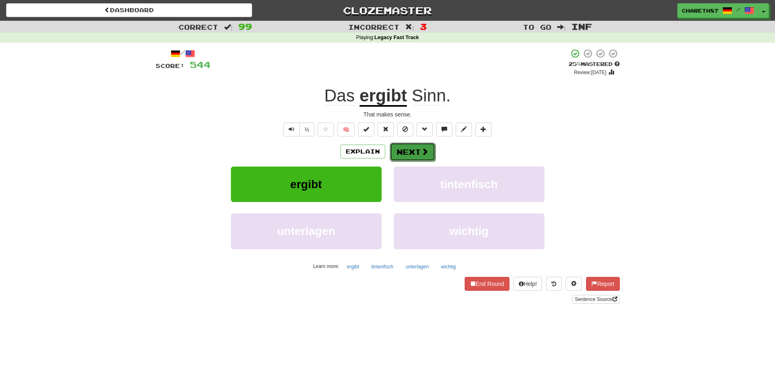
click at [416, 154] on button "Next" at bounding box center [413, 152] width 46 height 19
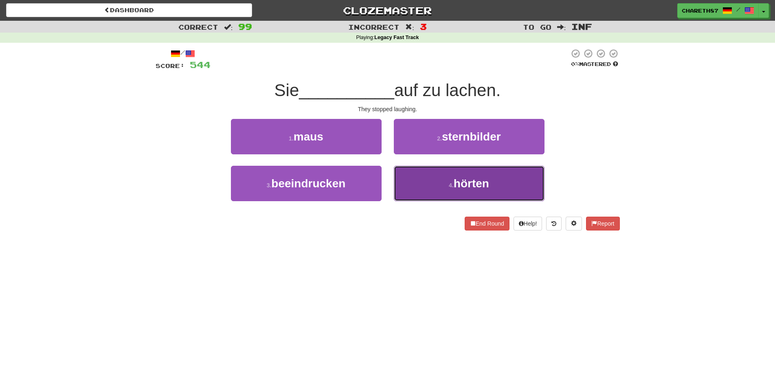
click at [470, 184] on span "hörten" at bounding box center [471, 183] width 35 height 13
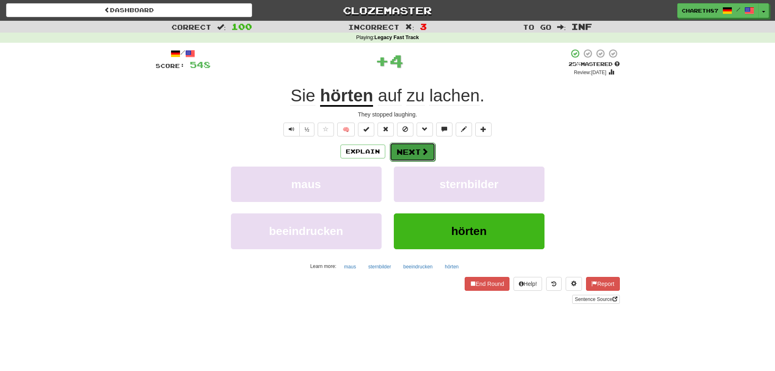
click at [414, 150] on button "Next" at bounding box center [413, 152] width 46 height 19
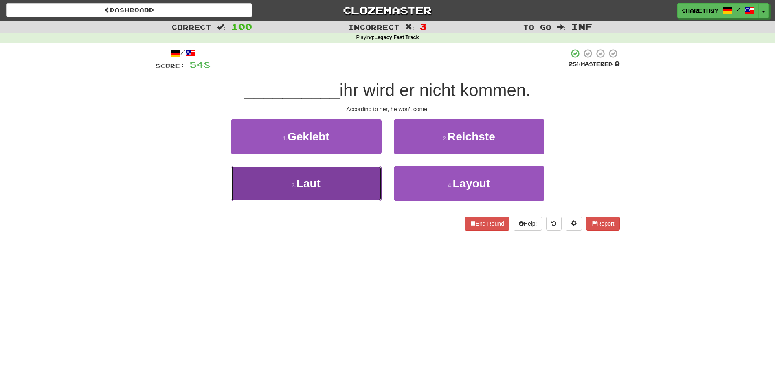
click at [345, 186] on button "3 . Laut" at bounding box center [306, 183] width 151 height 35
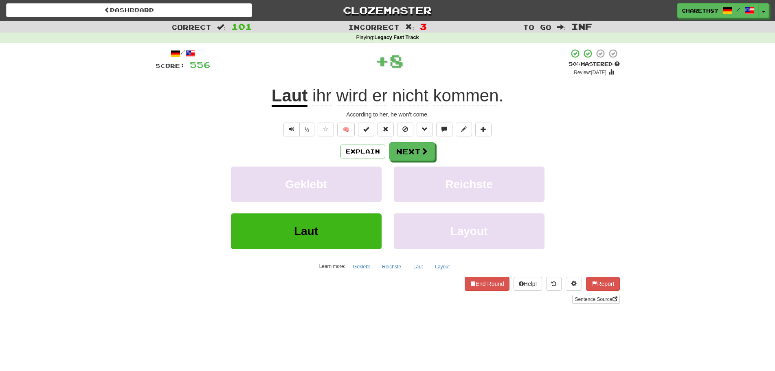
click at [299, 97] on u "Laut" at bounding box center [290, 96] width 36 height 21
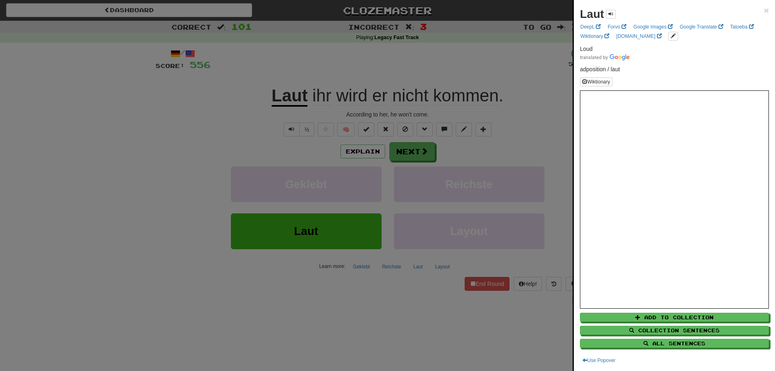
click at [140, 139] on div at bounding box center [387, 185] width 775 height 371
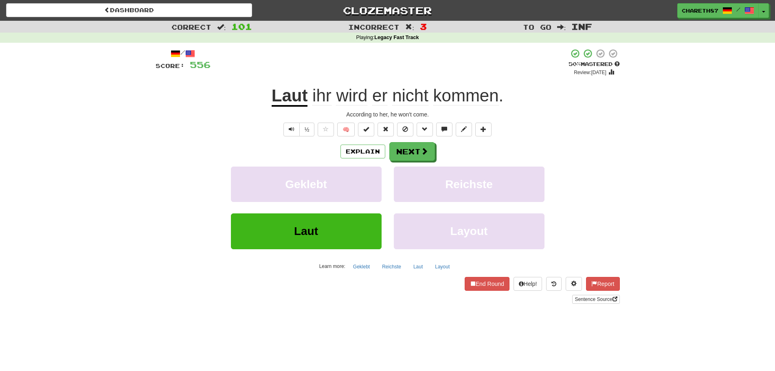
click at [428, 114] on div "According to her, he won't come." at bounding box center [388, 114] width 464 height 8
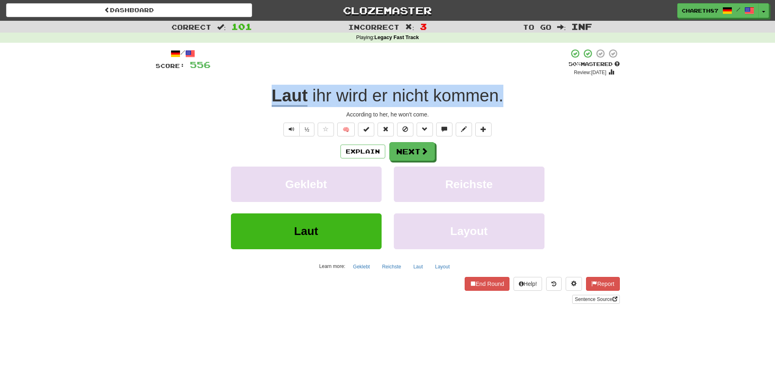
drag, startPoint x: 507, startPoint y: 96, endPoint x: 281, endPoint y: 86, distance: 227.1
click at [276, 89] on div "Laut ihr wird er nicht kommen ." at bounding box center [388, 96] width 464 height 22
copy div "Laut ihr wird er nicht kommen ."
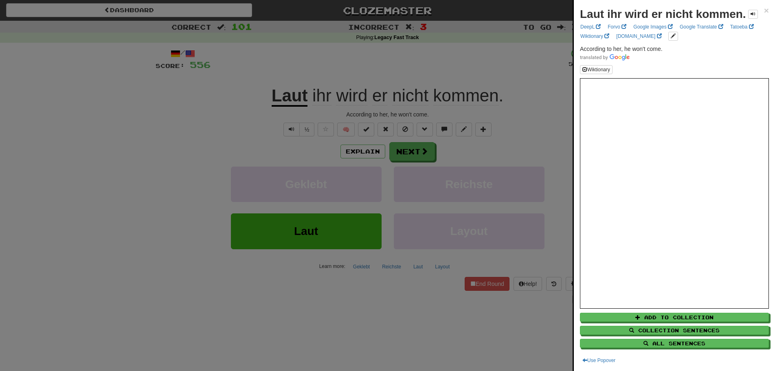
click at [175, 253] on div at bounding box center [387, 185] width 775 height 371
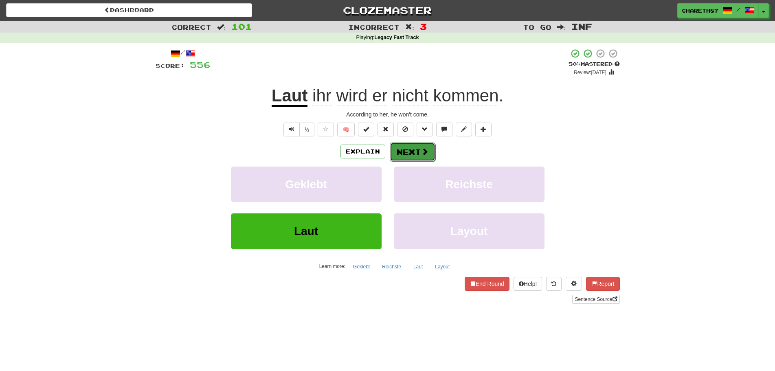
click at [396, 151] on button "Next" at bounding box center [413, 152] width 46 height 19
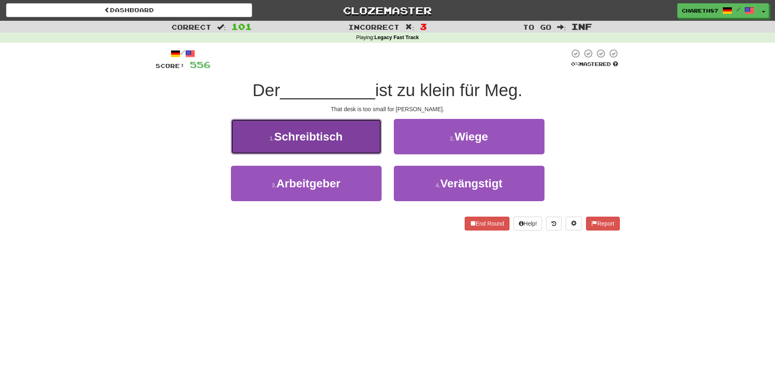
click at [341, 136] on span "Schreibtisch" at bounding box center [308, 136] width 68 height 13
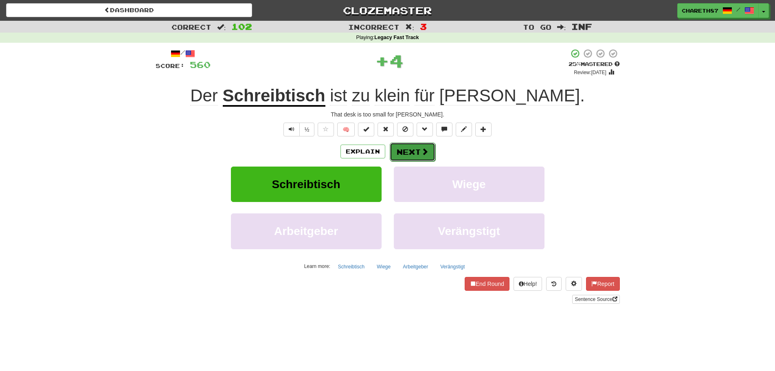
click at [415, 153] on button "Next" at bounding box center [413, 152] width 46 height 19
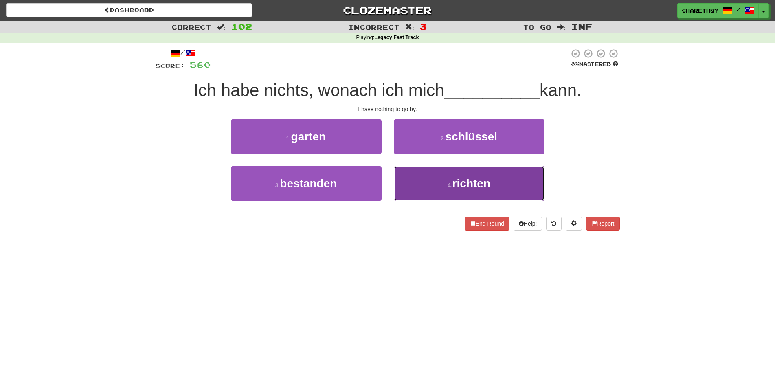
click at [487, 184] on span "richten" at bounding box center [471, 183] width 38 height 13
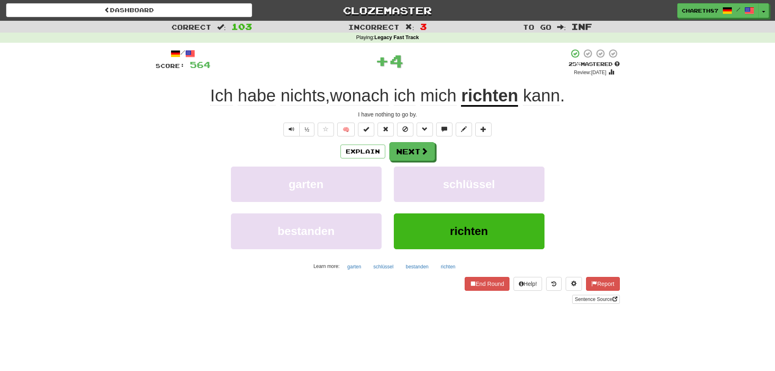
click at [484, 96] on u "richten" at bounding box center [489, 96] width 57 height 21
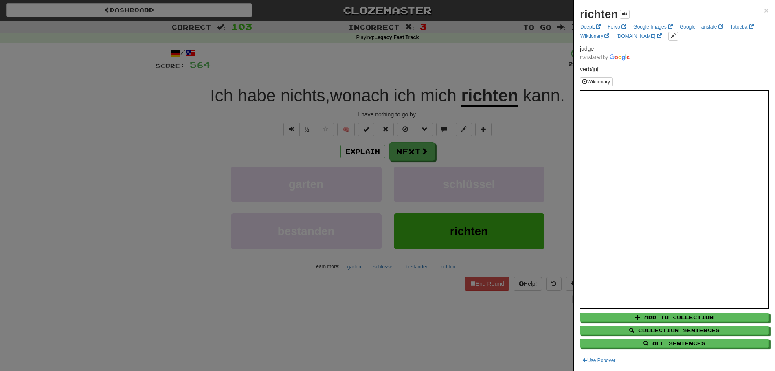
drag, startPoint x: 9, startPoint y: 190, endPoint x: 45, endPoint y: 189, distance: 35.9
click at [18, 189] on div at bounding box center [387, 185] width 775 height 371
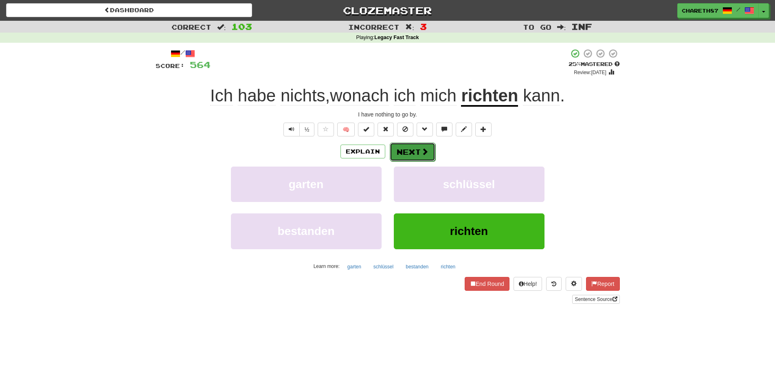
click at [416, 149] on button "Next" at bounding box center [413, 152] width 46 height 19
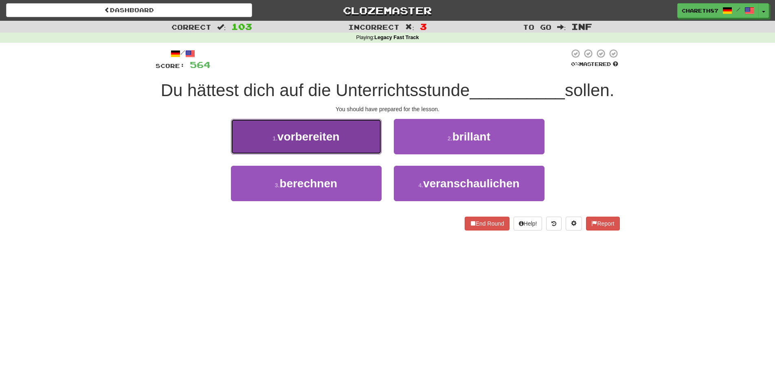
click at [342, 141] on button "1 . vorbereiten" at bounding box center [306, 136] width 151 height 35
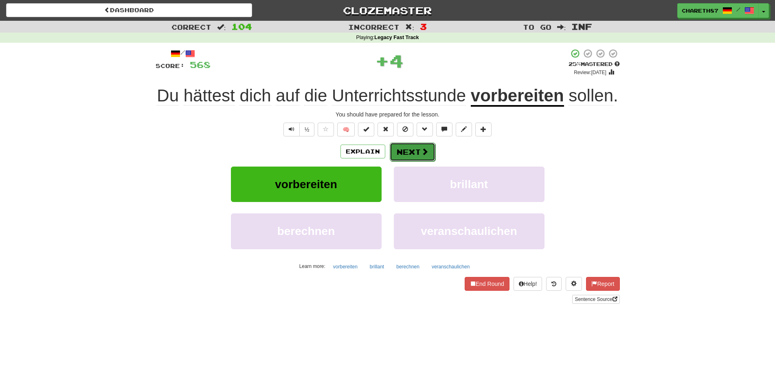
click at [417, 148] on button "Next" at bounding box center [413, 152] width 46 height 19
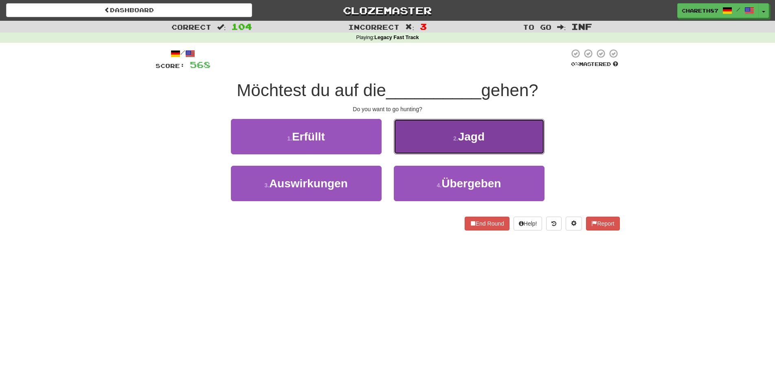
click at [469, 138] on span "Jagd" at bounding box center [471, 136] width 26 height 13
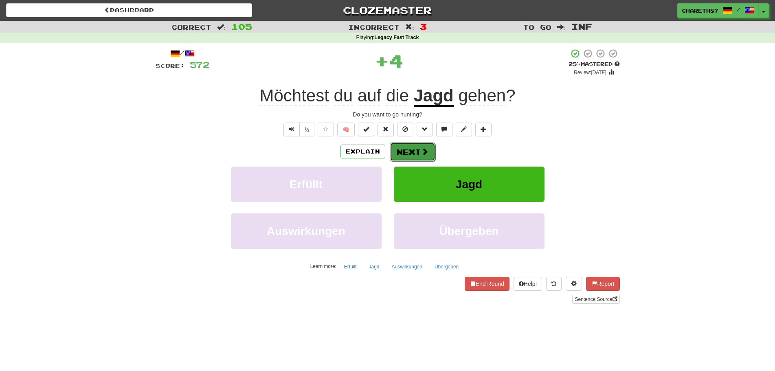
click at [413, 151] on button "Next" at bounding box center [413, 152] width 46 height 19
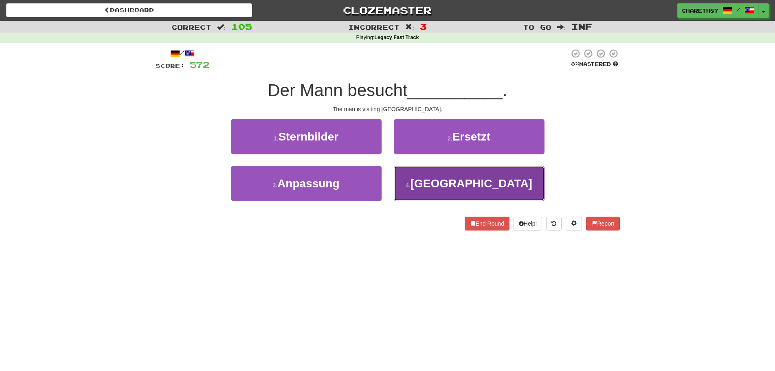
click at [476, 196] on button "4 . [GEOGRAPHIC_DATA]" at bounding box center [469, 183] width 151 height 35
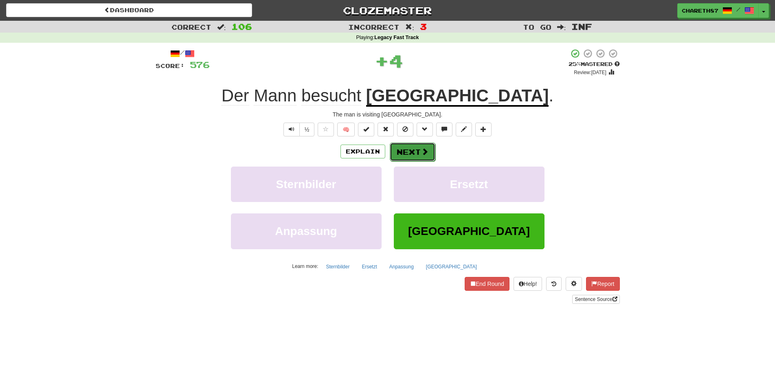
click at [419, 144] on button "Next" at bounding box center [413, 152] width 46 height 19
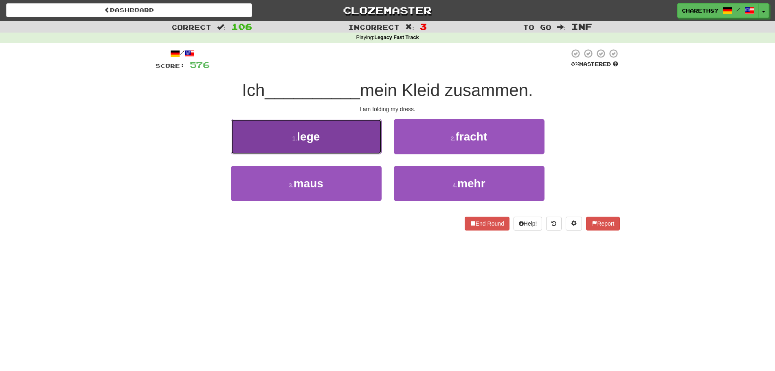
click at [333, 141] on button "1 . lege" at bounding box center [306, 136] width 151 height 35
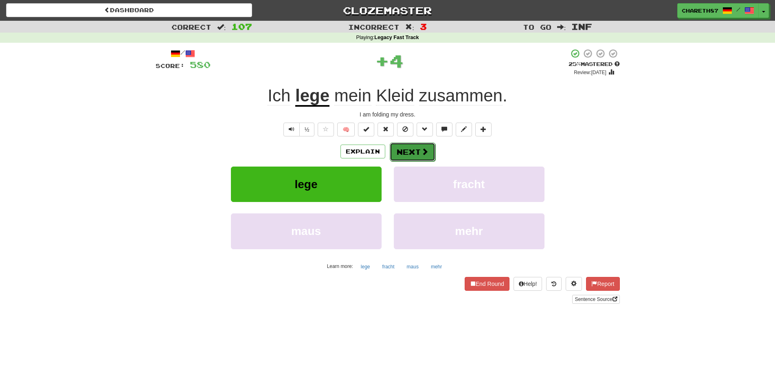
click at [419, 154] on button "Next" at bounding box center [413, 152] width 46 height 19
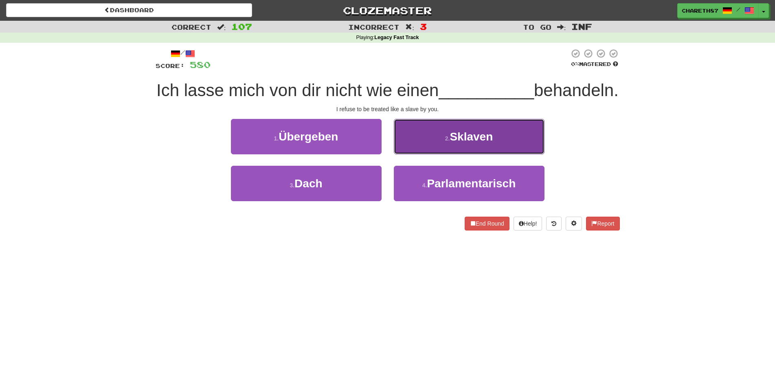
click at [516, 154] on button "2 . Sklaven" at bounding box center [469, 136] width 151 height 35
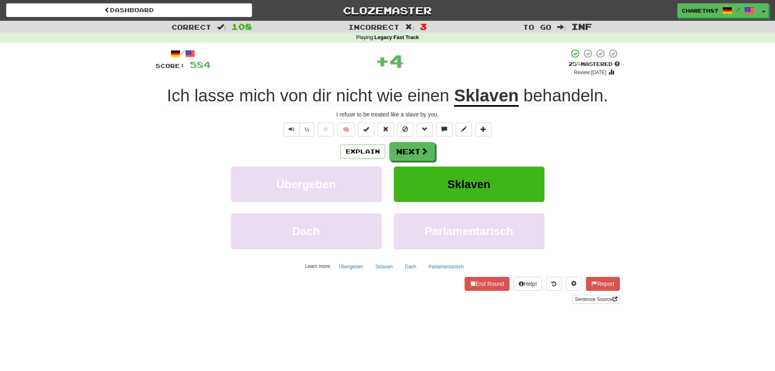
click at [494, 98] on u "Sklaven" at bounding box center [486, 96] width 65 height 21
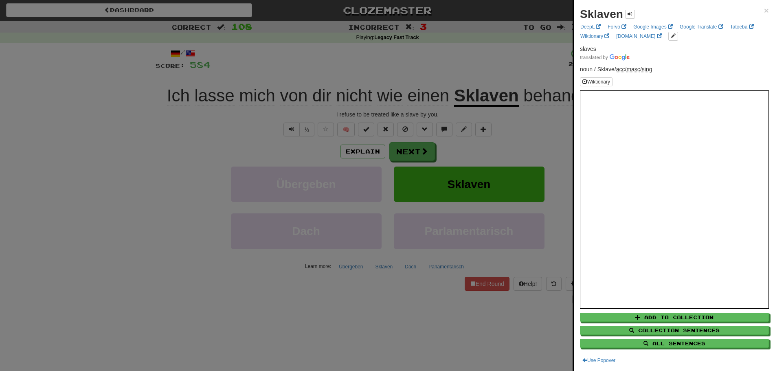
click at [139, 224] on div at bounding box center [387, 185] width 775 height 371
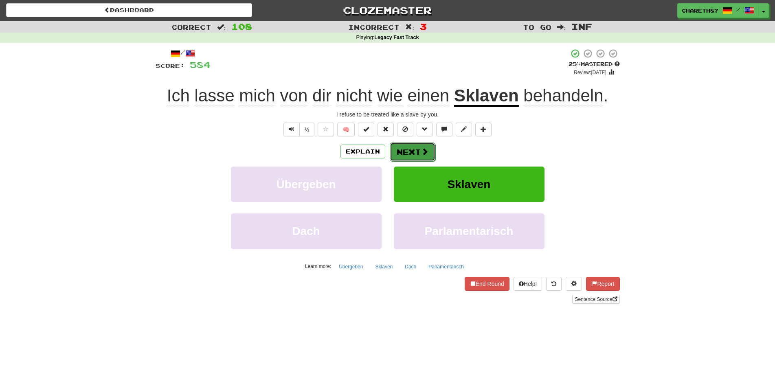
click at [415, 156] on button "Next" at bounding box center [413, 152] width 46 height 19
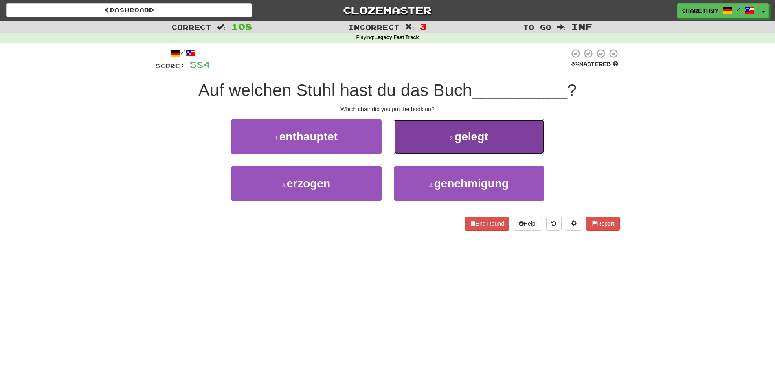
click at [516, 138] on button "2 . gelegt" at bounding box center [469, 136] width 151 height 35
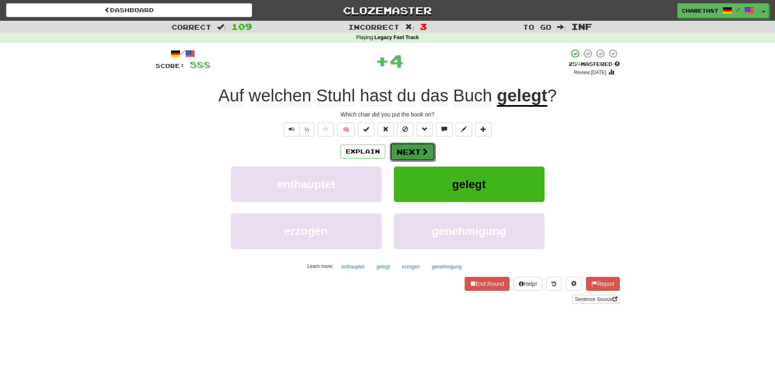
click at [404, 152] on button "Next" at bounding box center [413, 152] width 46 height 19
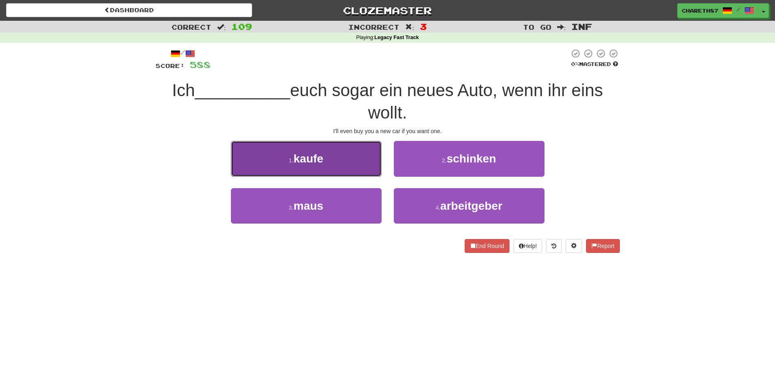
click at [345, 154] on button "1 . kaufe" at bounding box center [306, 158] width 151 height 35
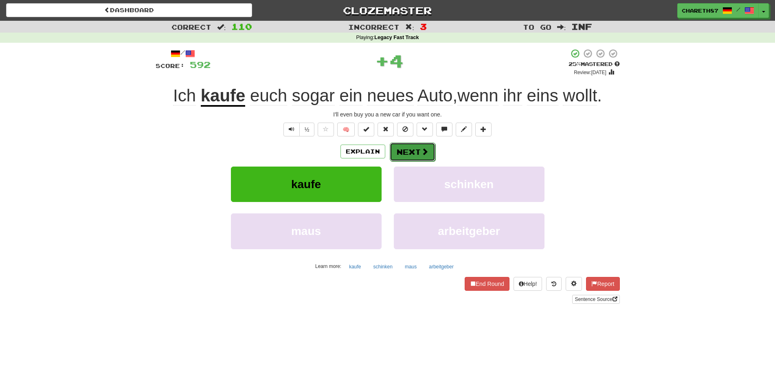
click at [419, 151] on button "Next" at bounding box center [413, 152] width 46 height 19
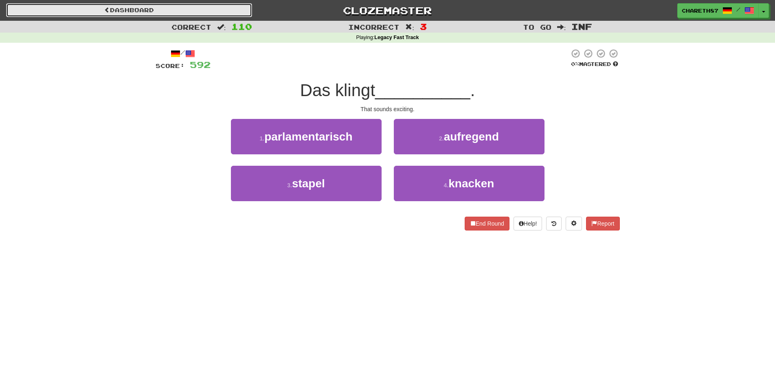
click at [108, 13] on link "Dashboard" at bounding box center [129, 10] width 246 height 14
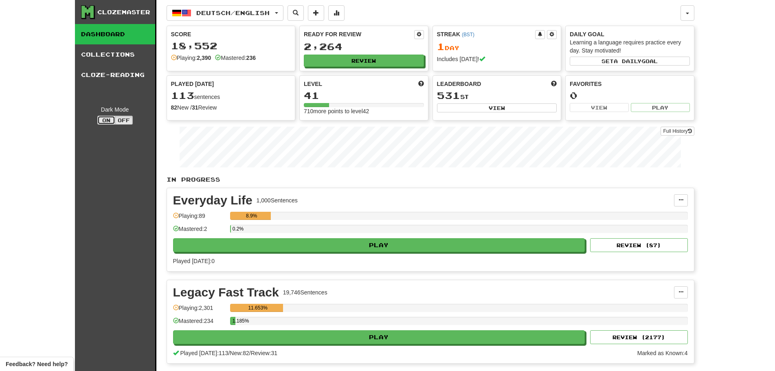
click at [106, 117] on button "On" at bounding box center [106, 120] width 18 height 9
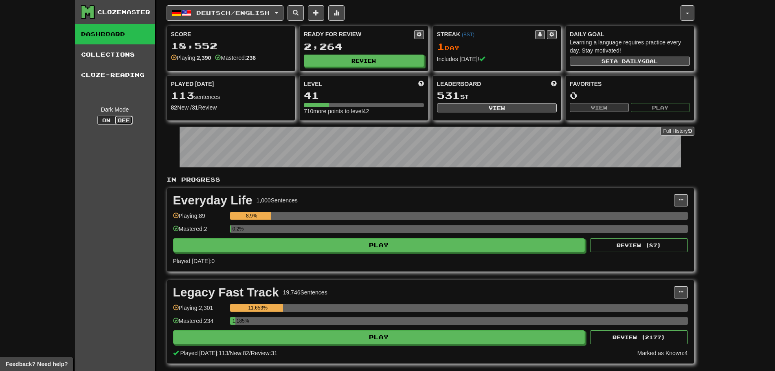
click at [124, 118] on button "Off" at bounding box center [124, 120] width 18 height 9
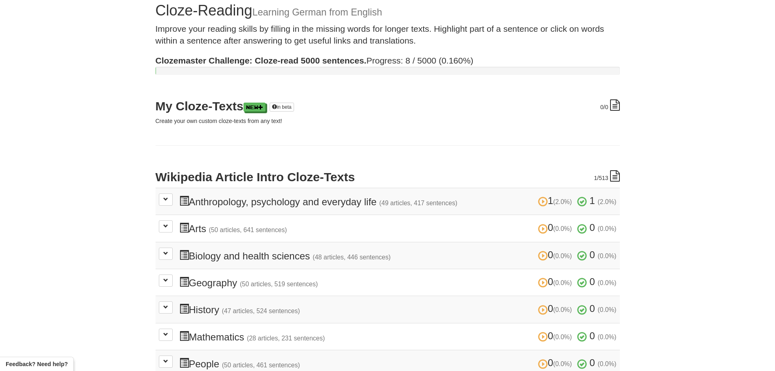
scroll to position [41, 0]
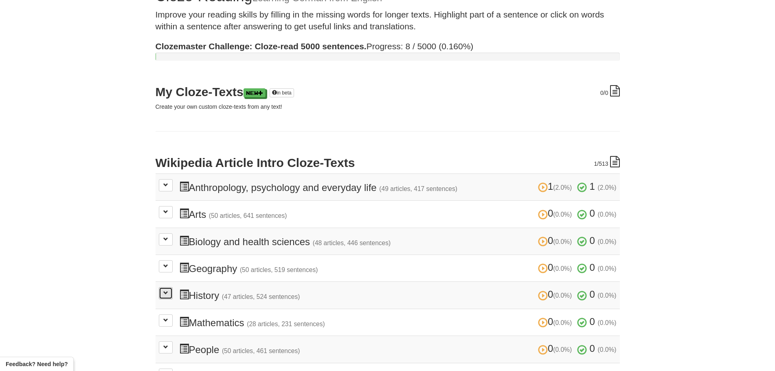
click at [170, 292] on button at bounding box center [166, 293] width 14 height 12
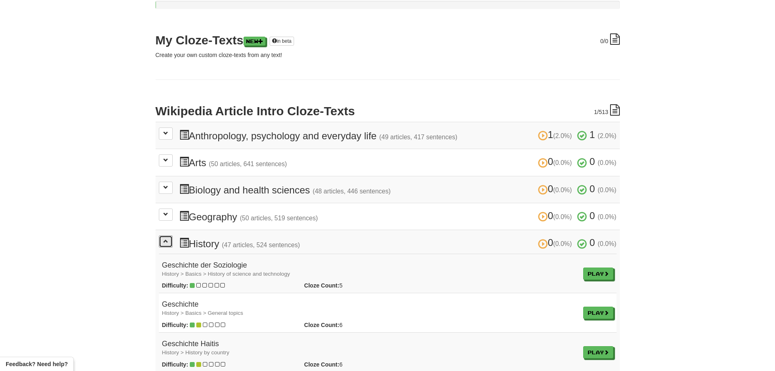
scroll to position [163, 0]
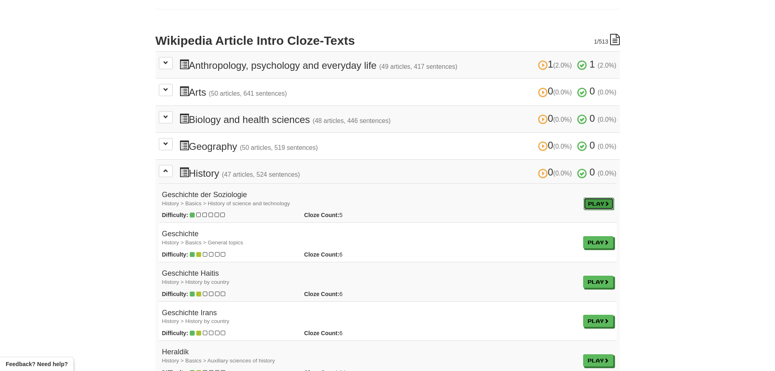
click at [587, 204] on link "Play" at bounding box center [599, 204] width 30 height 12
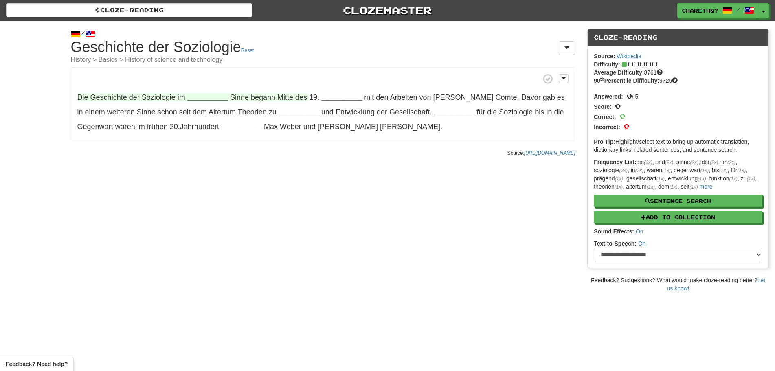
click at [205, 98] on strong "__________" at bounding box center [207, 97] width 41 height 8
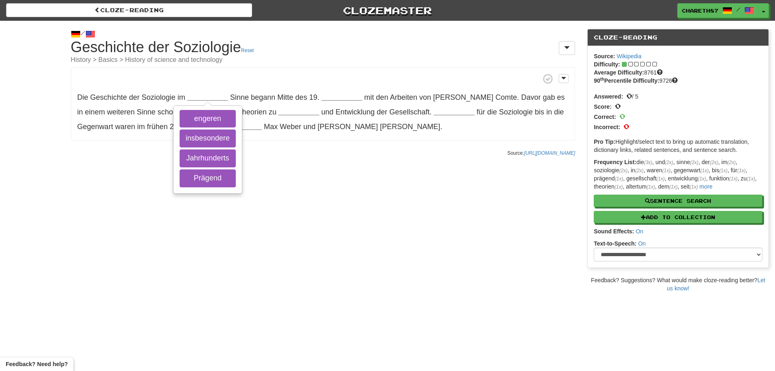
click at [9, 206] on div "/ Cloze-[GEOGRAPHIC_DATA] Geschichte der Soziologie Reset History > Basics > Hi…" at bounding box center [387, 157] width 775 height 272
click at [26, 198] on div "/ Cloze-Reading Geschichte der Soziologie Reset History > Basics > History of s…" at bounding box center [387, 157] width 775 height 272
click at [115, 99] on span "Geschichte" at bounding box center [108, 97] width 37 height 8
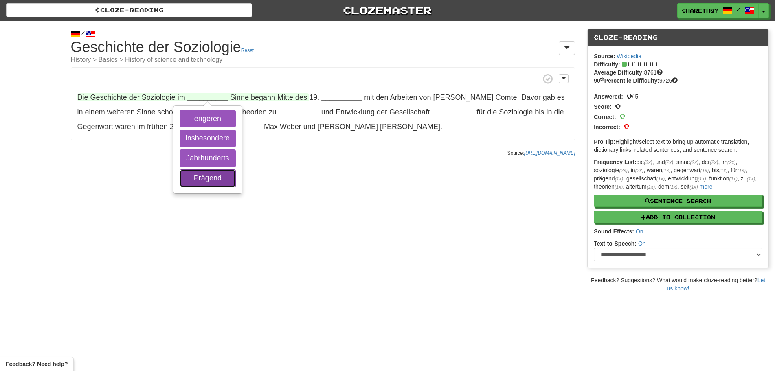
click at [218, 176] on button "Prägend" at bounding box center [208, 178] width 56 height 18
click at [224, 115] on button "engeren" at bounding box center [208, 119] width 56 height 18
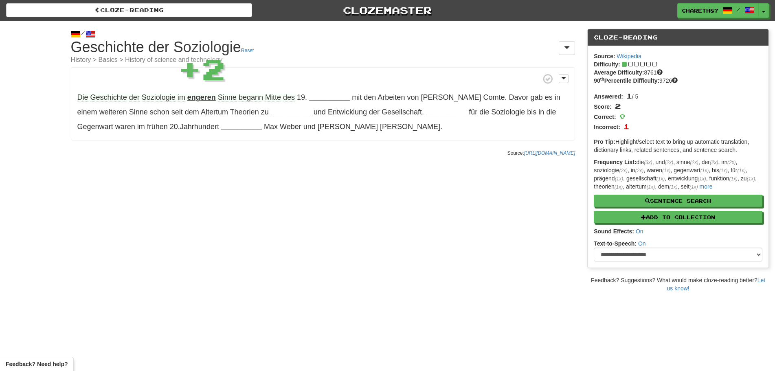
click at [205, 95] on strong "engeren" at bounding box center [201, 97] width 29 height 8
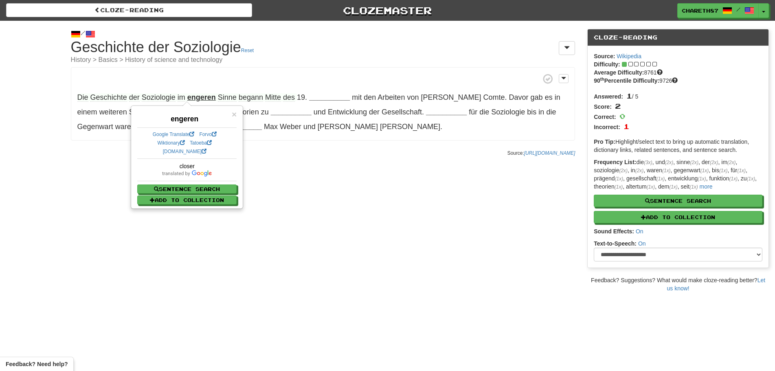
click at [371, 277] on div "/ Cloze-Reading Geschichte der Soziologie Reset History > Basics > History of s…" at bounding box center [387, 157] width 775 height 272
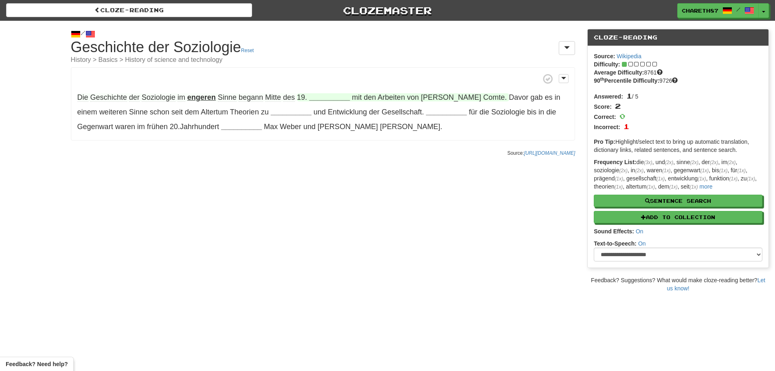
click at [331, 97] on strong "__________" at bounding box center [329, 97] width 41 height 8
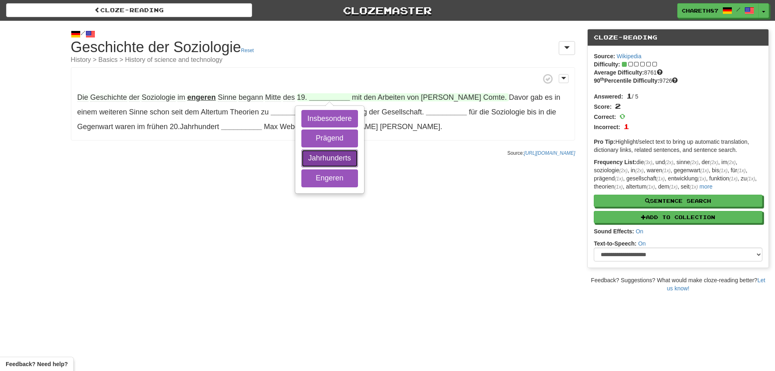
click at [345, 157] on button "Jahrhunderts" at bounding box center [329, 158] width 57 height 18
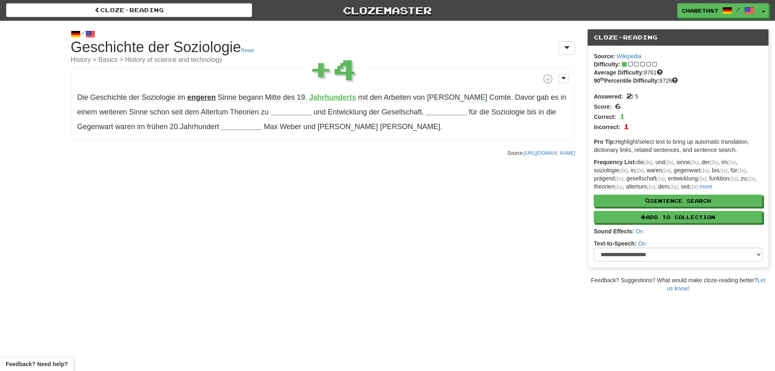
click at [421, 222] on div "/ Cloze-Reading Geschichte der Soziologie Reset History > Basics > History of s…" at bounding box center [387, 157] width 775 height 272
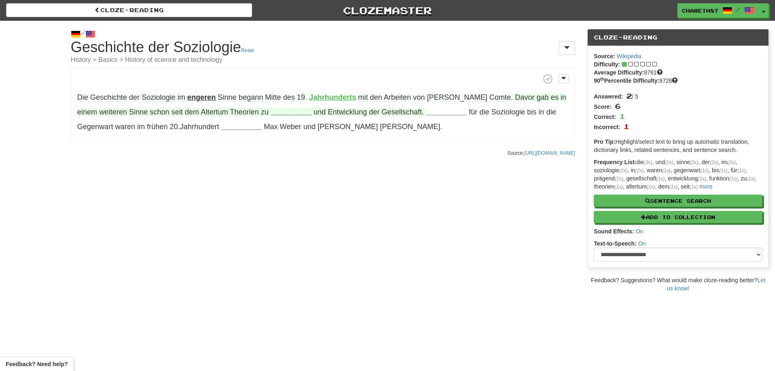
click at [271, 111] on strong "__________" at bounding box center [291, 112] width 41 height 8
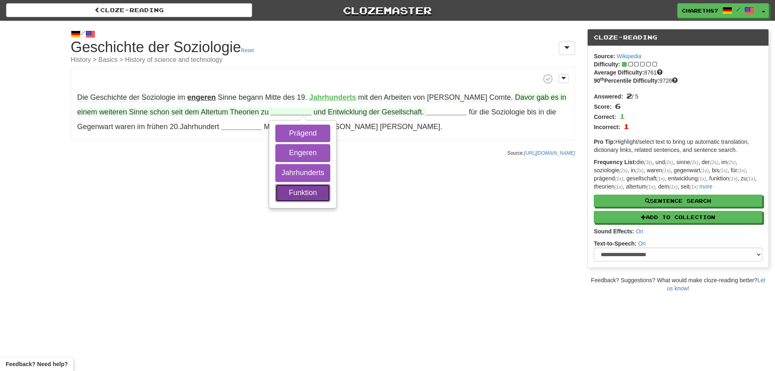
click at [280, 192] on button "Funktion" at bounding box center [302, 193] width 55 height 18
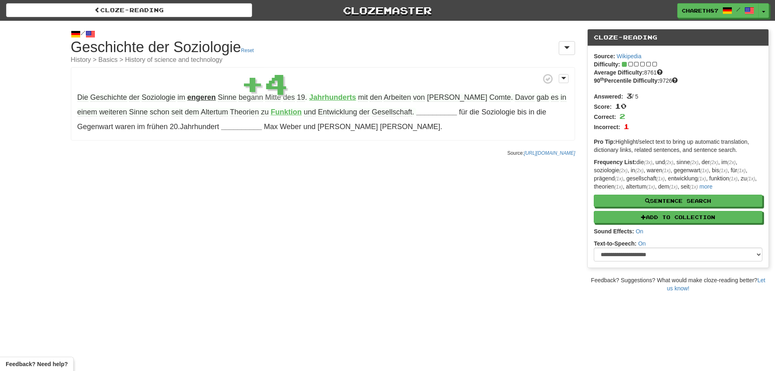
click at [399, 246] on div "/ Cloze-Reading Geschichte der Soziologie Reset History > Basics > History of s…" at bounding box center [387, 157] width 775 height 272
click at [416, 112] on strong "__________" at bounding box center [436, 112] width 41 height 8
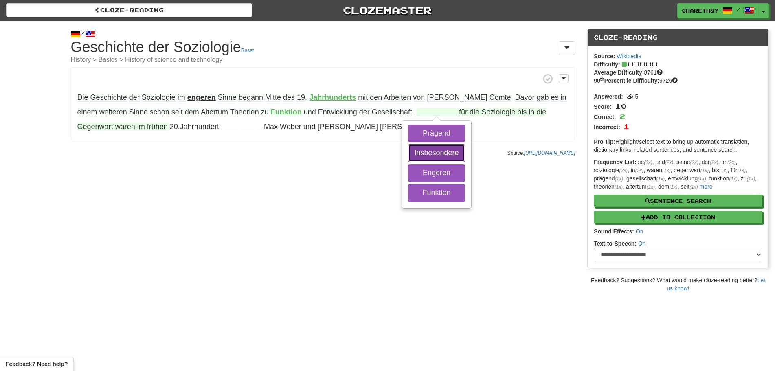
click at [435, 154] on button "Insbesondere" at bounding box center [436, 153] width 57 height 18
click at [428, 174] on button "Engeren" at bounding box center [436, 173] width 57 height 18
click at [430, 133] on button "Prägend" at bounding box center [436, 134] width 57 height 18
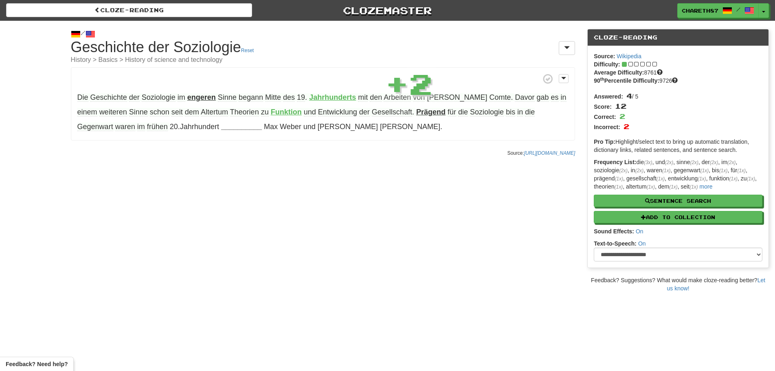
click at [416, 112] on strong "Prägend" at bounding box center [430, 112] width 29 height 8
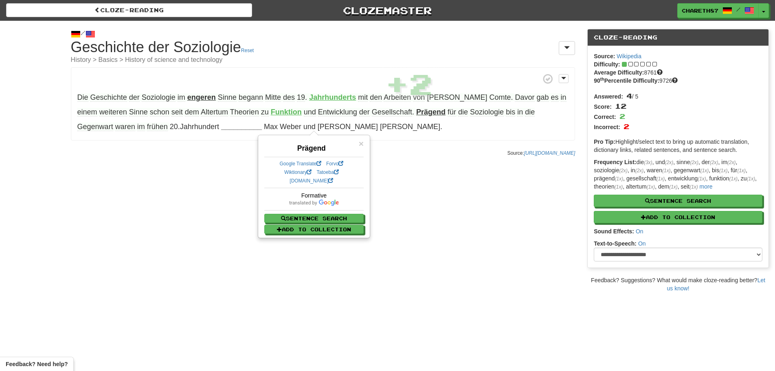
click at [466, 260] on div "/ Cloze-Reading Geschichte der Soziologie Reset History > Basics > History of s…" at bounding box center [387, 157] width 775 height 272
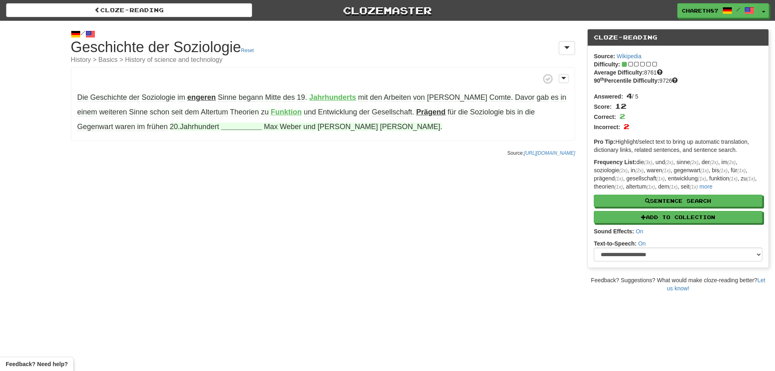
click at [221, 125] on strong "__________" at bounding box center [241, 127] width 41 height 8
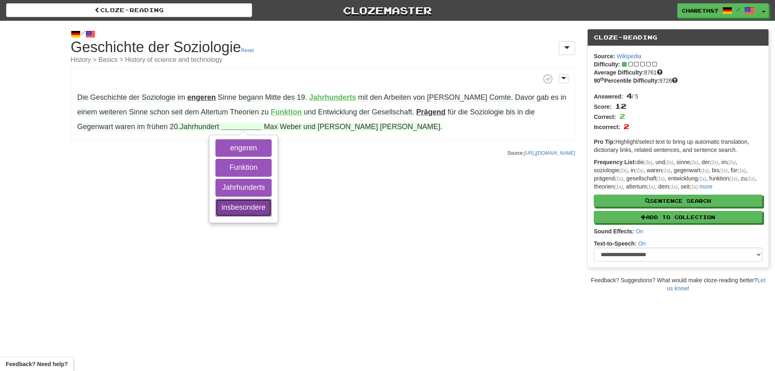
click at [223, 207] on button "insbesondere" at bounding box center [243, 208] width 56 height 18
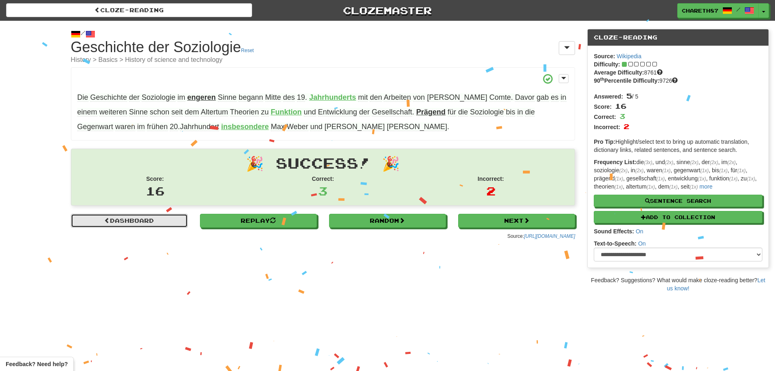
click at [138, 220] on link "Dashboard" at bounding box center [129, 221] width 117 height 14
